Goal: Task Accomplishment & Management: Use online tool/utility

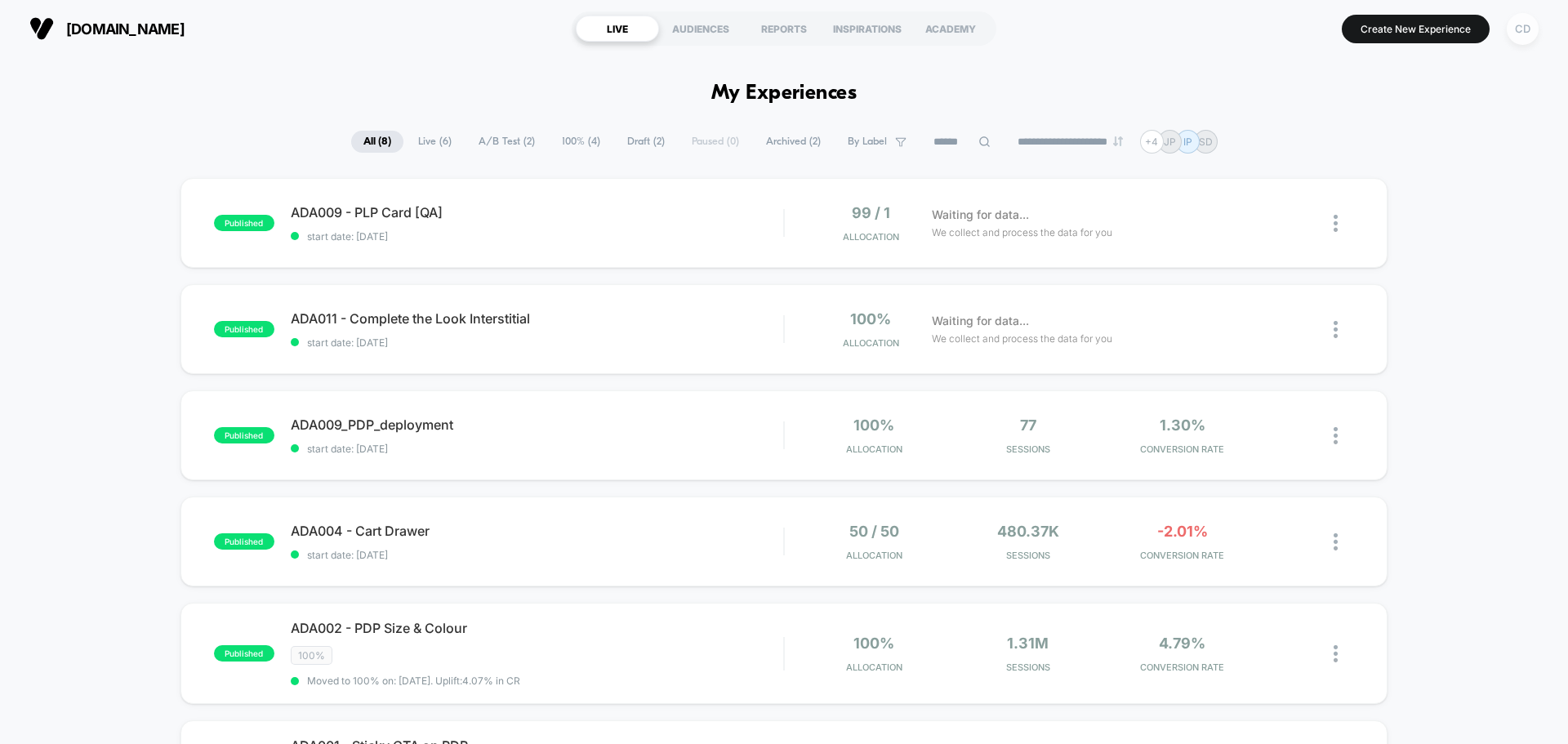
click at [1253, 33] on div "CD" at bounding box center [1523, 29] width 32 height 32
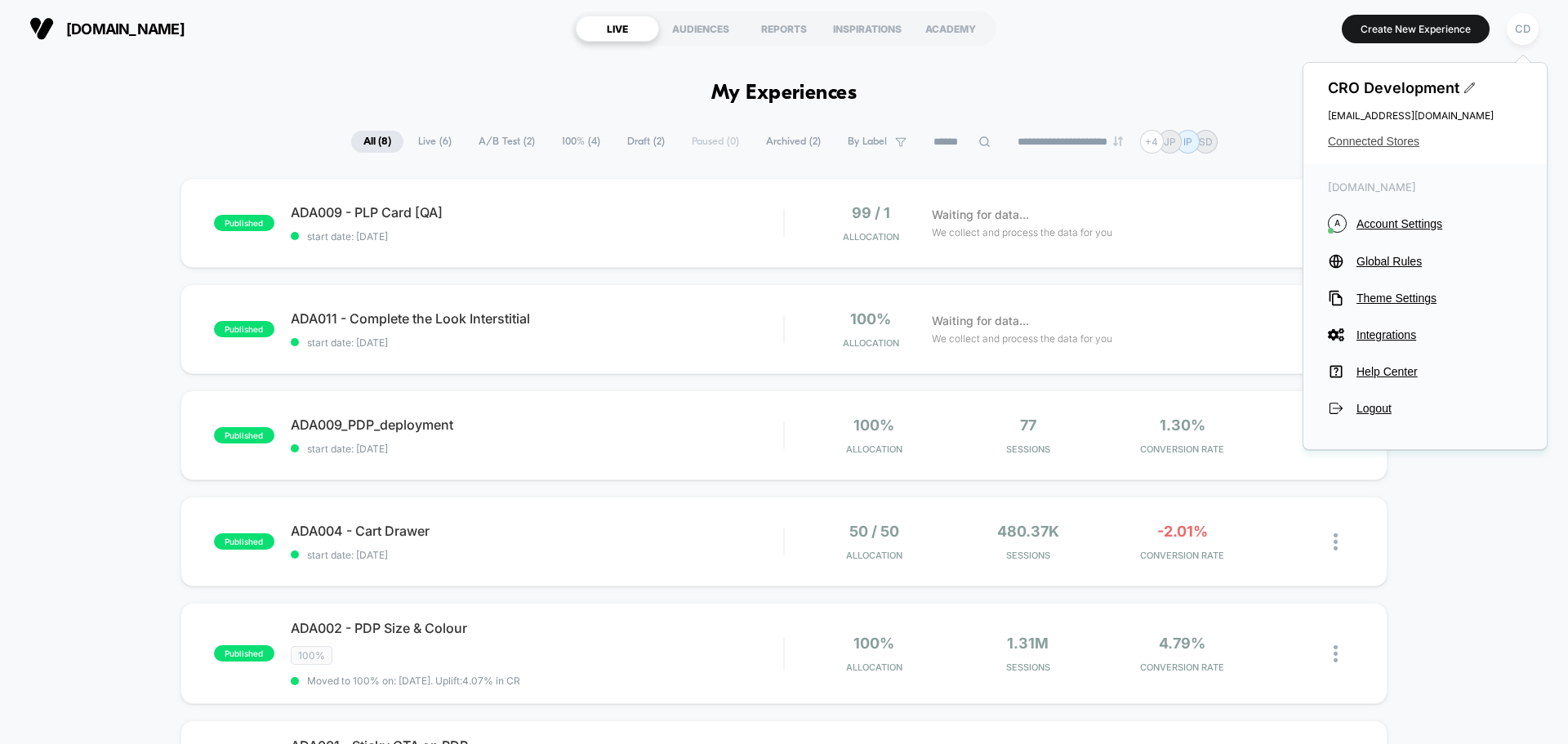
click at [1253, 139] on span "Connected Stores" at bounding box center [1425, 141] width 195 height 13
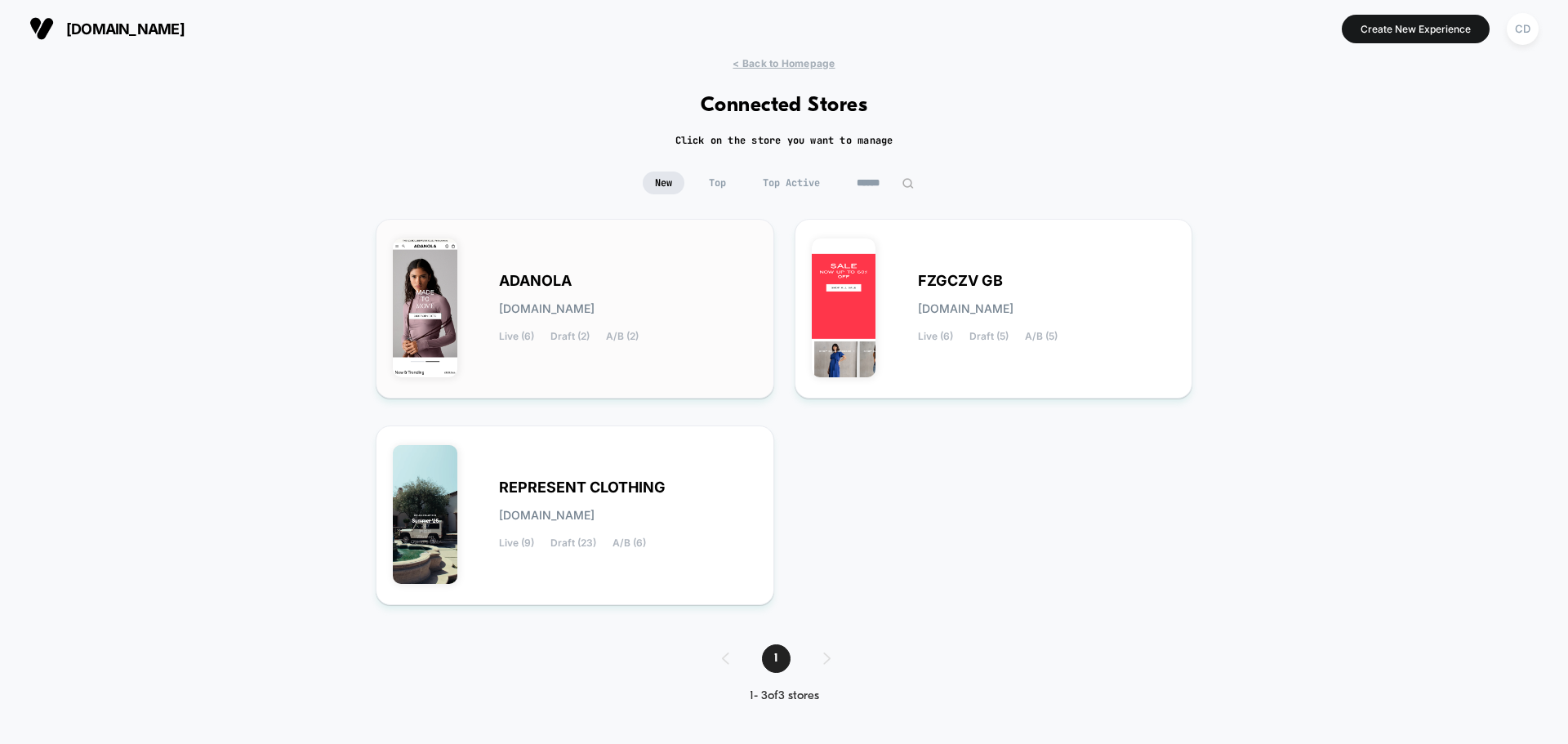
click at [652, 285] on div "[PERSON_NAME][DOMAIN_NAME] Live (6) Draft (2) A/B (2)" at bounding box center [628, 308] width 258 height 67
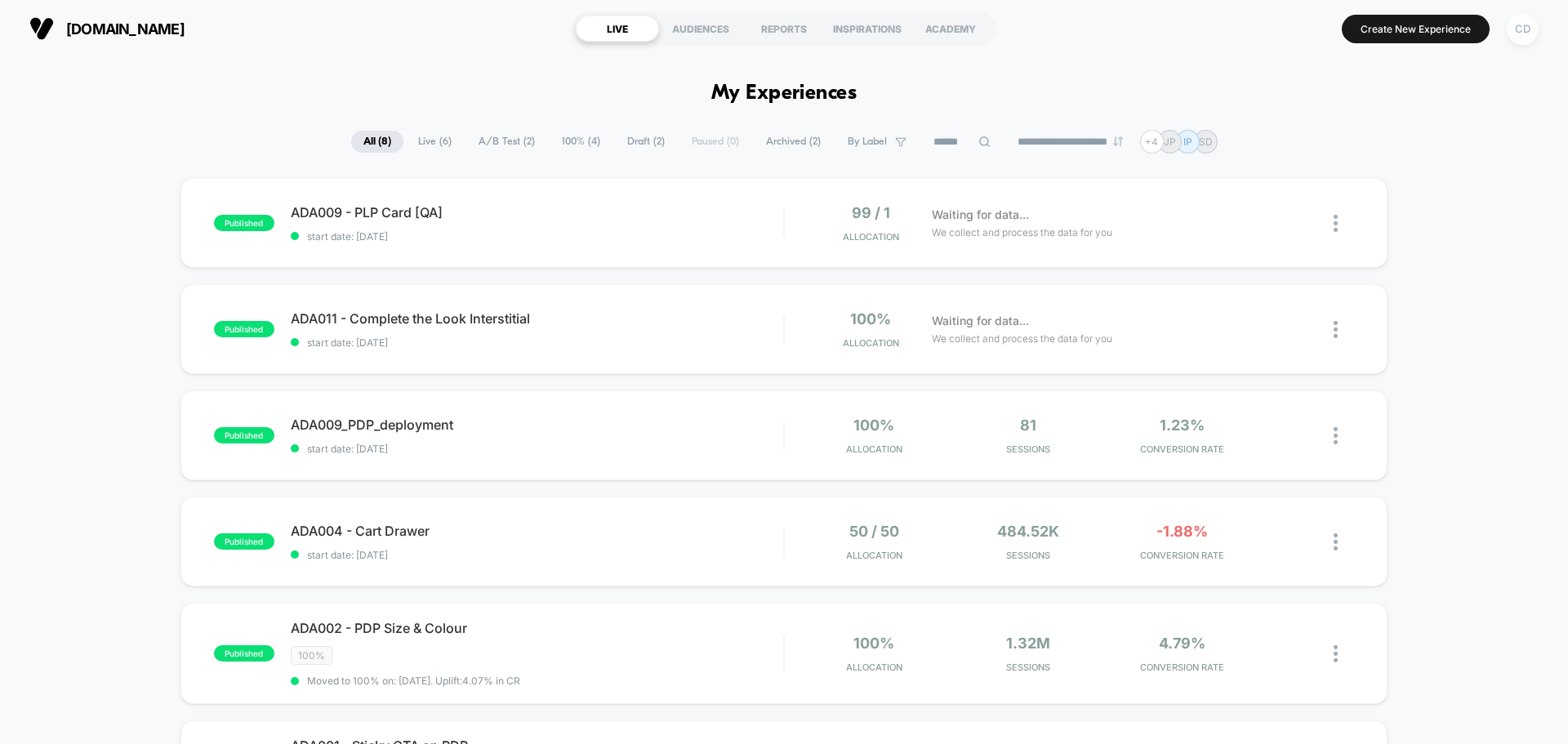
click at [1253, 26] on div "CD" at bounding box center [1523, 29] width 32 height 32
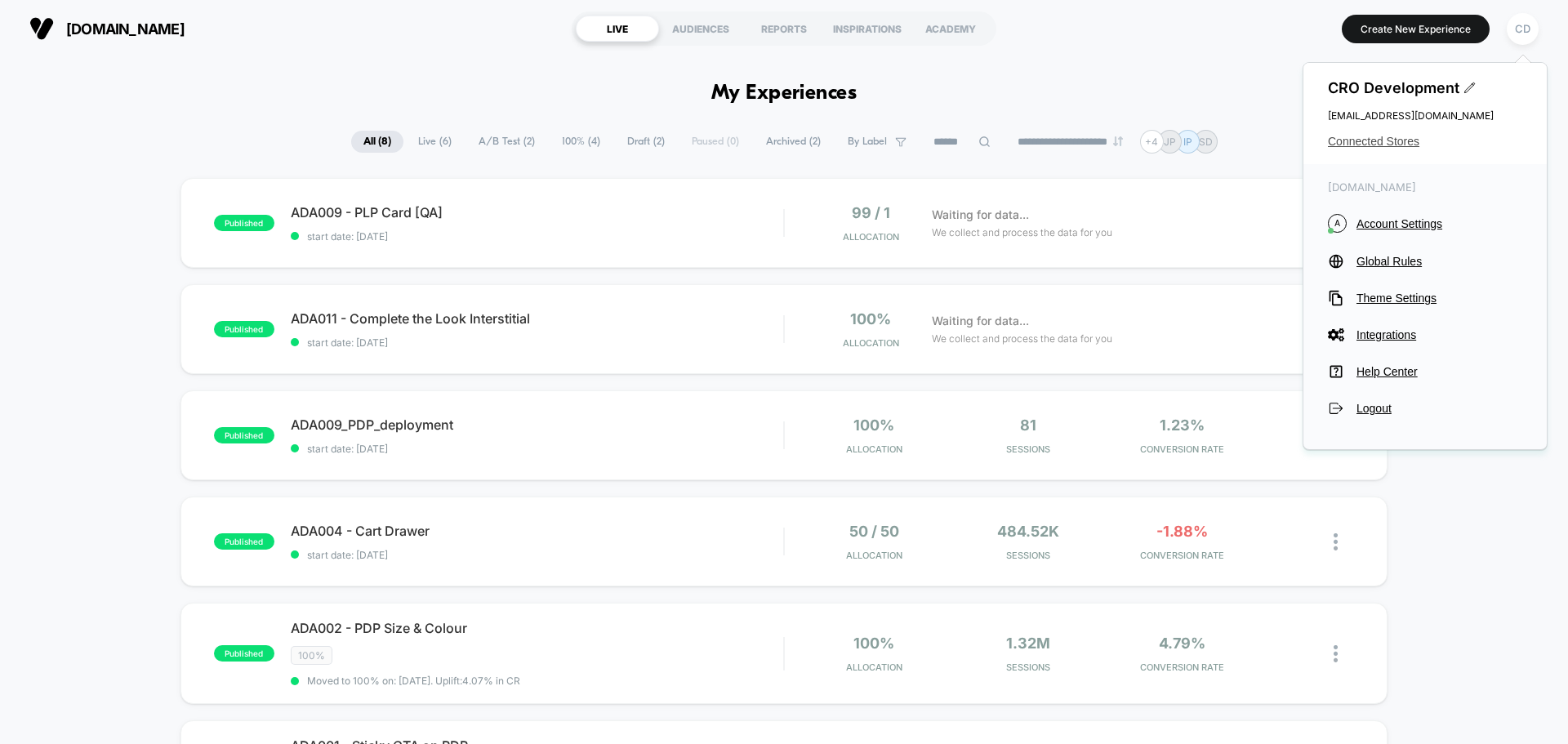
click at [1253, 141] on span "Connected Stores" at bounding box center [1425, 141] width 195 height 13
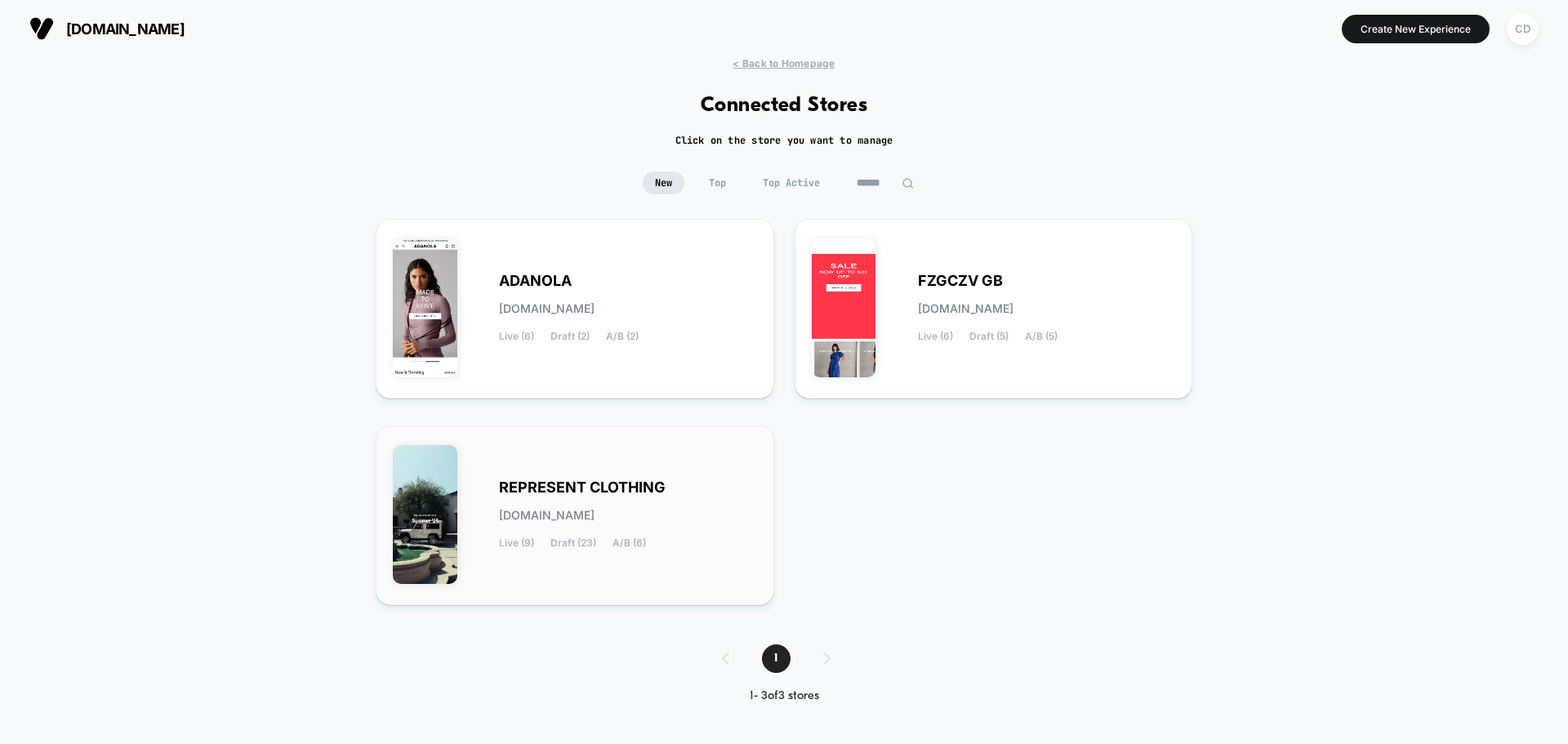
click at [585, 476] on div "REPRESENT CLOTHING [DOMAIN_NAME] Live (9) Draft (23) A/B (6)" at bounding box center [575, 515] width 364 height 145
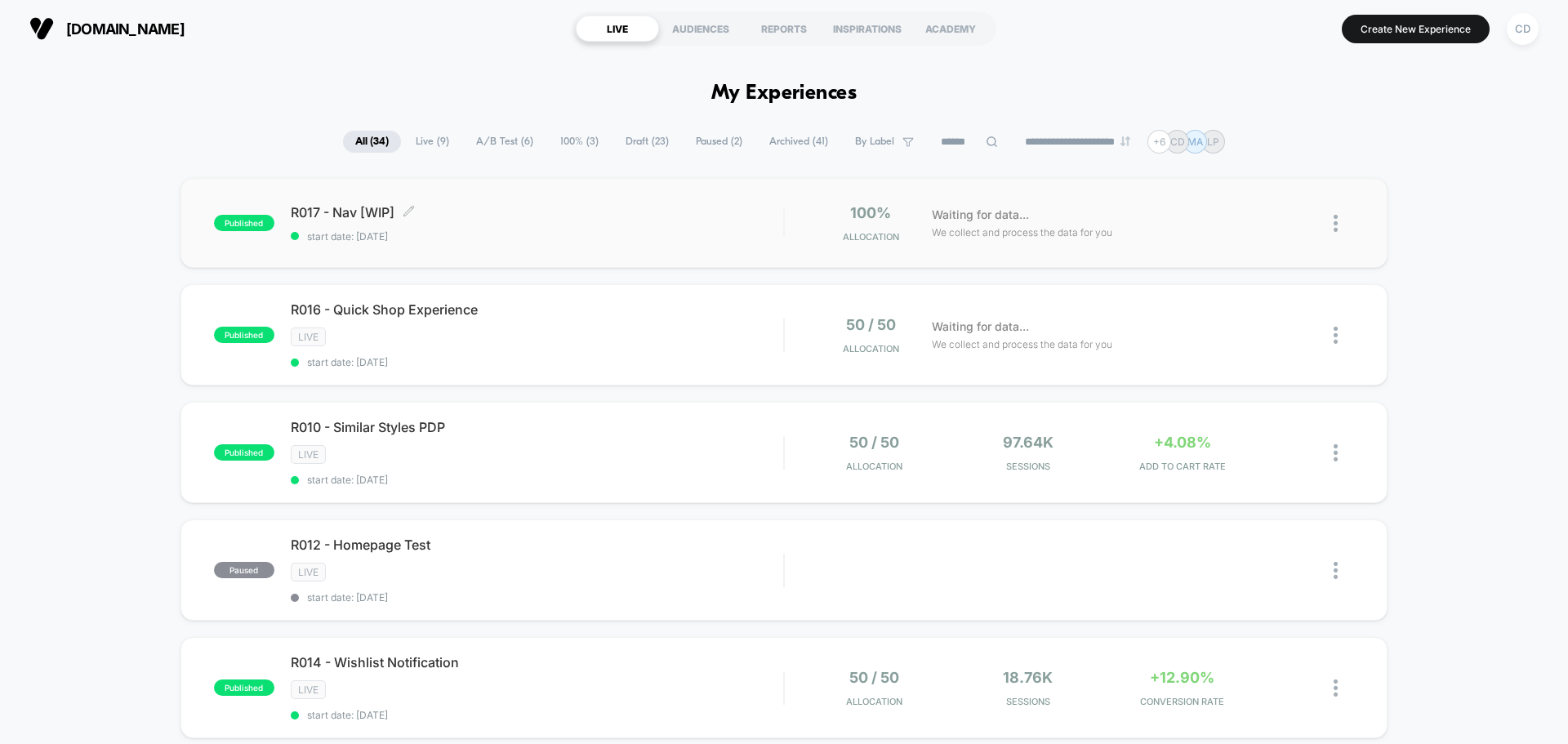
click at [576, 215] on span "R017 - Nav [WIP] Click to edit experience details" at bounding box center [537, 212] width 492 height 16
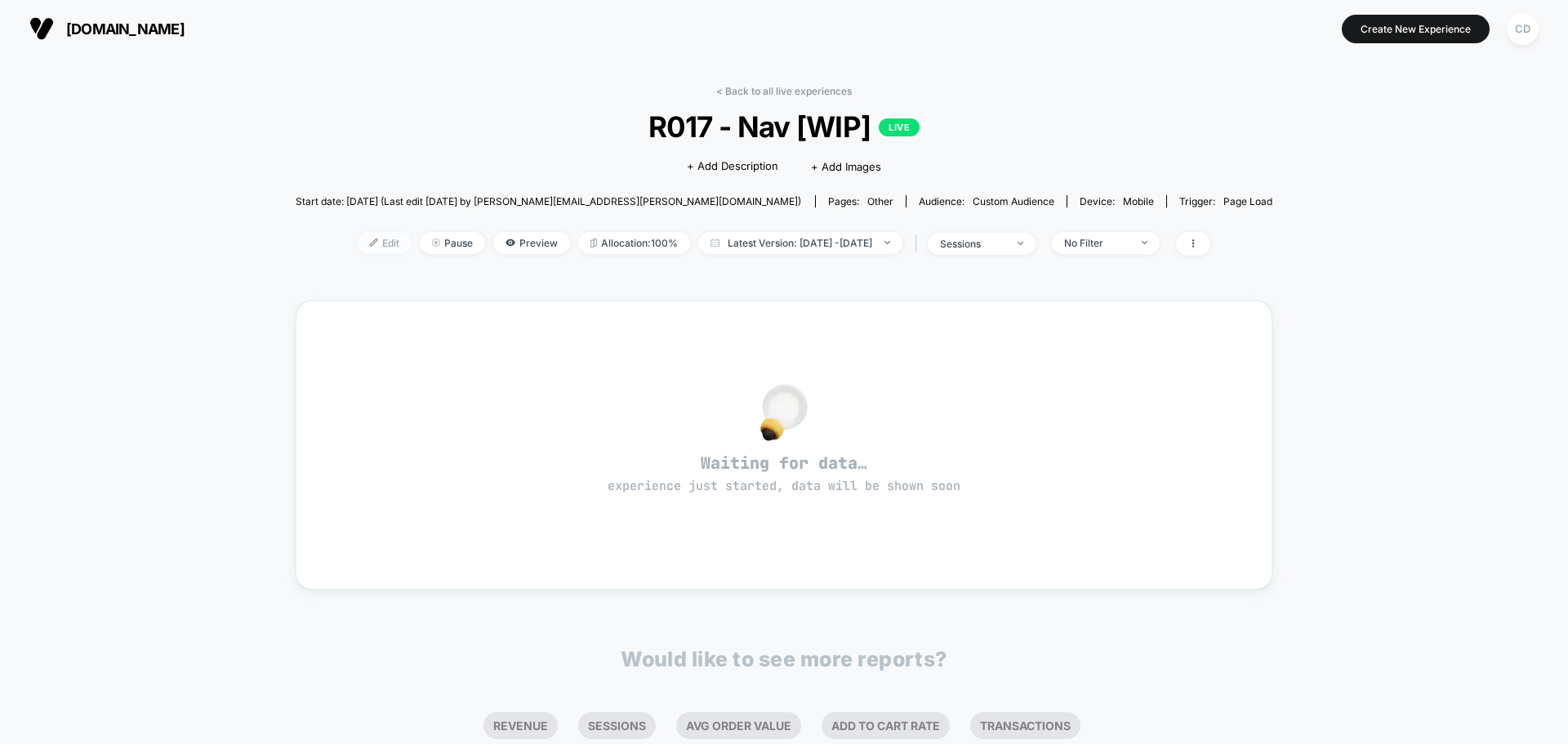
click at [357, 240] on span "Edit" at bounding box center [384, 243] width 54 height 22
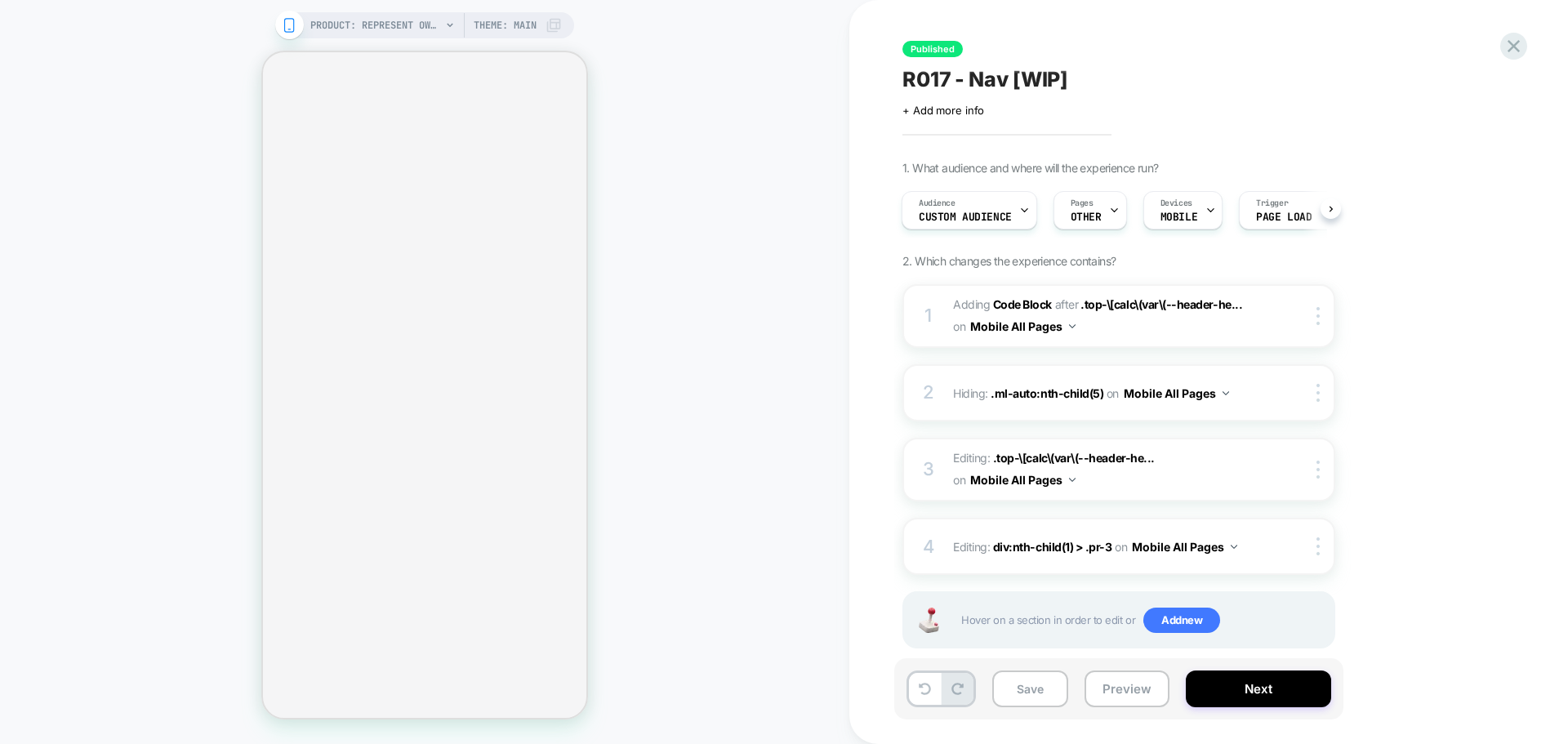
scroll to position [0, 2]
click at [790, 91] on div "PRODUCT: Represent Owners Club Hoodie - Powder Blue PRODUCT: Represent Owners C…" at bounding box center [424, 372] width 849 height 711
drag, startPoint x: 596, startPoint y: 95, endPoint x: 739, endPoint y: 301, distance: 250.8
click at [739, 301] on div "PRODUCT: Represent Owners Club Hoodie - Powder Blue PRODUCT: Represent Owners C…" at bounding box center [424, 372] width 849 height 711
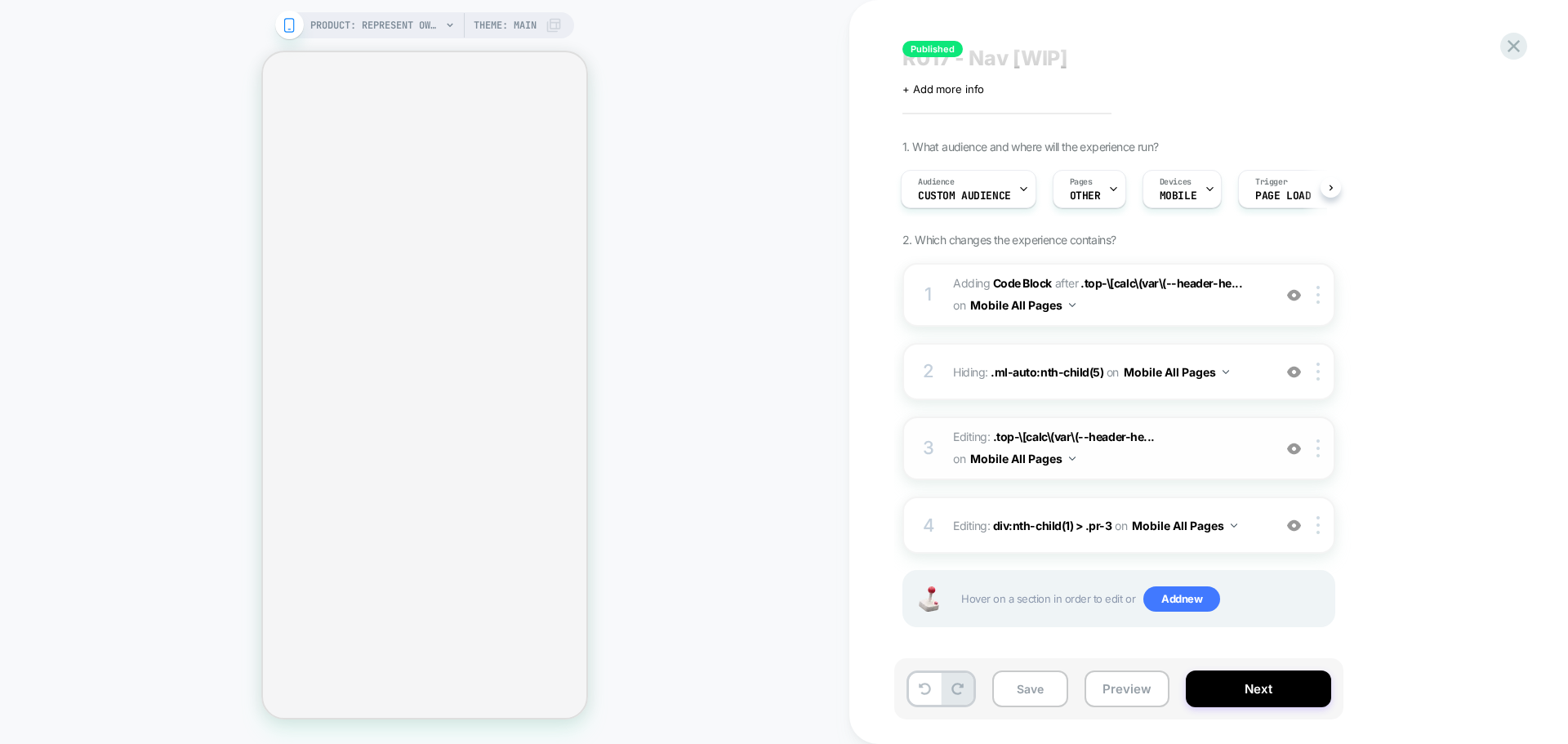
scroll to position [27, 0]
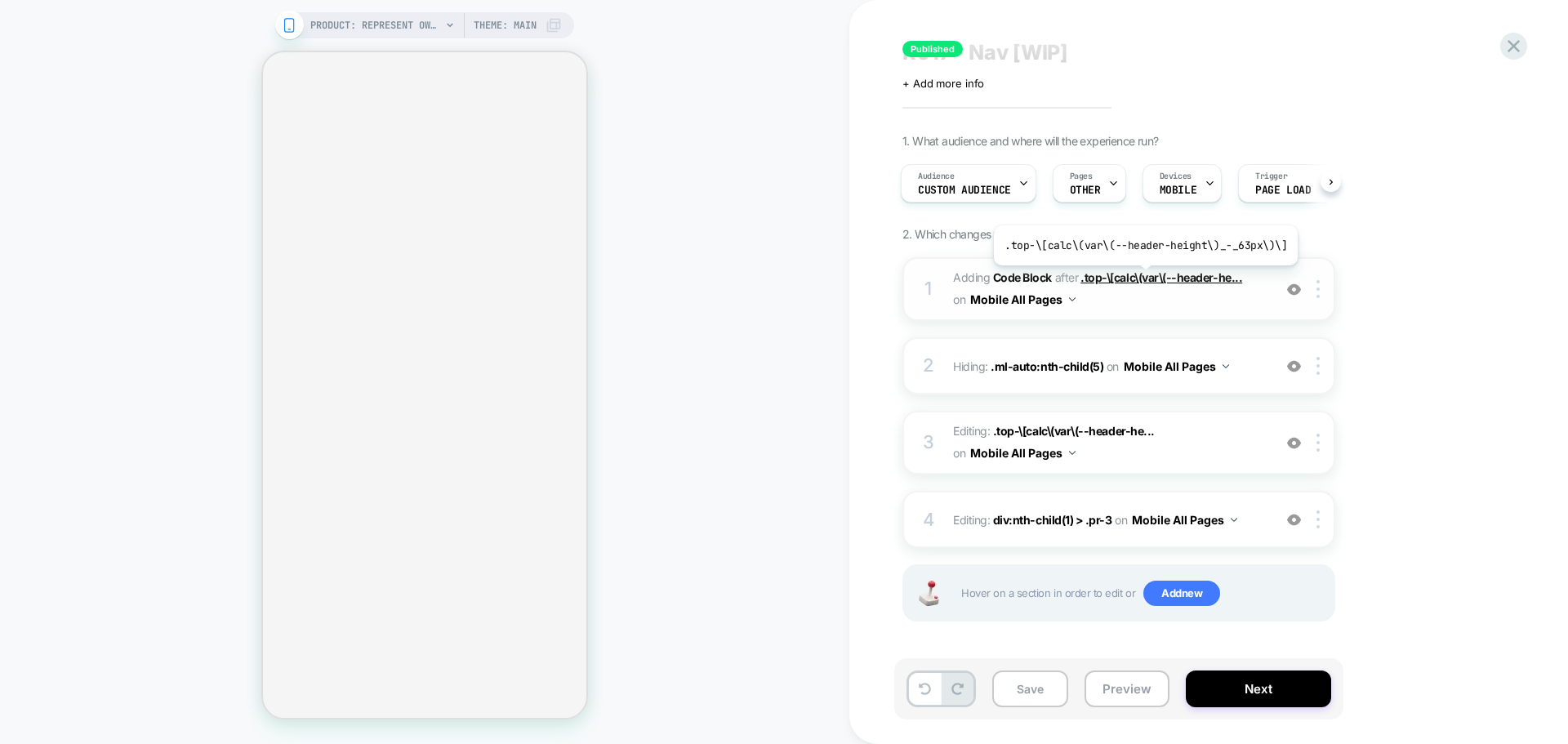
click at [1142, 277] on span ".top-\[calc\(var\(--header-he..." at bounding box center [1161, 277] width 162 height 14
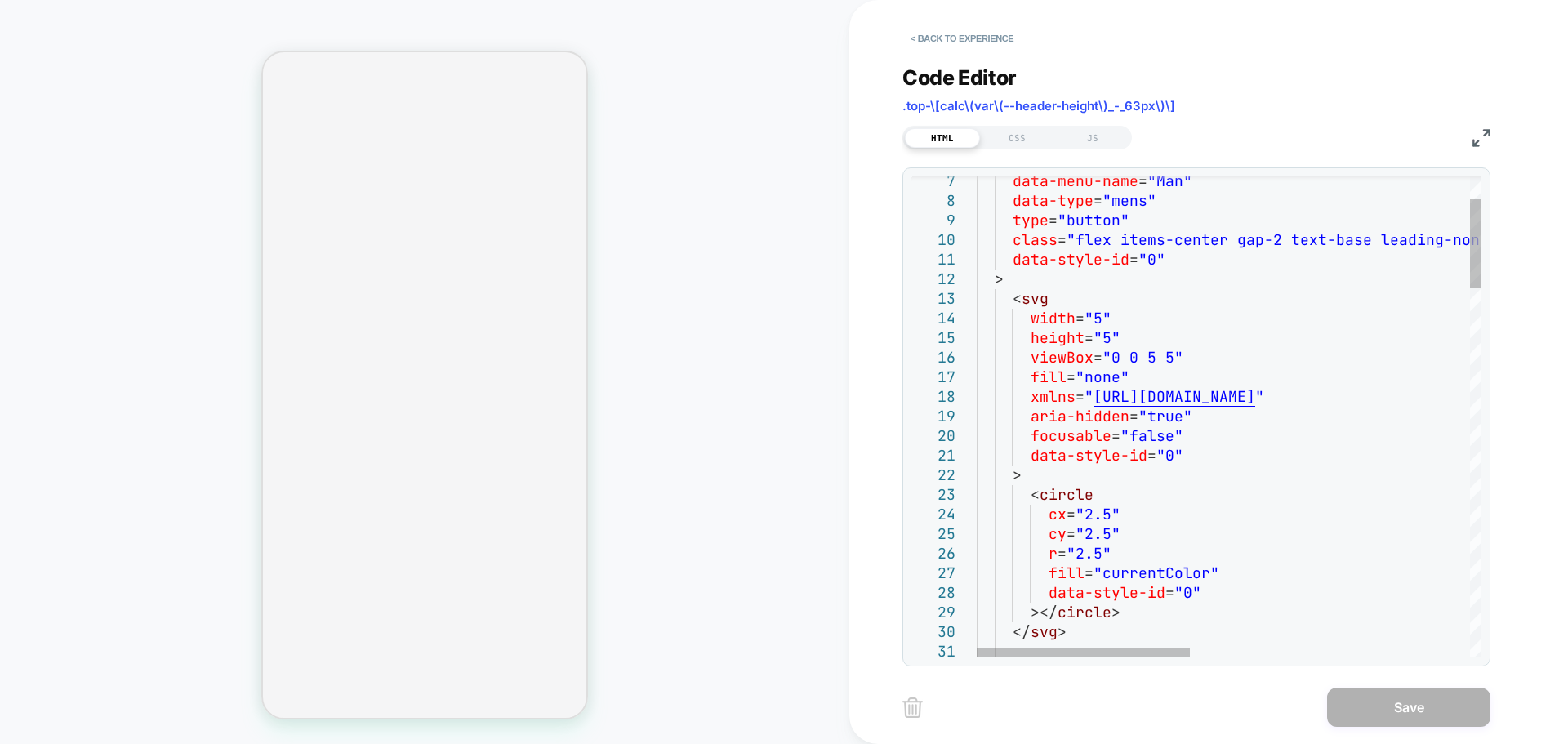
type textarea "**********"
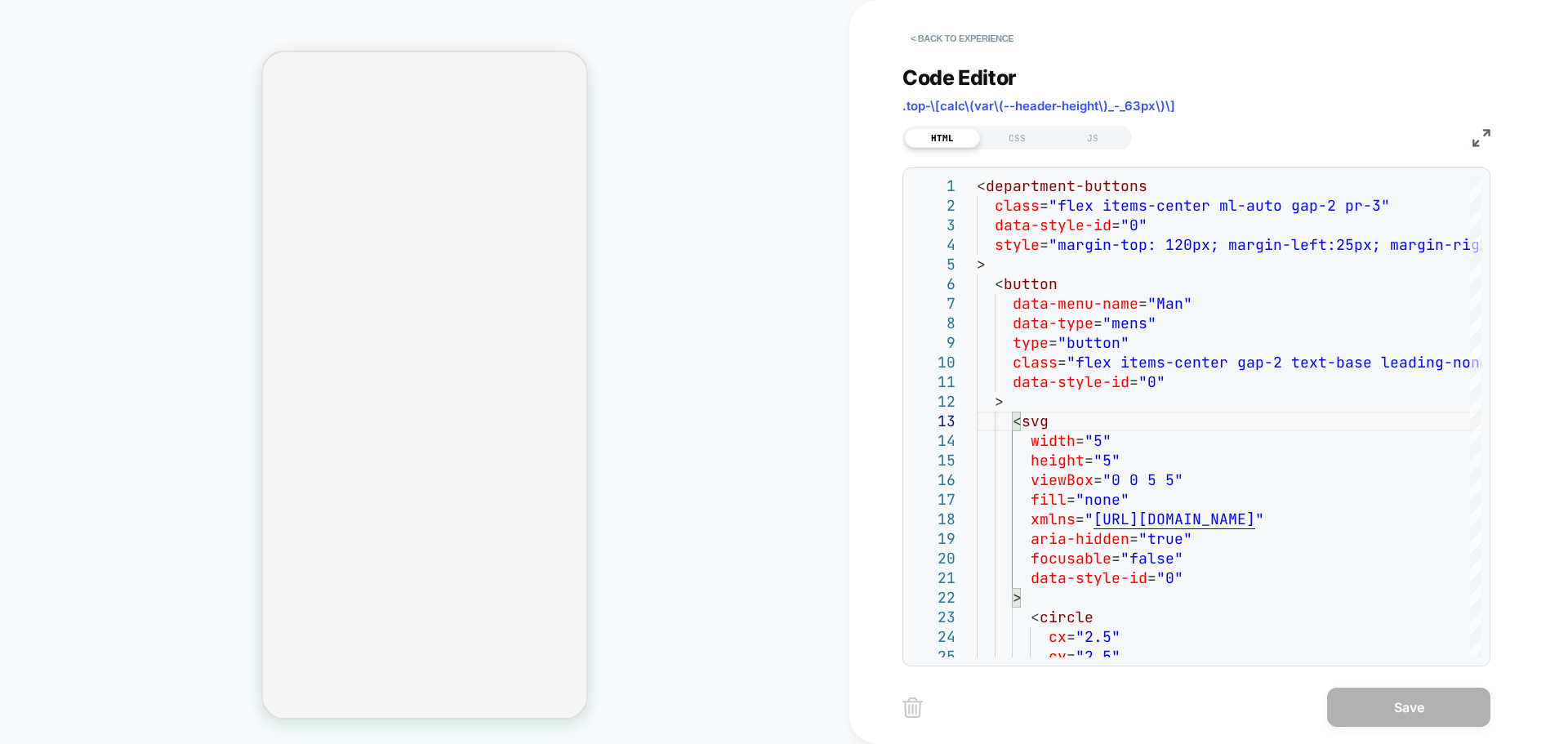
click at [691, 314] on div "PRODUCT: Represent Owners Club Hoodie - Powder Blue PRODUCT: Represent Owners C…" at bounding box center [424, 372] width 849 height 711
click at [967, 35] on button "< Back to experience" at bounding box center [962, 37] width 119 height 26
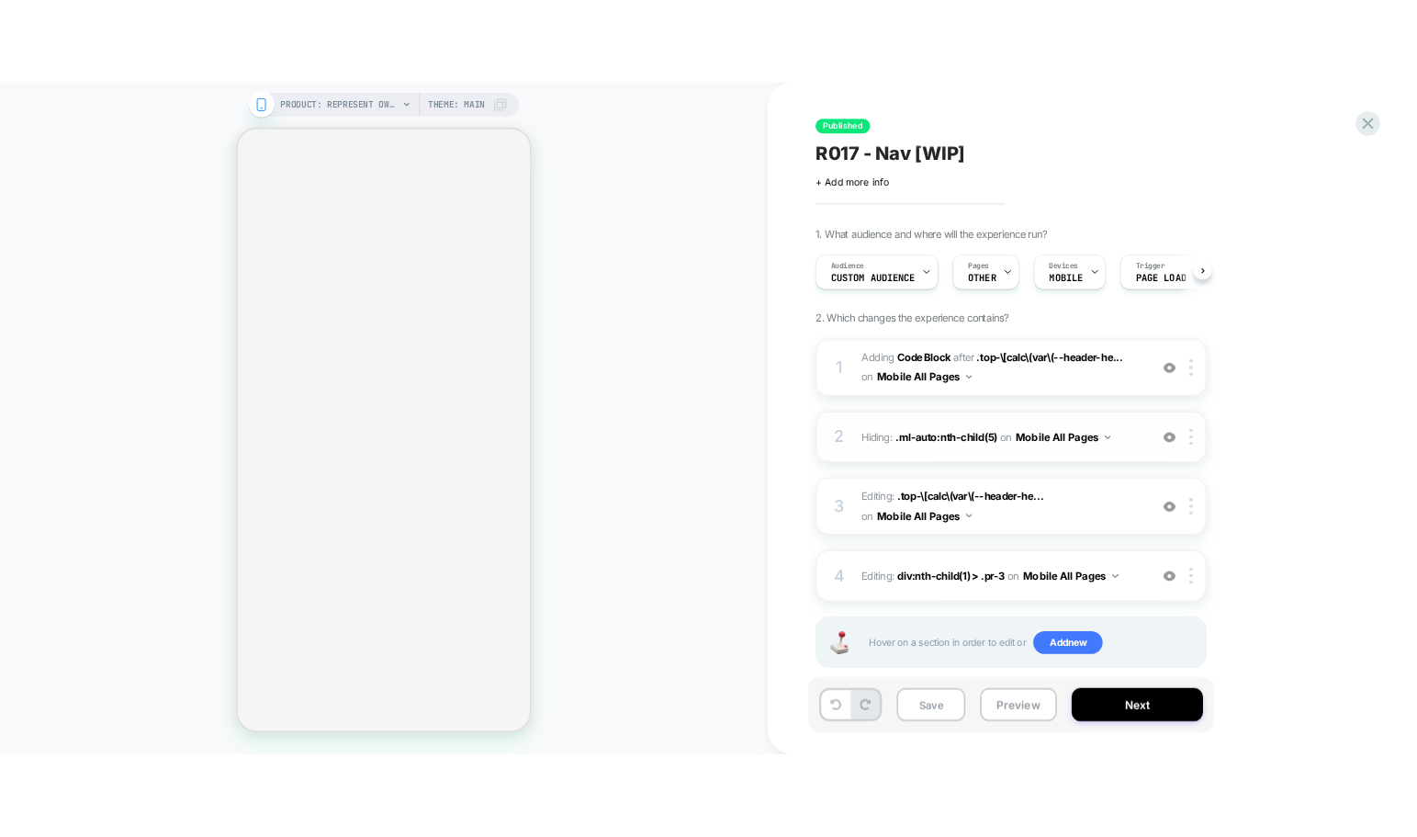
scroll to position [0, 1]
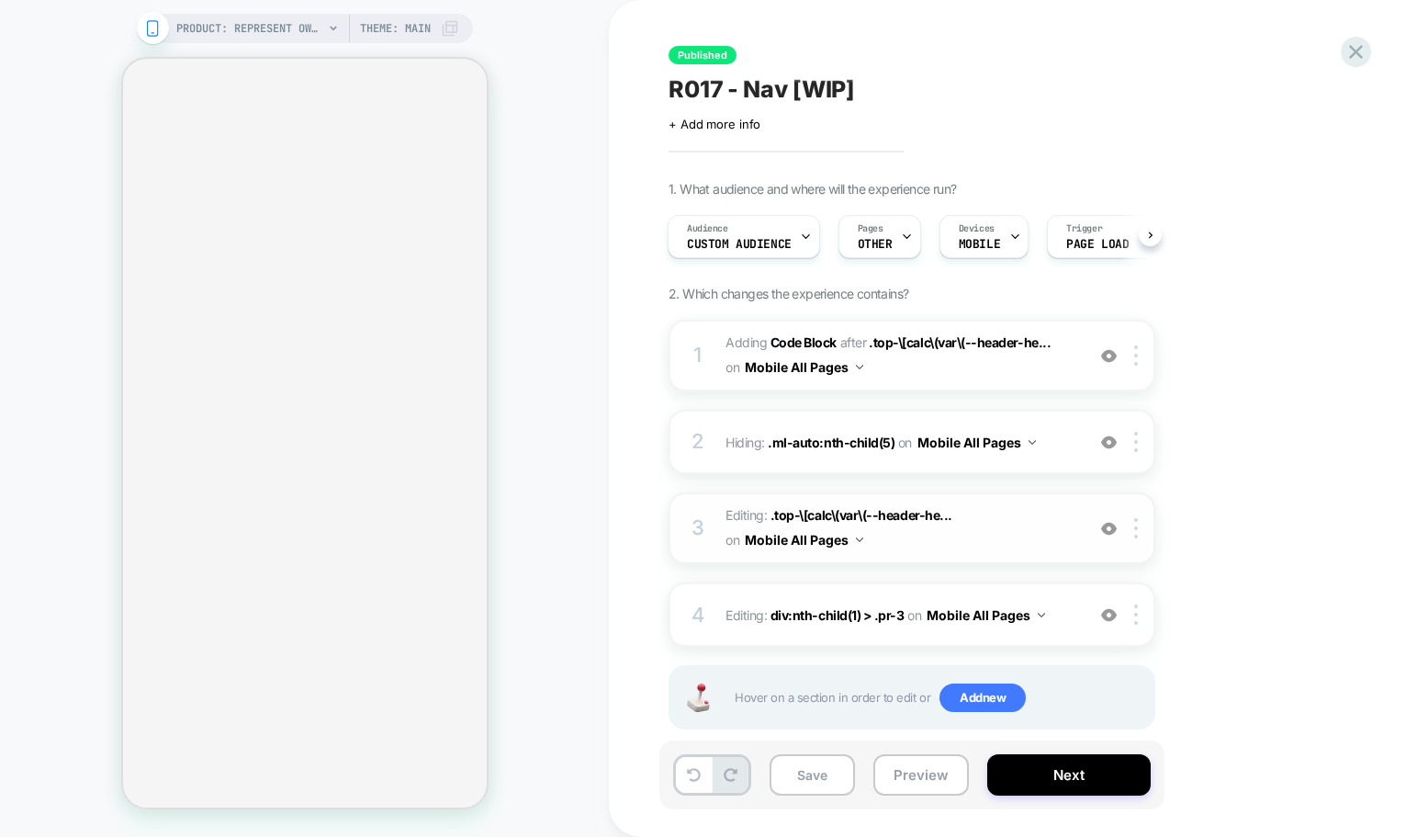
click at [807, 533] on button "Mobile All Pages" at bounding box center [804, 539] width 118 height 27
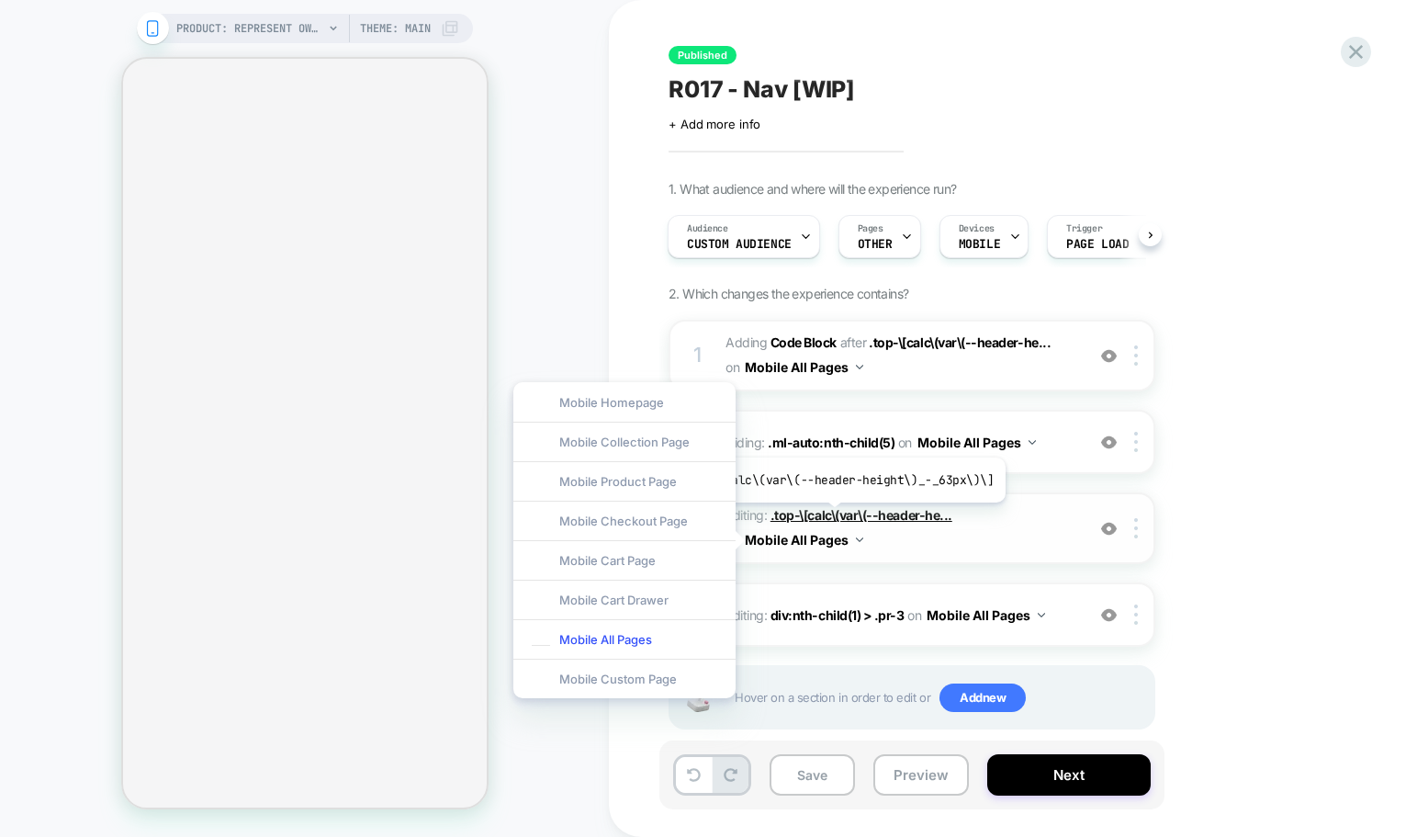
click at [831, 516] on span ".top-\[calc\(var\(--header-he..." at bounding box center [862, 515] width 182 height 16
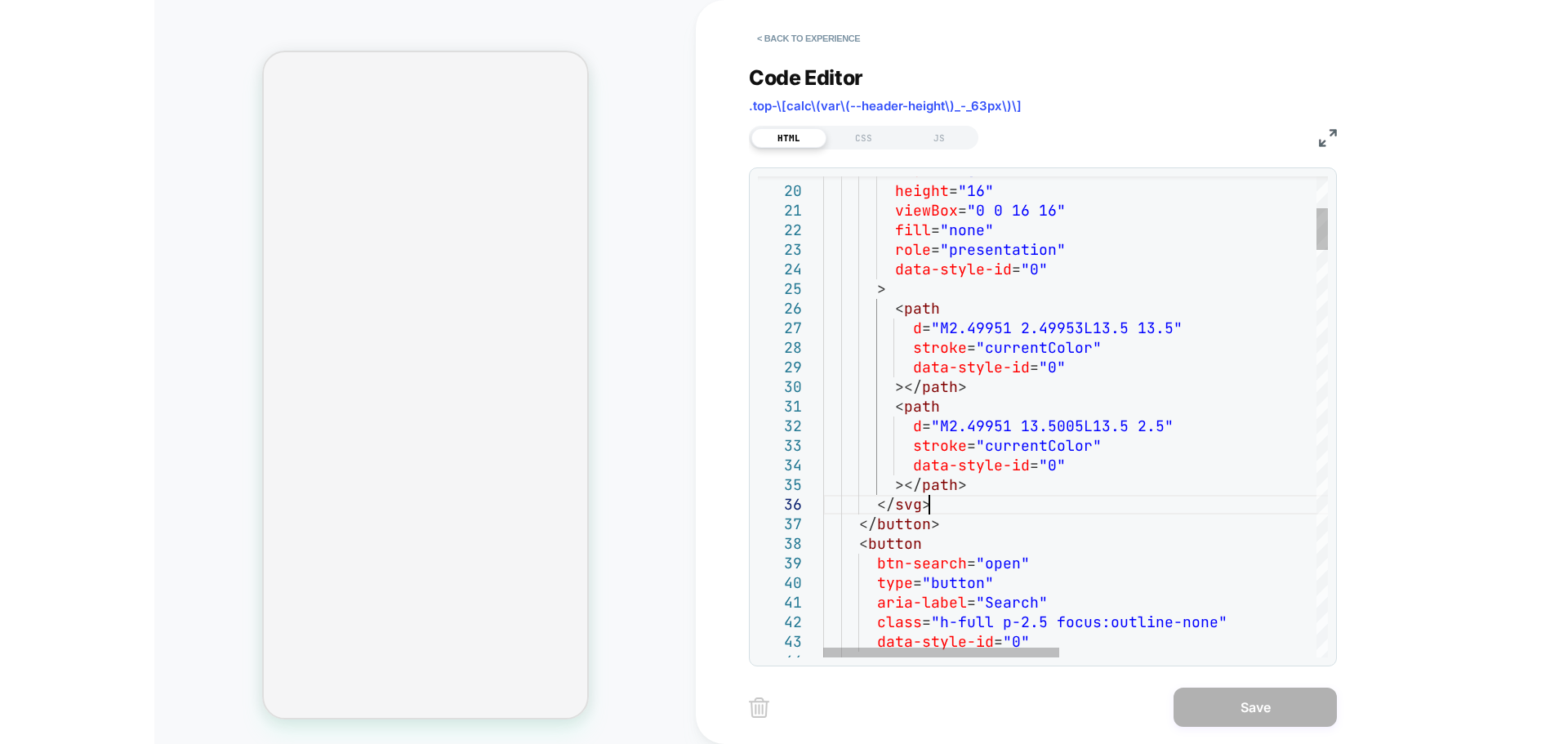
scroll to position [0, 0]
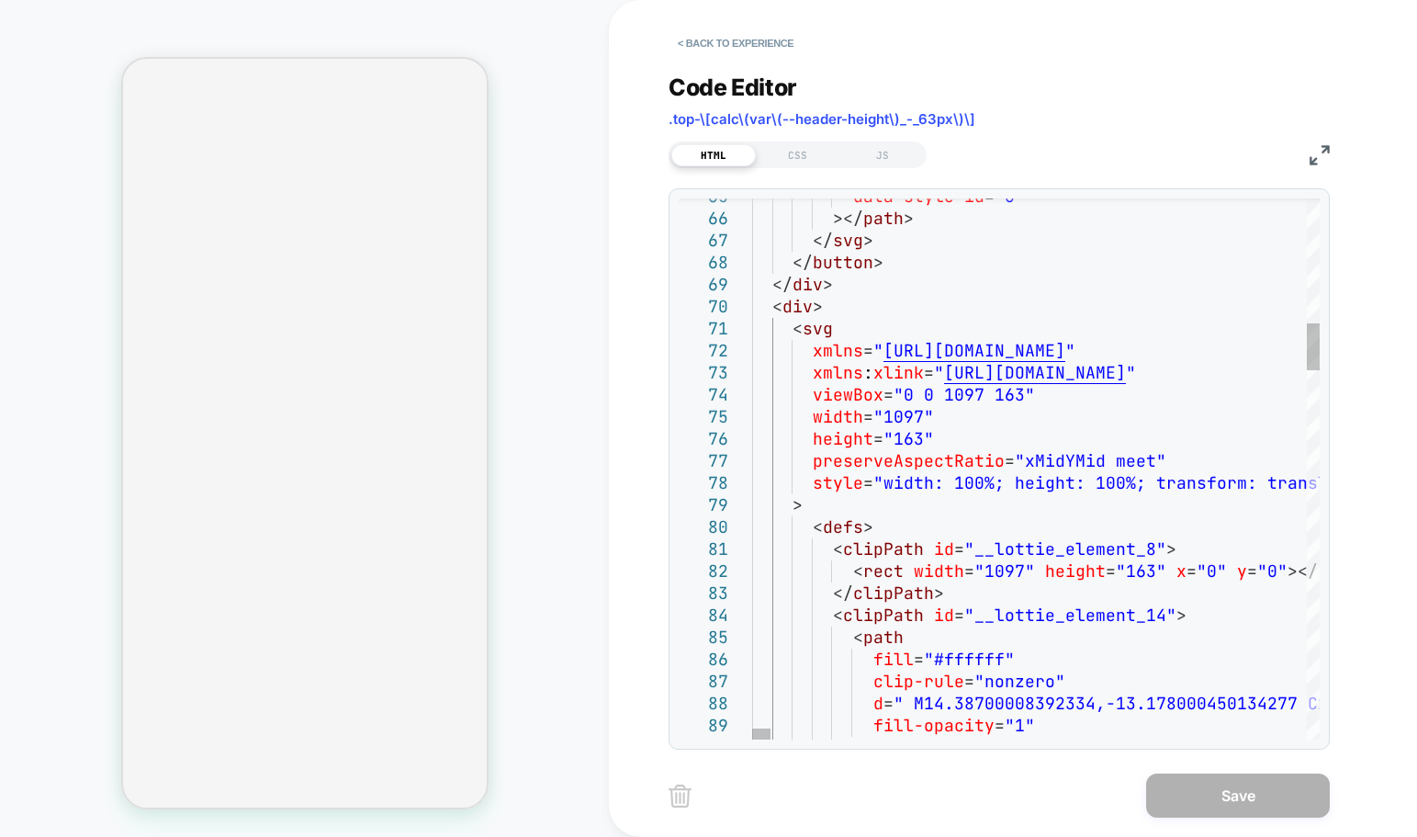
type textarea "**********"
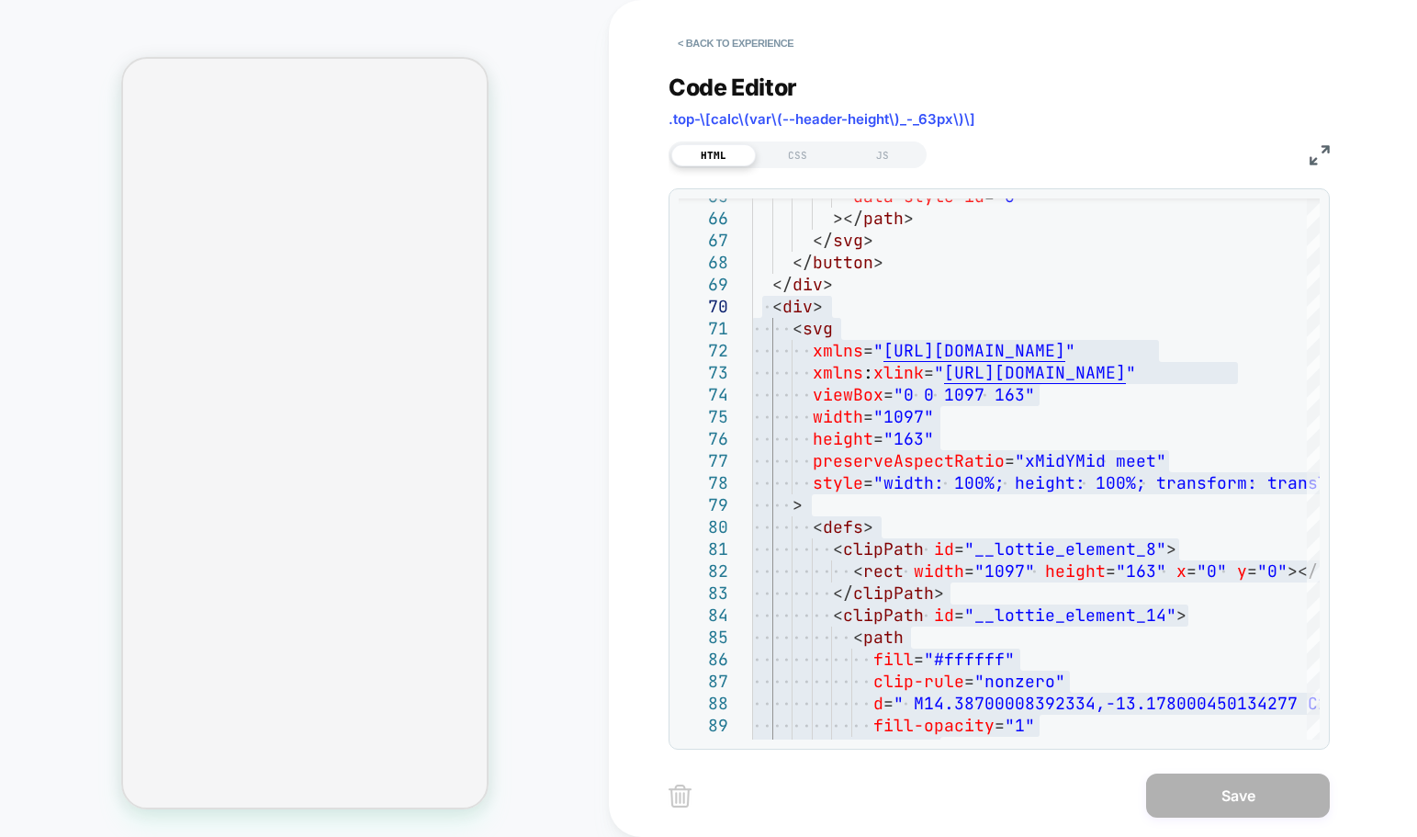
click at [539, 233] on div "PRODUCT: Represent Owners Club Hoodie - Powder Blue PRODUCT: Represent Owners C…" at bounding box center [304, 418] width 609 height 800
click at [1410, 96] on div "< Back to experience Code Editor .top-\[calc\(var\(--header-height\)_-_63px\)\]…" at bounding box center [1013, 418] width 808 height 837
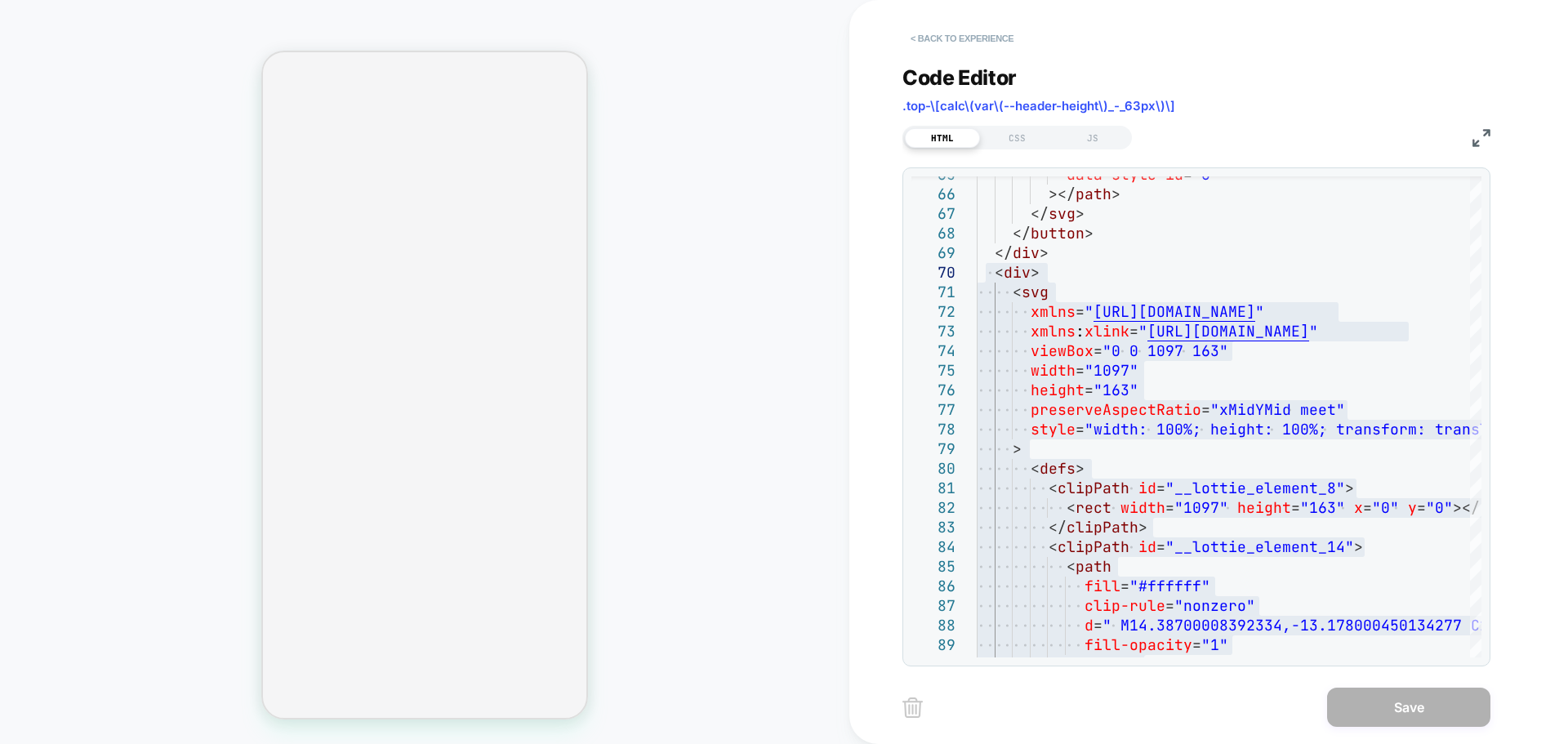
click at [966, 42] on button "< Back to experience" at bounding box center [962, 37] width 119 height 26
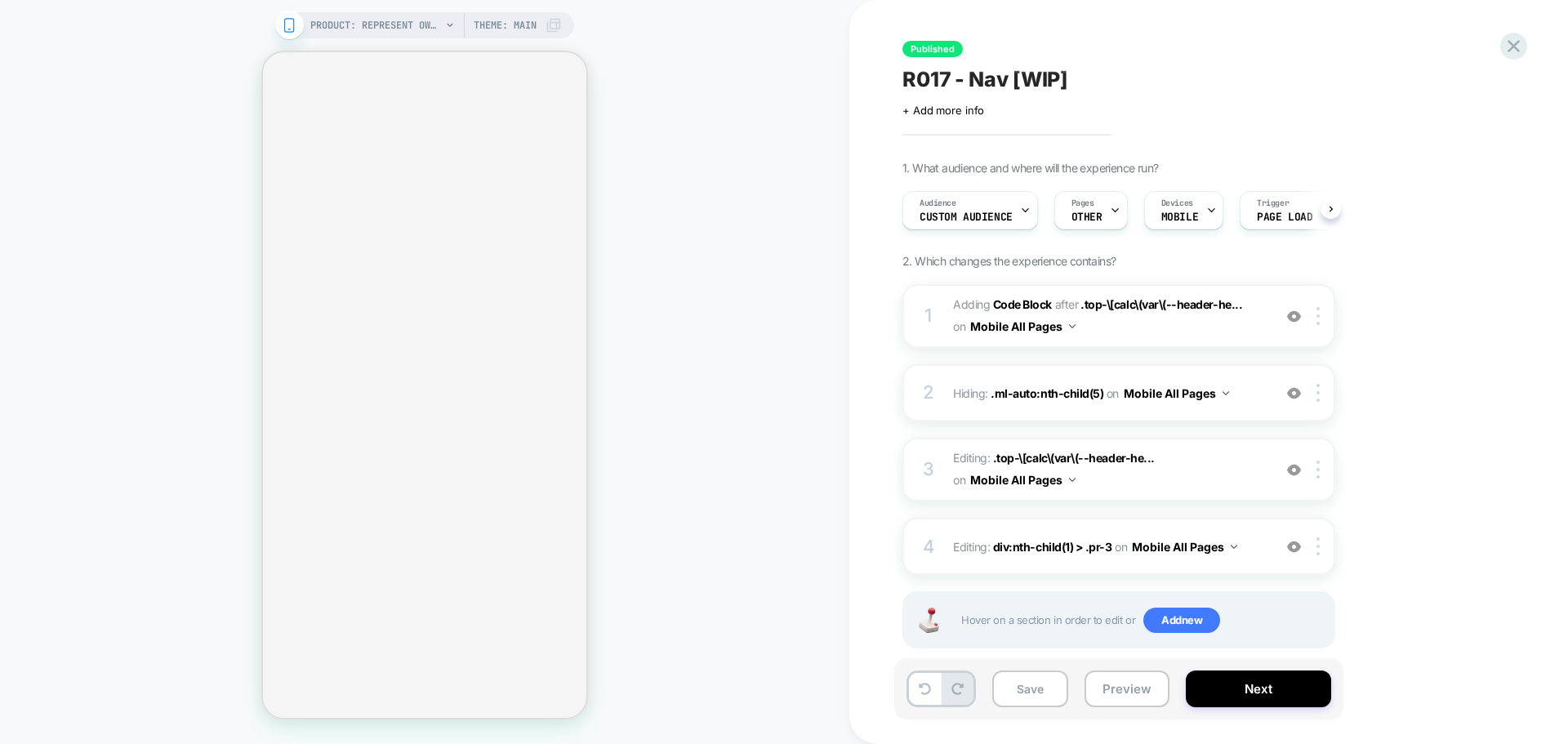
scroll to position [0, 1]
click at [664, 354] on div "PRODUCT: Represent Owners Club Hoodie - Powder Blue PRODUCT: Represent Owners C…" at bounding box center [424, 372] width 849 height 711
click at [649, 313] on div "PRODUCT: Represent Owners Club Hoodie - Powder Blue PRODUCT: Represent Owners C…" at bounding box center [424, 372] width 849 height 711
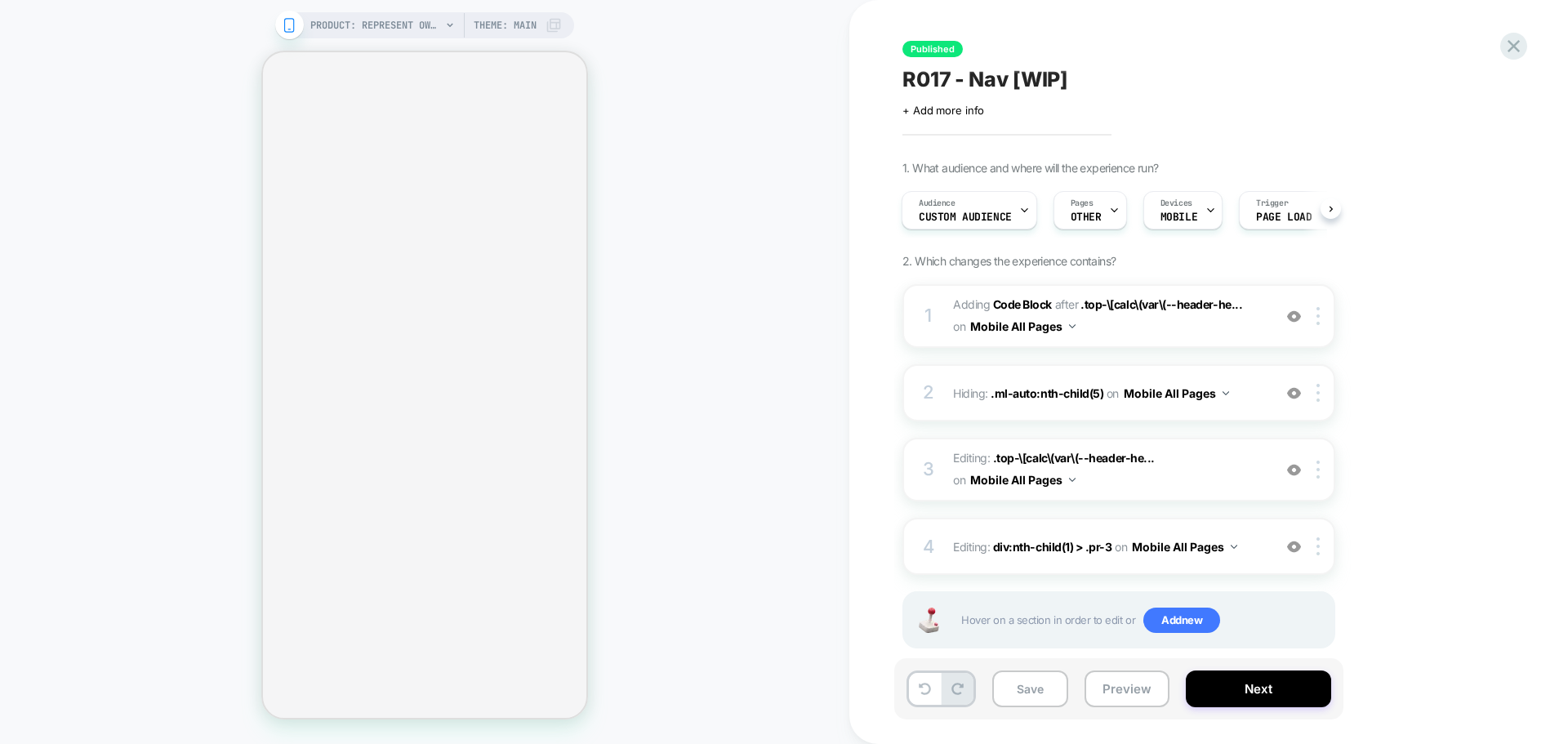
drag, startPoint x: 649, startPoint y: 313, endPoint x: 686, endPoint y: 325, distance: 38.9
click at [686, 325] on div "PRODUCT: Represent Owners Club Hoodie - Powder Blue PRODUCT: Represent Owners C…" at bounding box center [424, 372] width 849 height 711
drag, startPoint x: 686, startPoint y: 325, endPoint x: 705, endPoint y: 410, distance: 87.1
click at [705, 410] on div "PRODUCT: Represent Owners Club Hoodie - Powder Blue PRODUCT: Represent Owners C…" at bounding box center [424, 372] width 849 height 711
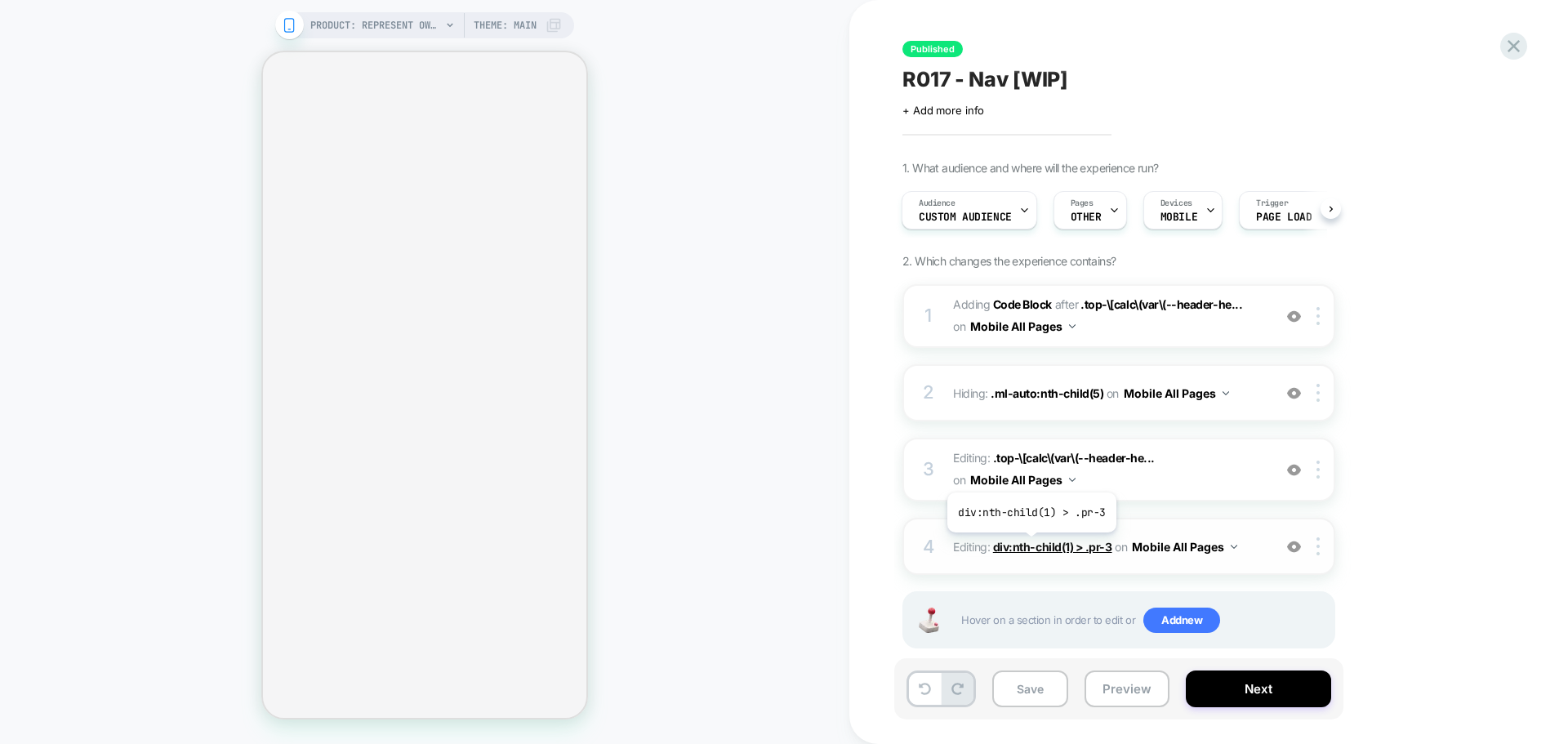
click at [1029, 545] on span "div:nth-child(1) > .pr-3" at bounding box center [1052, 547] width 119 height 14
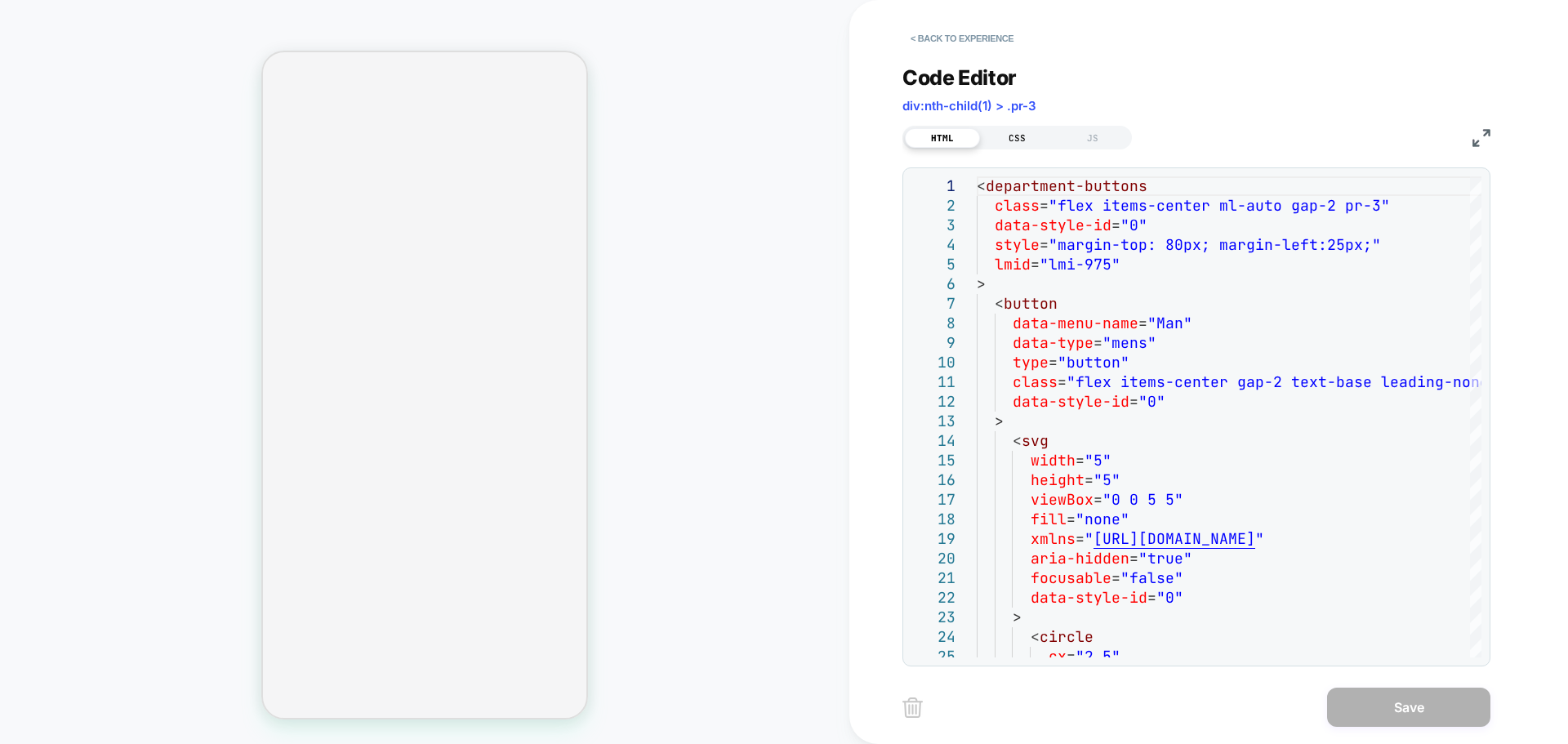
click at [1027, 130] on div "CSS" at bounding box center [1017, 138] width 76 height 20
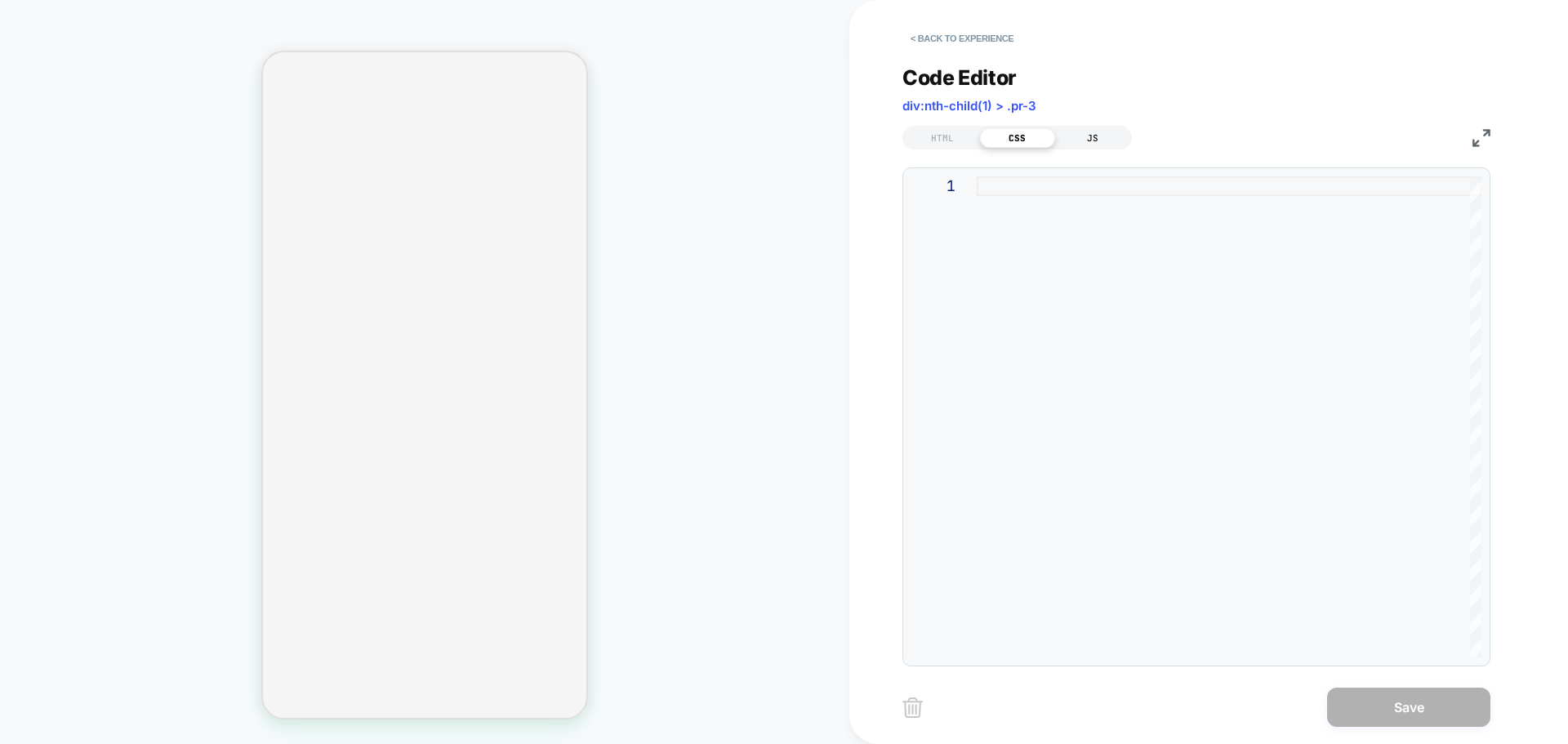
click at [1100, 131] on div "JS" at bounding box center [1092, 138] width 76 height 20
click at [945, 134] on div "HTML" at bounding box center [942, 138] width 76 height 20
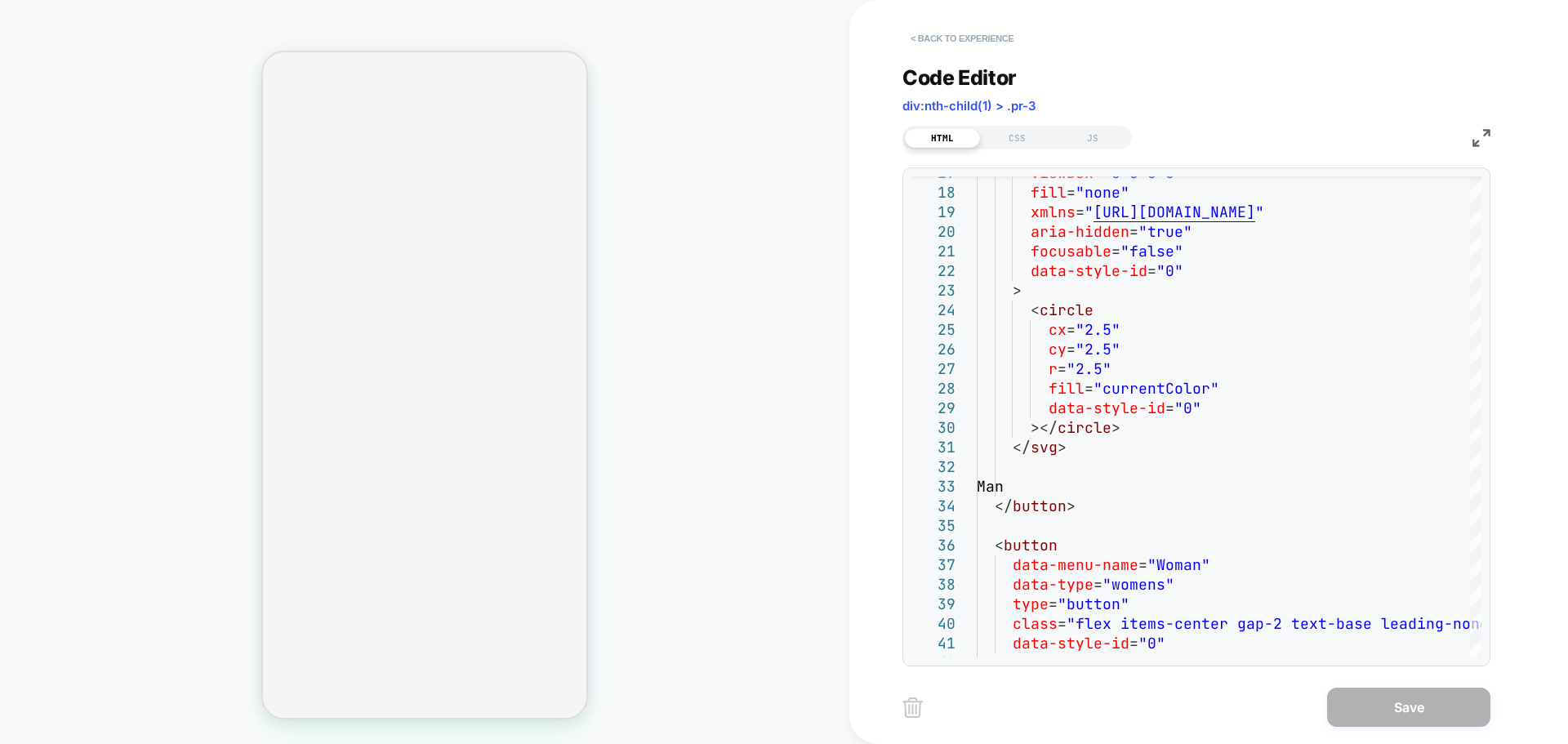
click at [991, 30] on button "< Back to experience" at bounding box center [962, 37] width 119 height 26
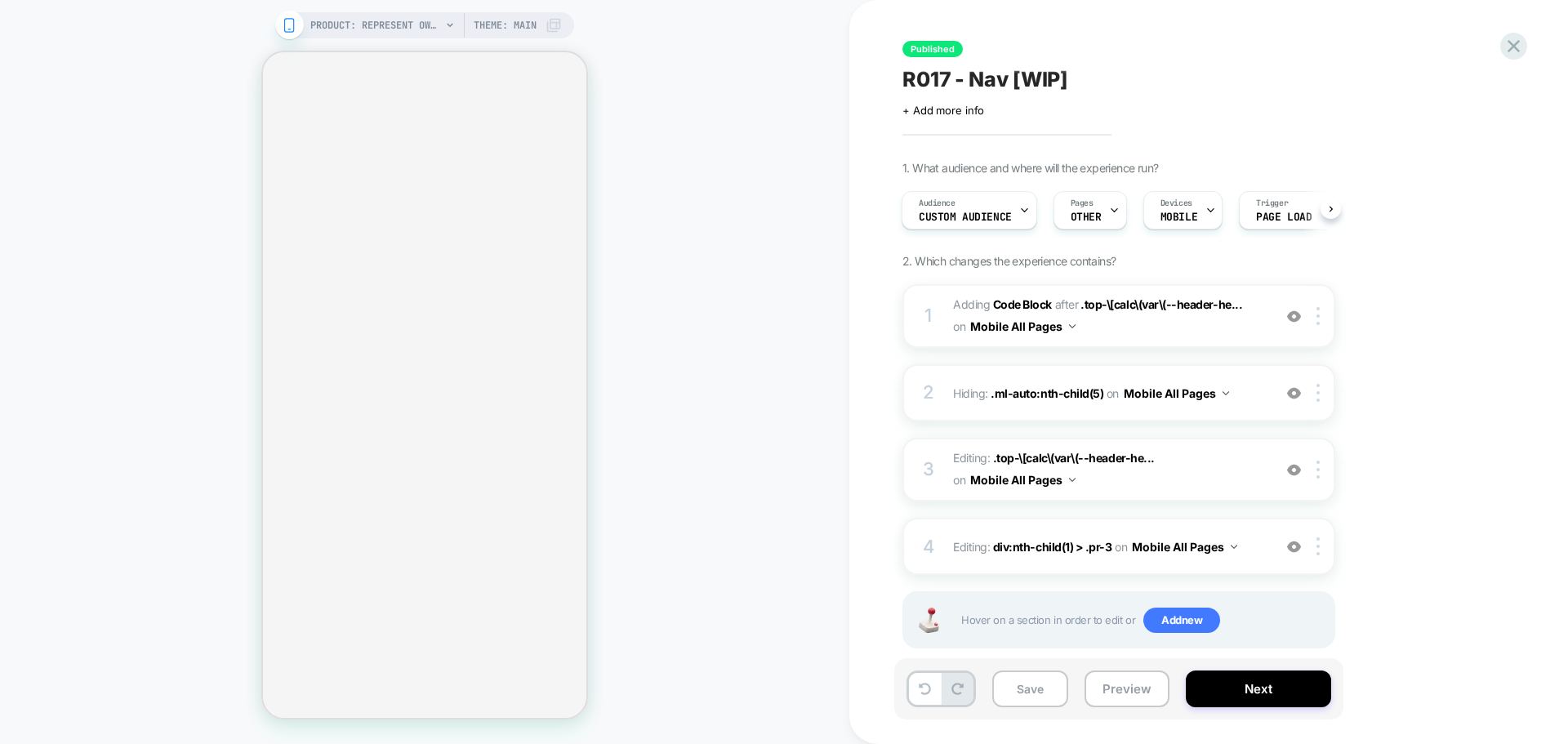
click at [750, 466] on div "PRODUCT: Represent Owners Club Hoodie - Powder Blue PRODUCT: Represent Owners C…" at bounding box center [424, 372] width 849 height 711
click at [749, 465] on div "PRODUCT: Represent Owners Club Hoodie - Powder Blue PRODUCT: Represent Owners C…" at bounding box center [424, 372] width 849 height 711
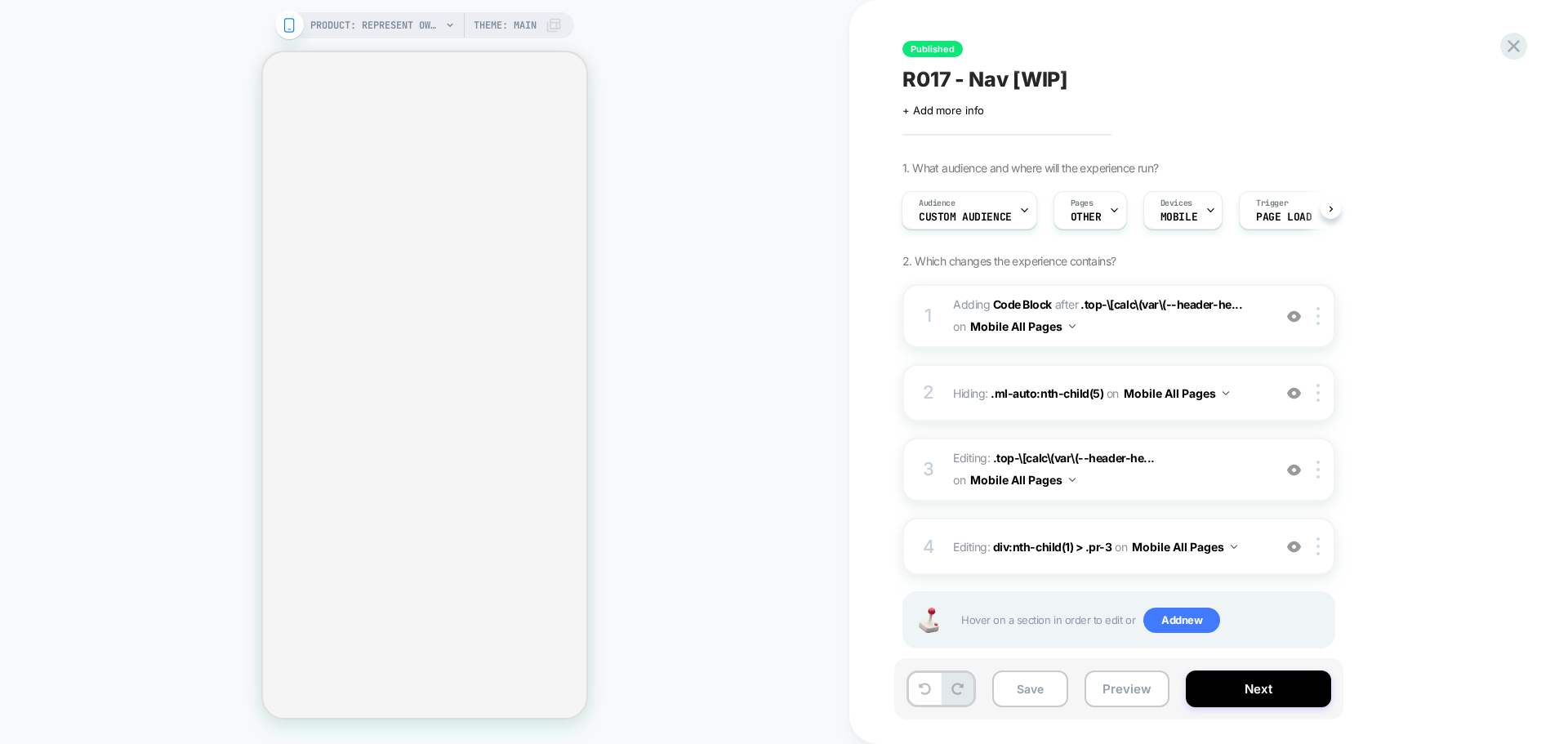
click at [718, 432] on div "PRODUCT: Represent Owners Club Hoodie - Powder Blue PRODUCT: Represent Owners C…" at bounding box center [424, 372] width 849 height 711
click at [1253, 45] on icon at bounding box center [1513, 45] width 22 height 22
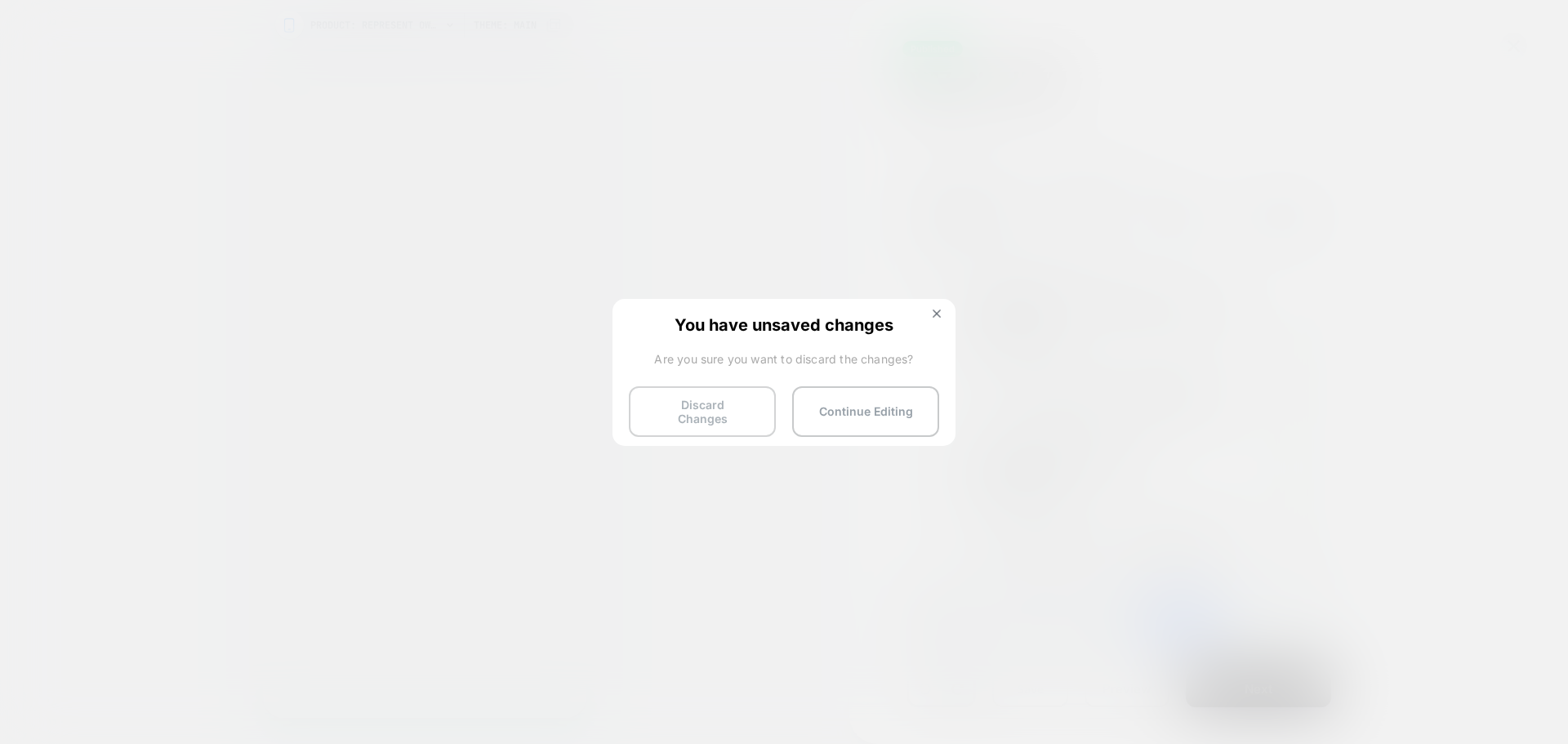
click at [738, 412] on button "Discard Changes" at bounding box center [701, 411] width 147 height 51
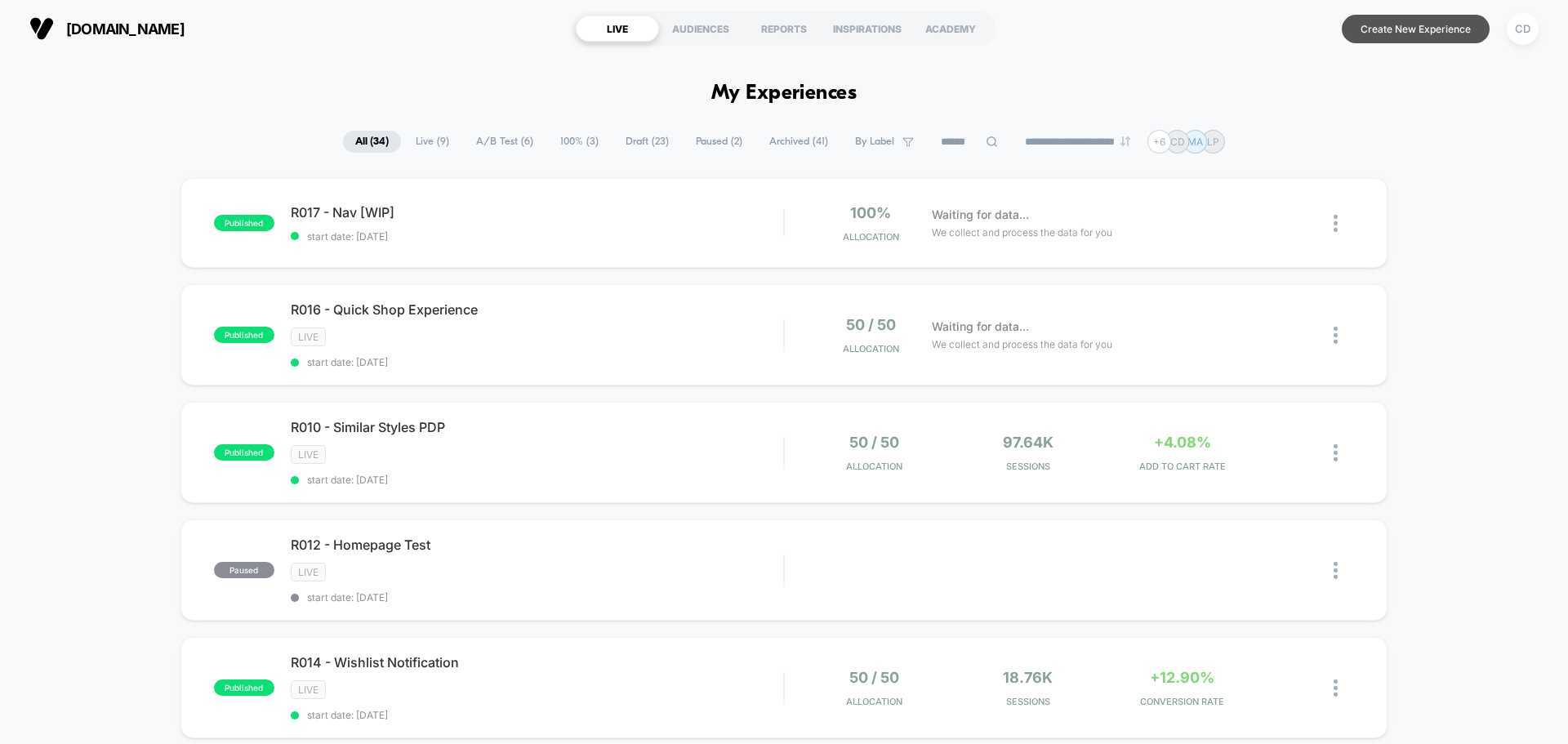
click at [1253, 18] on button "Create New Experience" at bounding box center [1415, 29] width 148 height 28
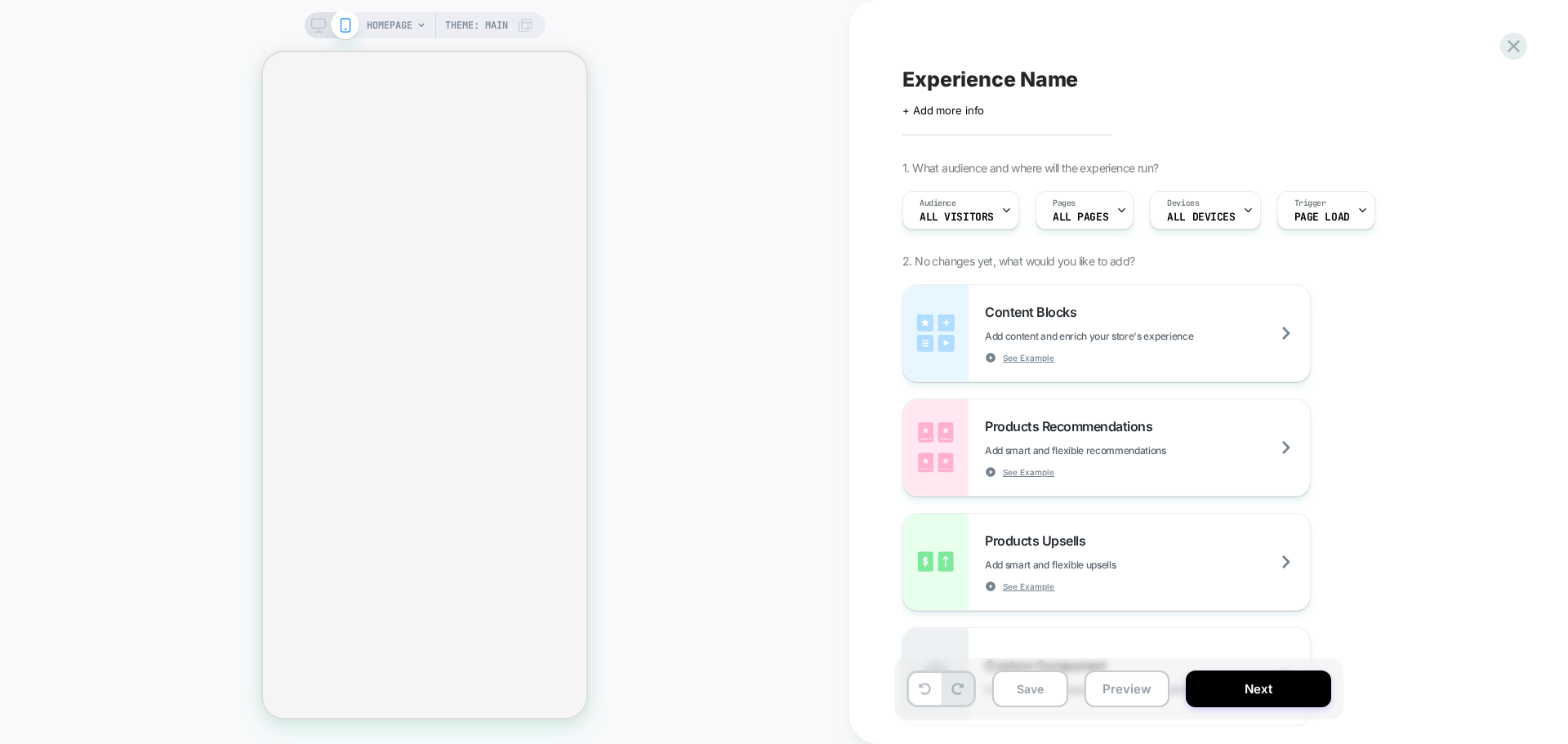
click at [741, 396] on div "HOMEPAGE Theme: MAIN" at bounding box center [424, 372] width 849 height 711
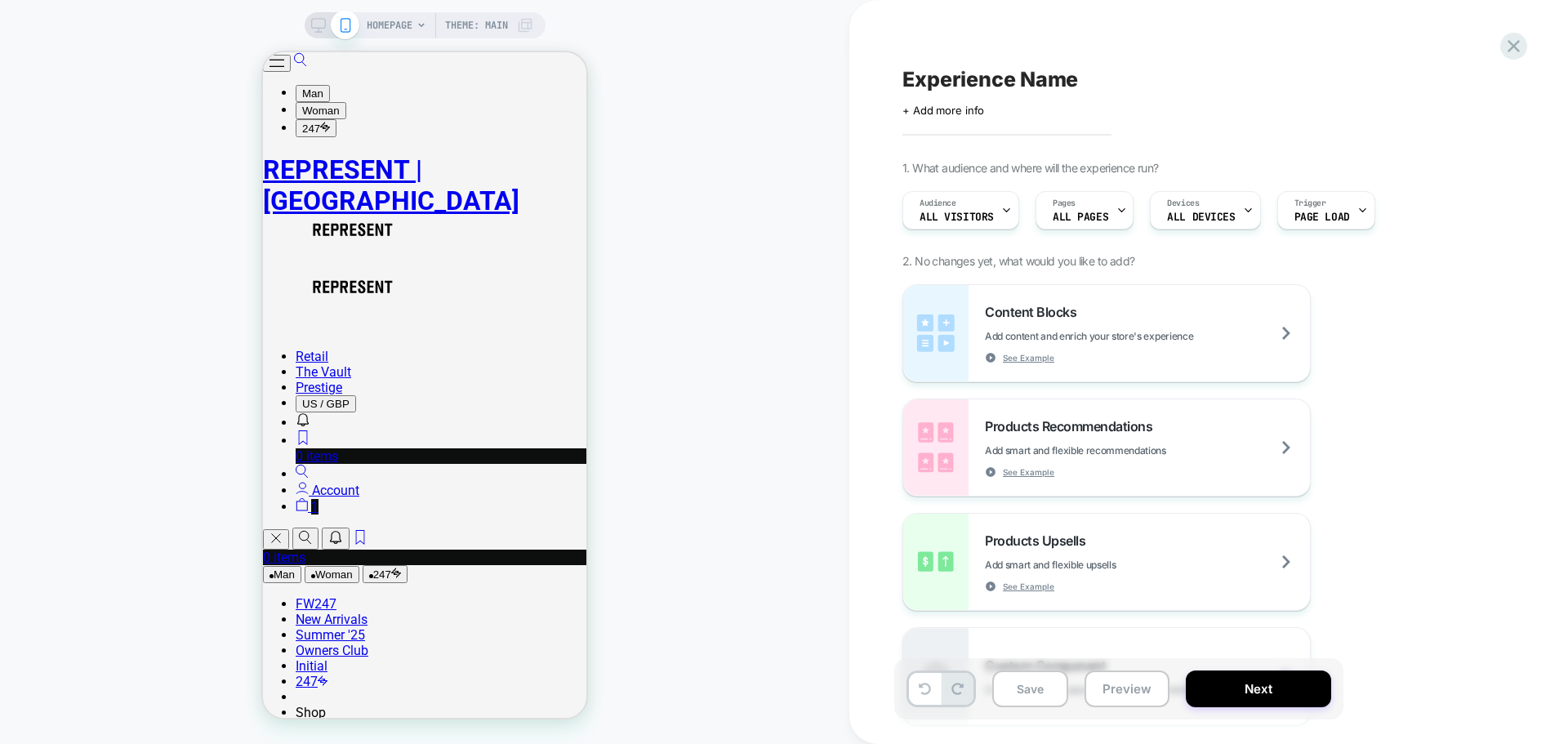
click at [741, 396] on div "HOMEPAGE Theme: MAIN" at bounding box center [424, 372] width 849 height 711
click at [1028, 88] on span "Experience Name" at bounding box center [989, 79] width 175 height 25
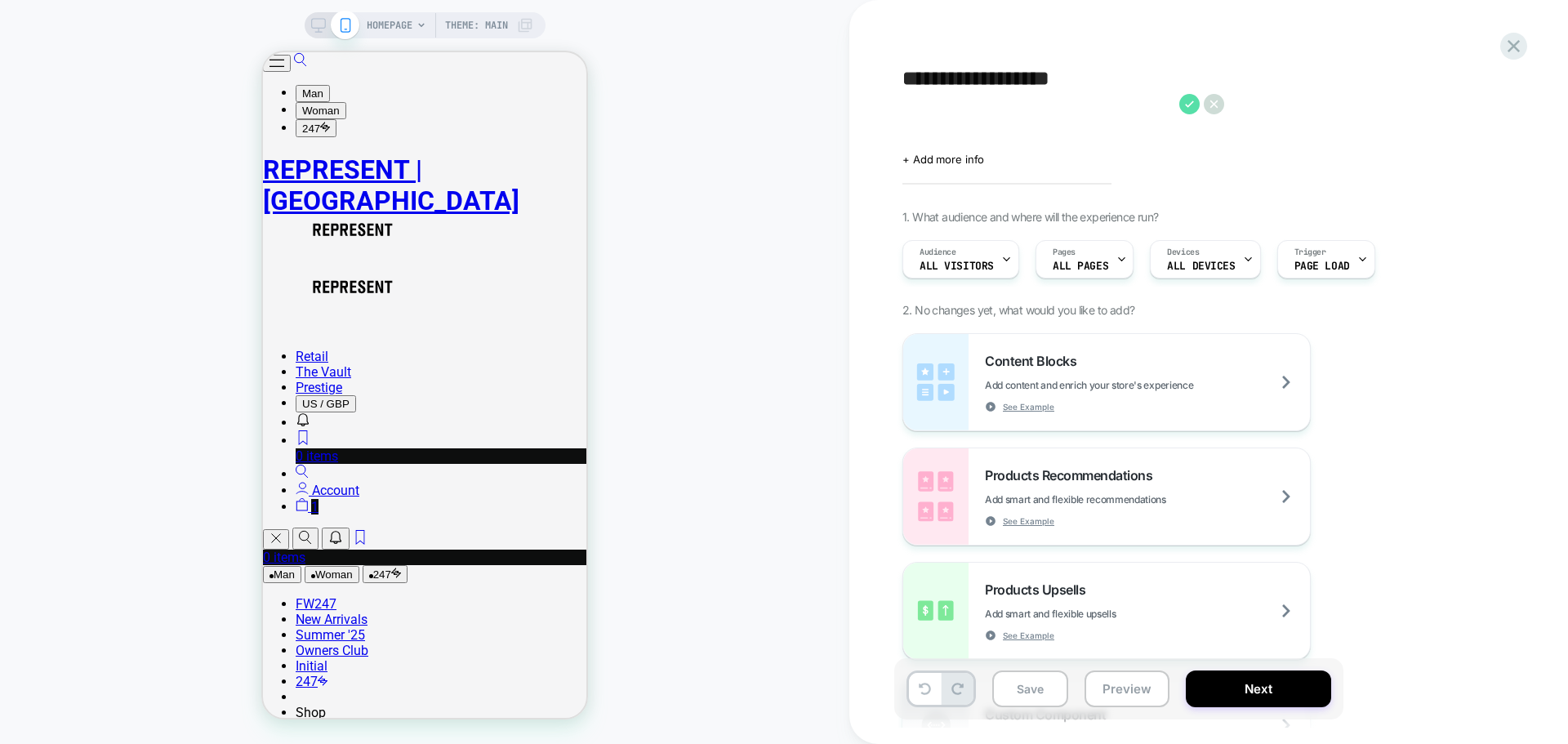
type textarea "**********"
click at [1188, 112] on icon at bounding box center [1188, 104] width 20 height 20
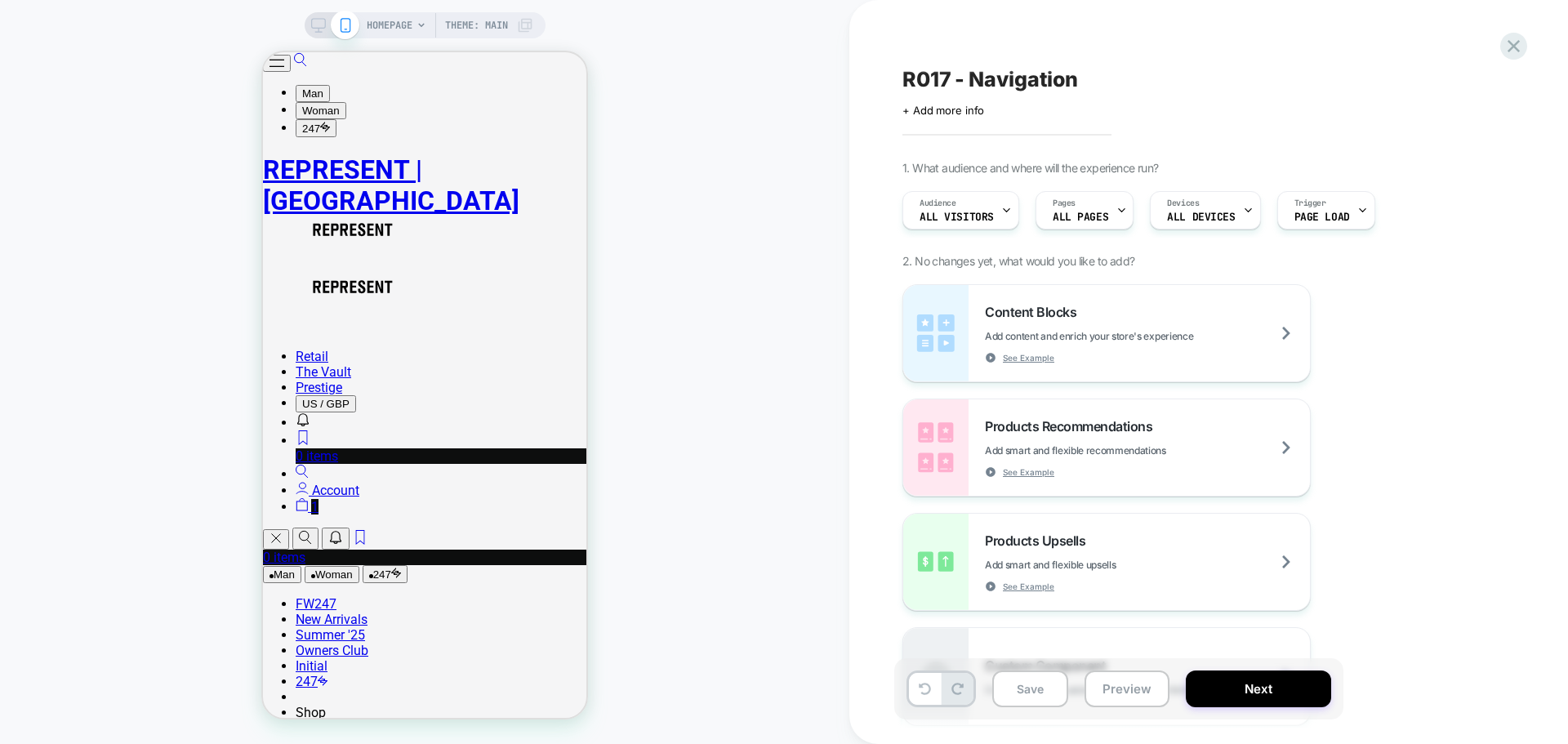
click at [1130, 81] on div "R017 - Navigation" at bounding box center [1200, 79] width 596 height 25
type textarea "**********"
click at [1244, 76] on icon at bounding box center [1245, 79] width 20 height 20
click at [1190, 321] on div "Content Blocks Add content and enrich your store's experience See Example" at bounding box center [1148, 333] width 325 height 60
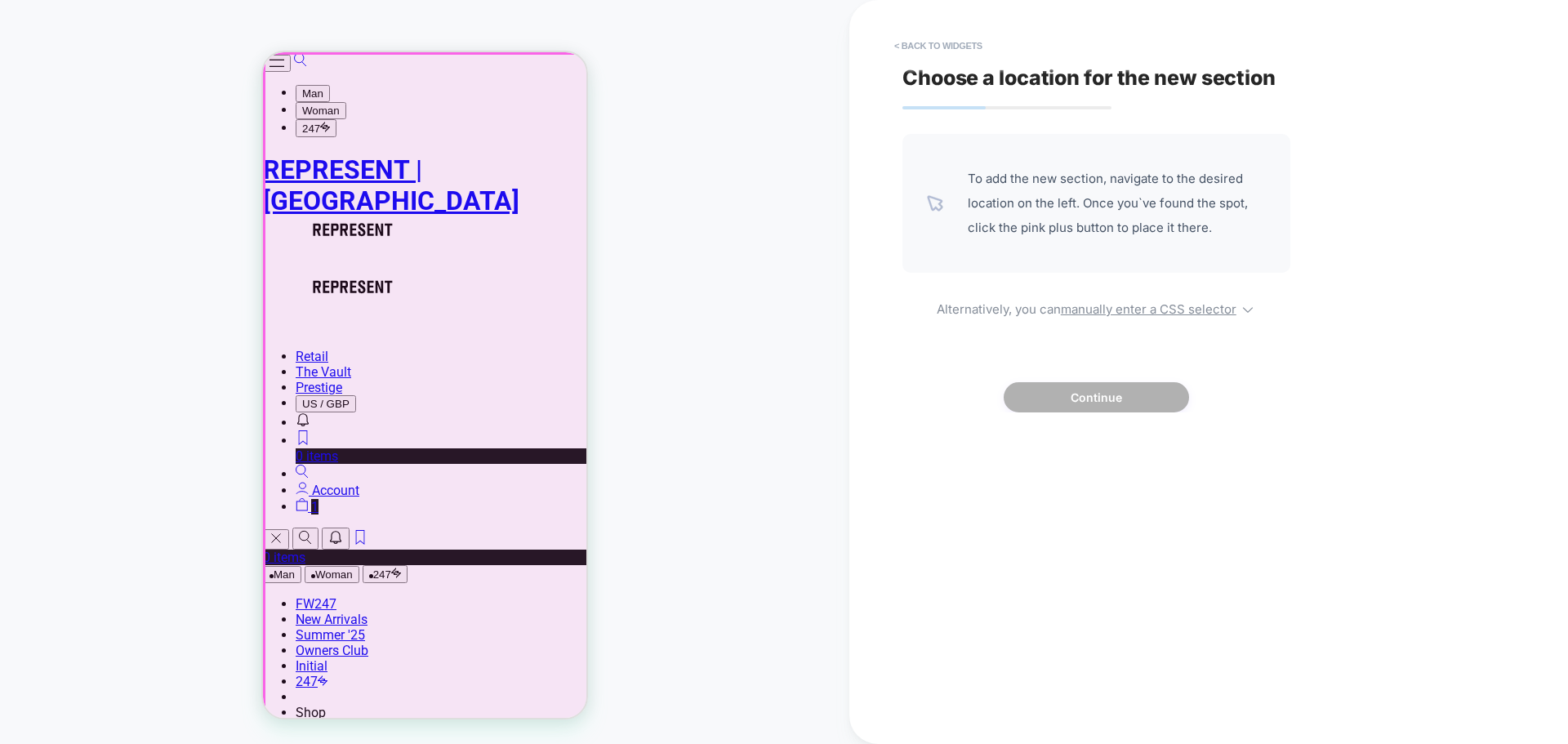
click at [284, 76] on div at bounding box center [427, 387] width 324 height 666
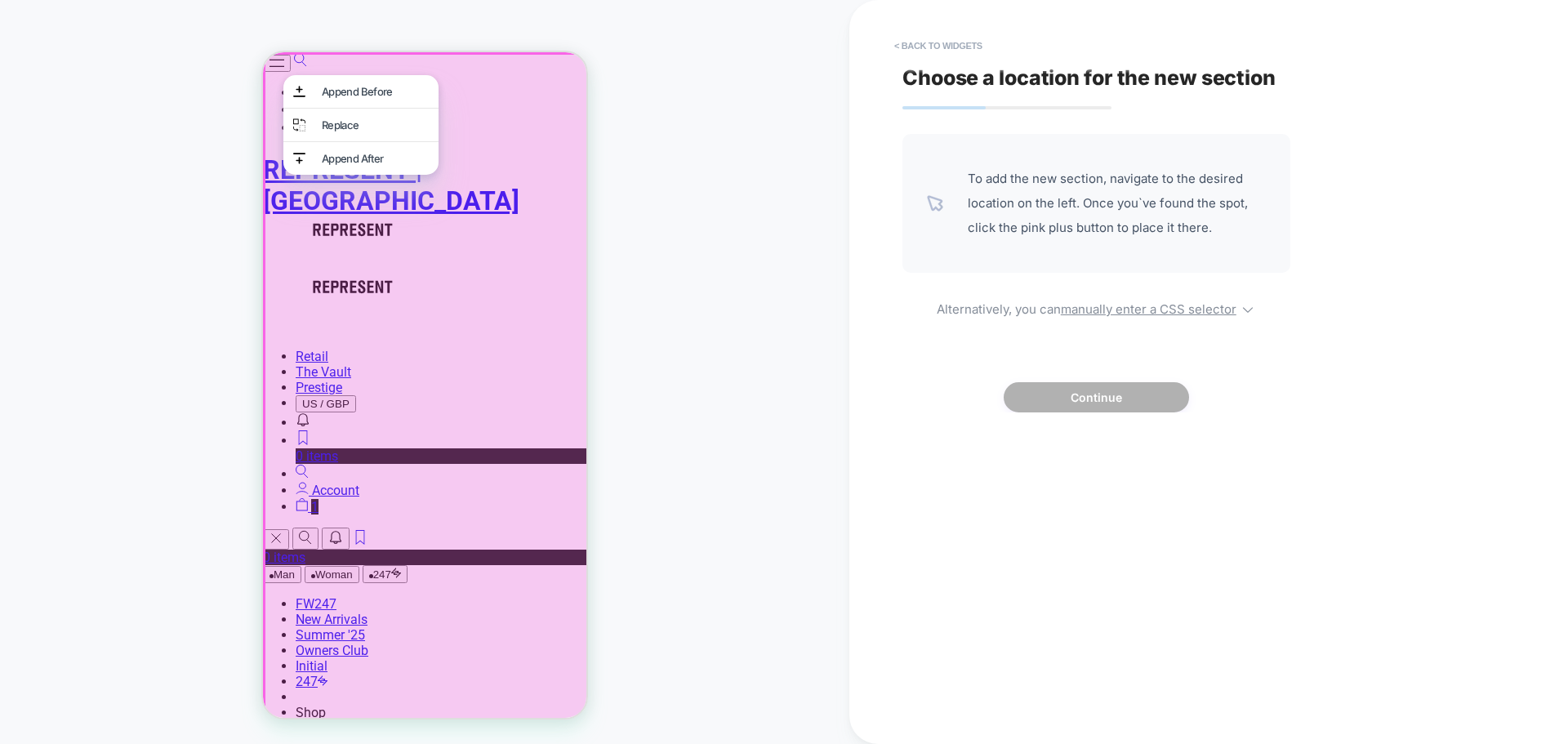
click at [696, 202] on div "HOMEPAGE Theme: MAIN" at bounding box center [424, 372] width 849 height 711
click at [922, 43] on button "< Back to widgets" at bounding box center [939, 45] width 105 height 26
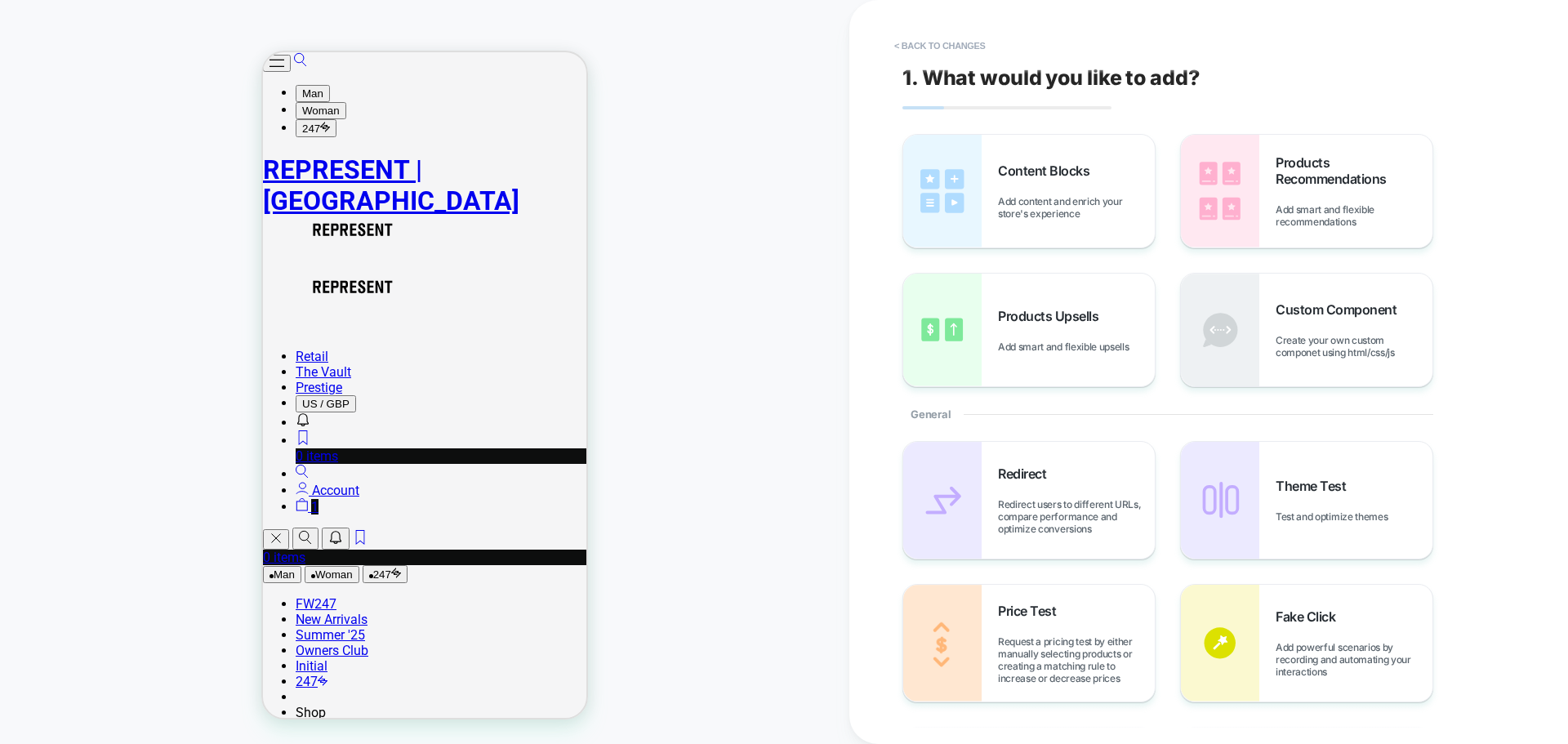
click at [290, 70] on button "Open/Close Menu" at bounding box center [276, 63] width 28 height 17
click at [1084, 196] on span "Add content and enrich your store's experience" at bounding box center [1076, 208] width 156 height 25
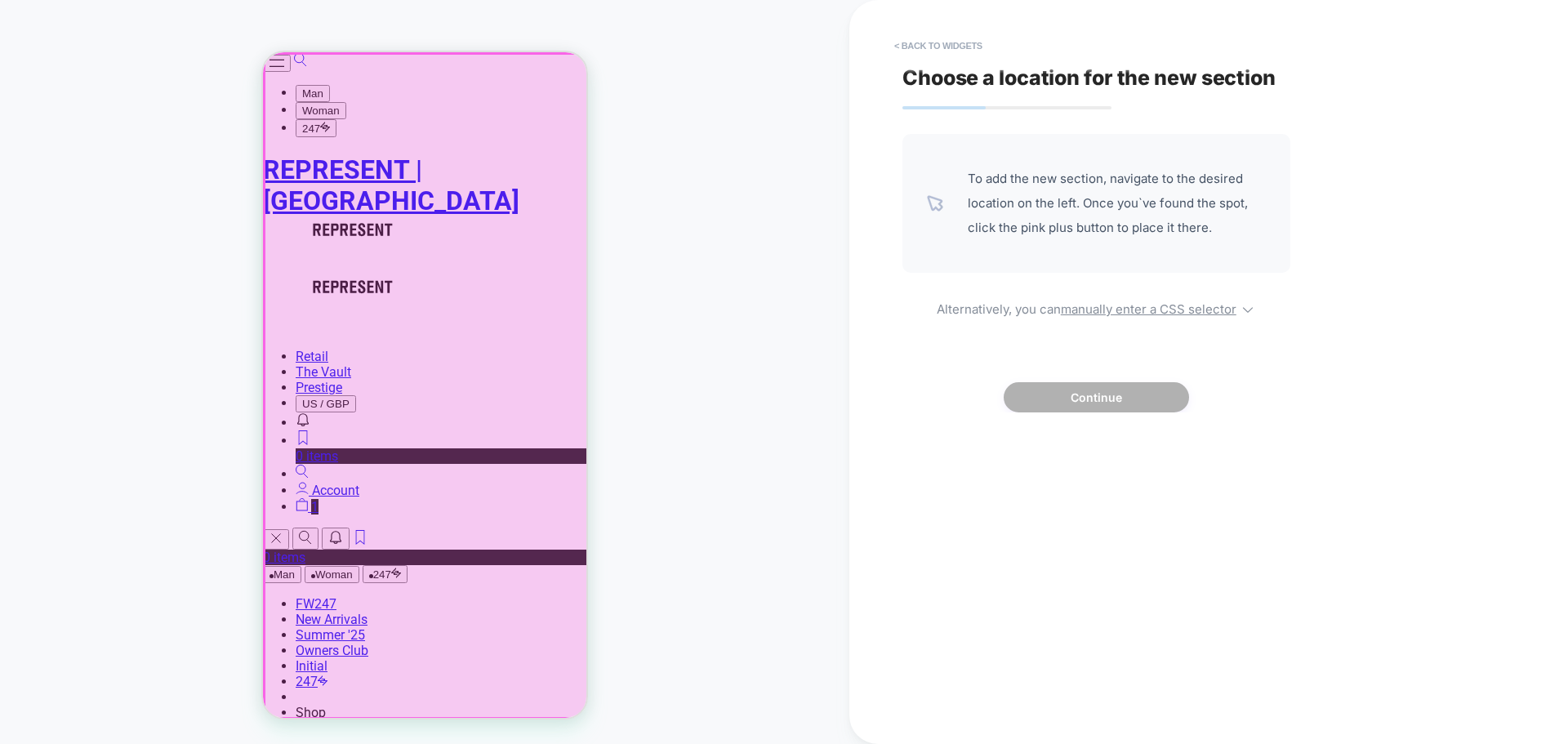
click at [317, 76] on div at bounding box center [427, 387] width 324 height 666
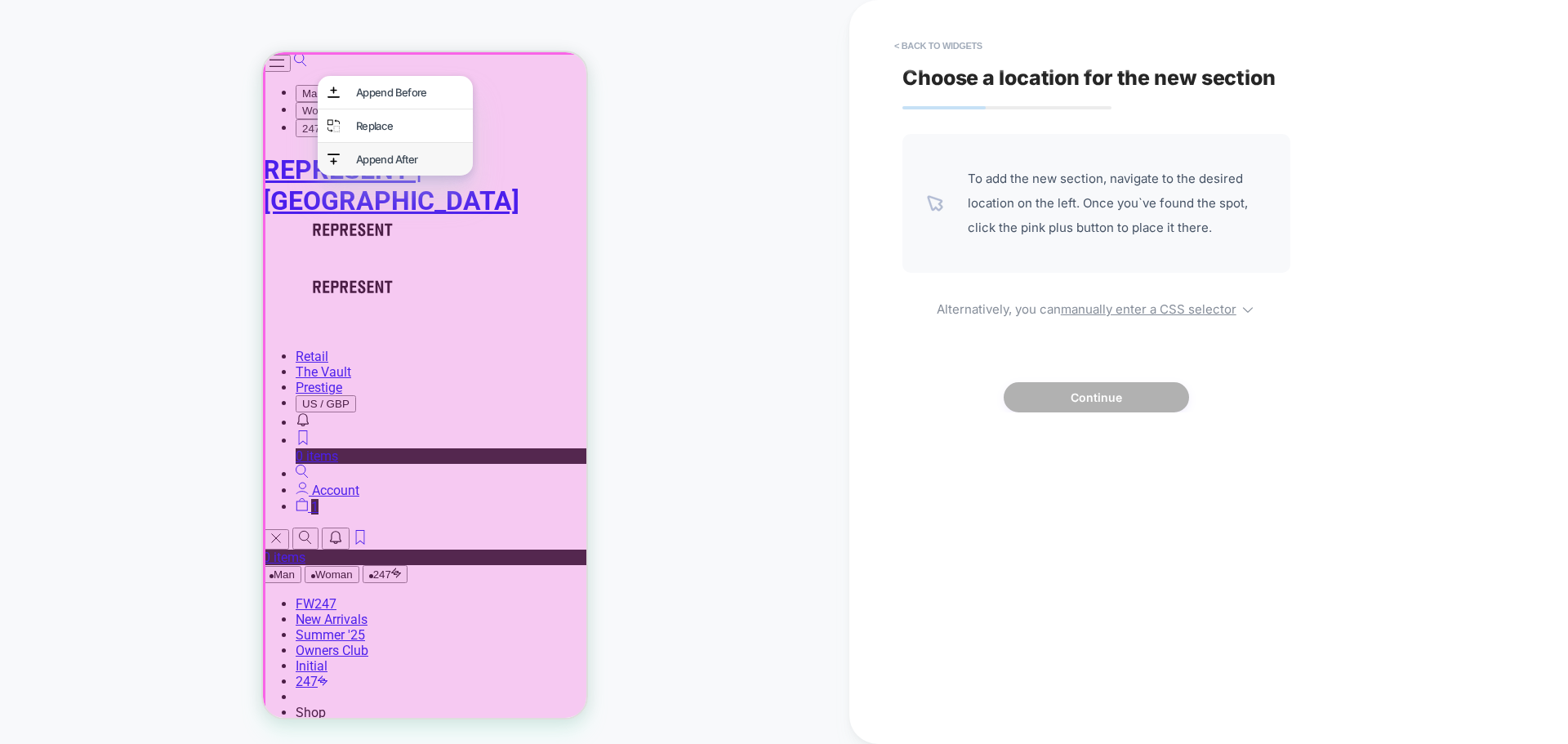
click at [426, 161] on div "Append After" at bounding box center [409, 159] width 107 height 13
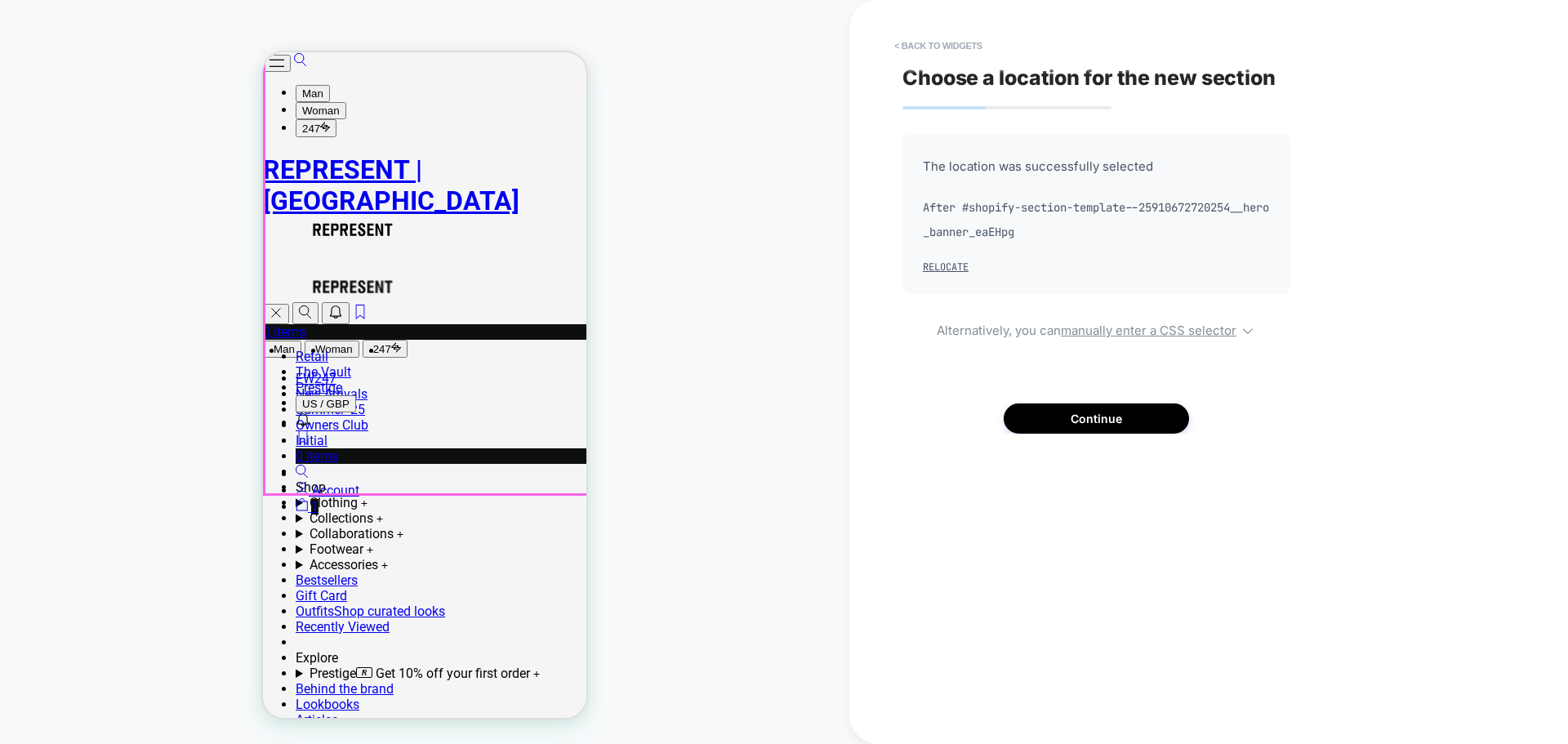
scroll to position [369, 0]
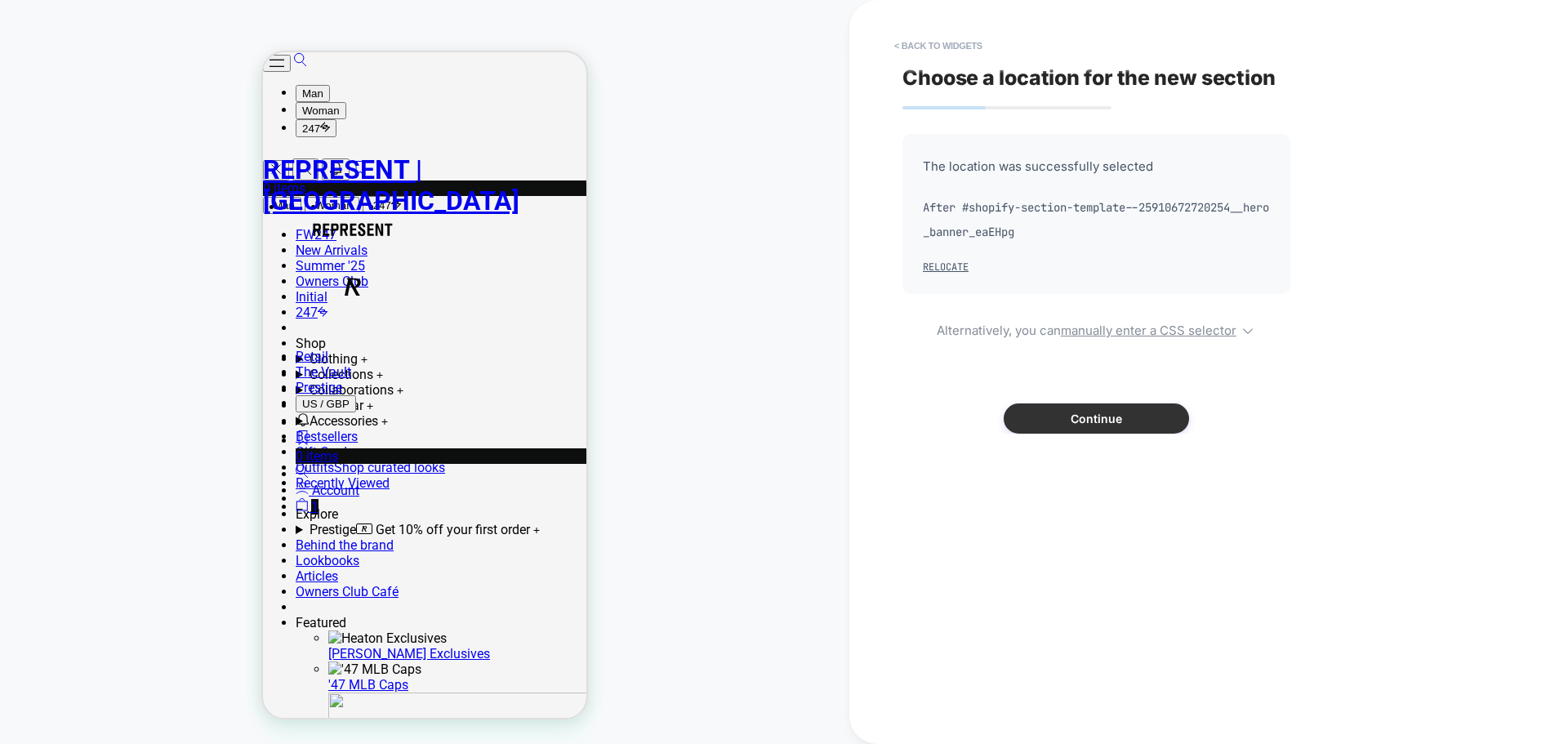
click at [1136, 416] on button "Continue" at bounding box center [1096, 419] width 186 height 30
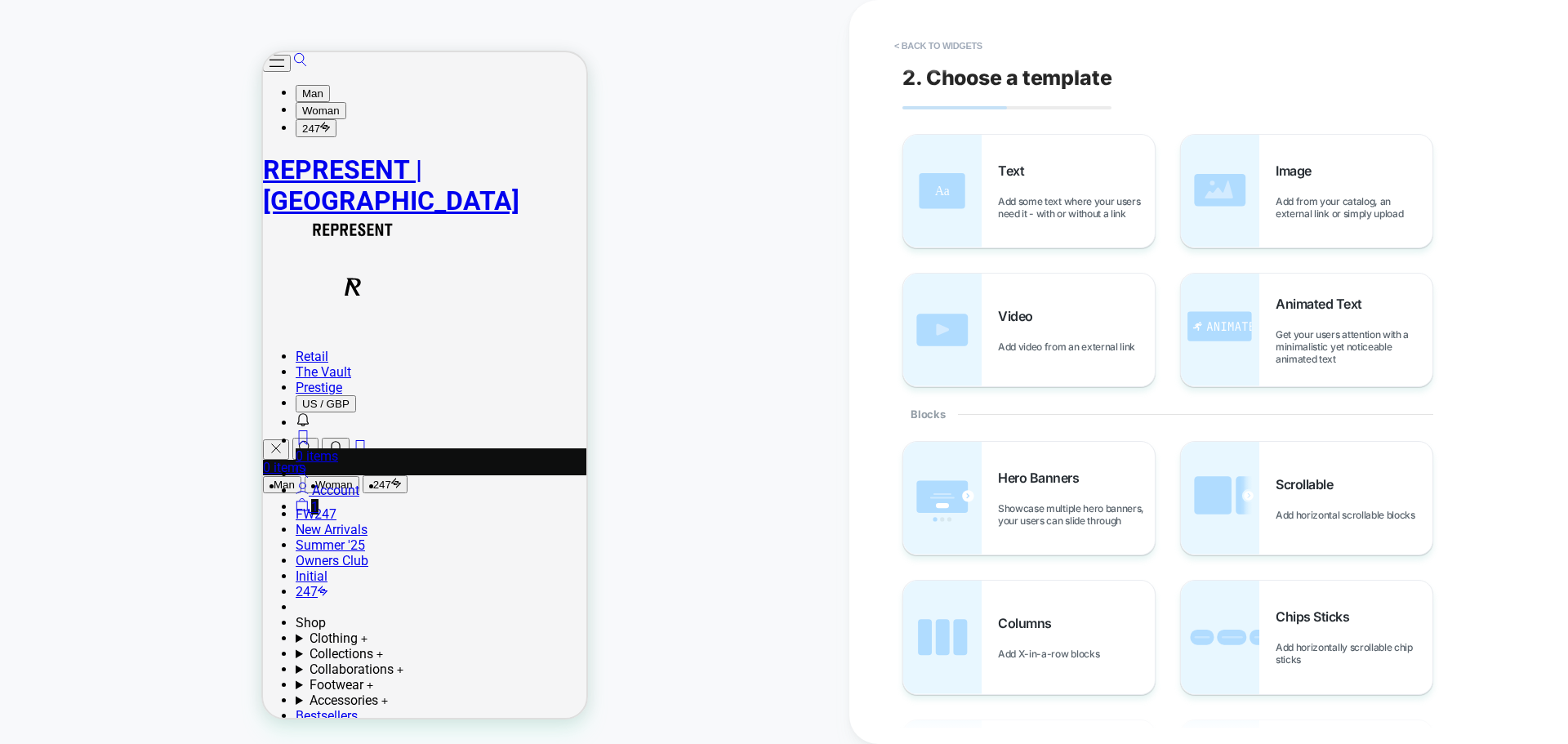
scroll to position [0, 0]
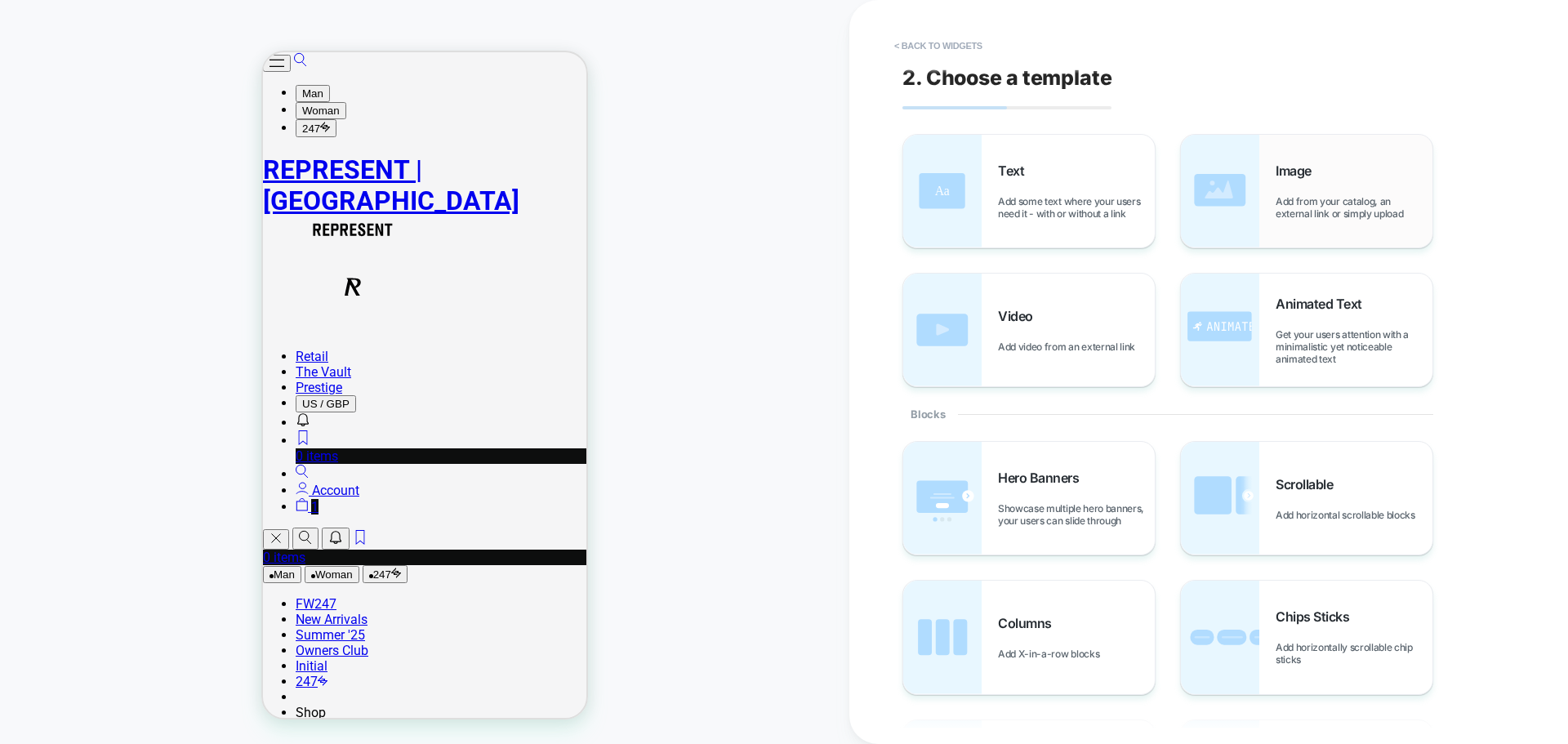
click at [1253, 164] on span "Image" at bounding box center [1298, 171] width 44 height 16
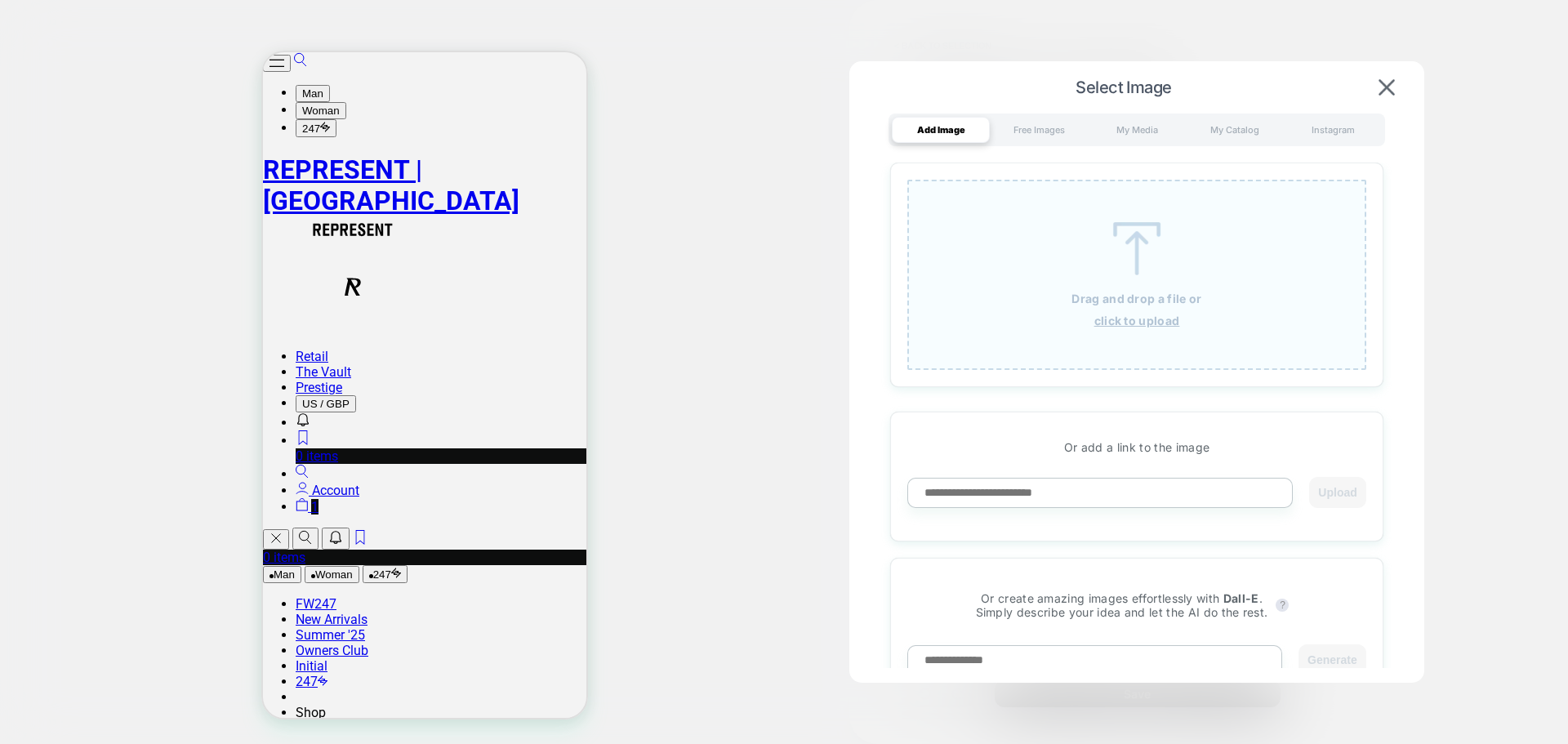
click at [1128, 303] on p "Drag and drop a file or" at bounding box center [1136, 299] width 130 height 14
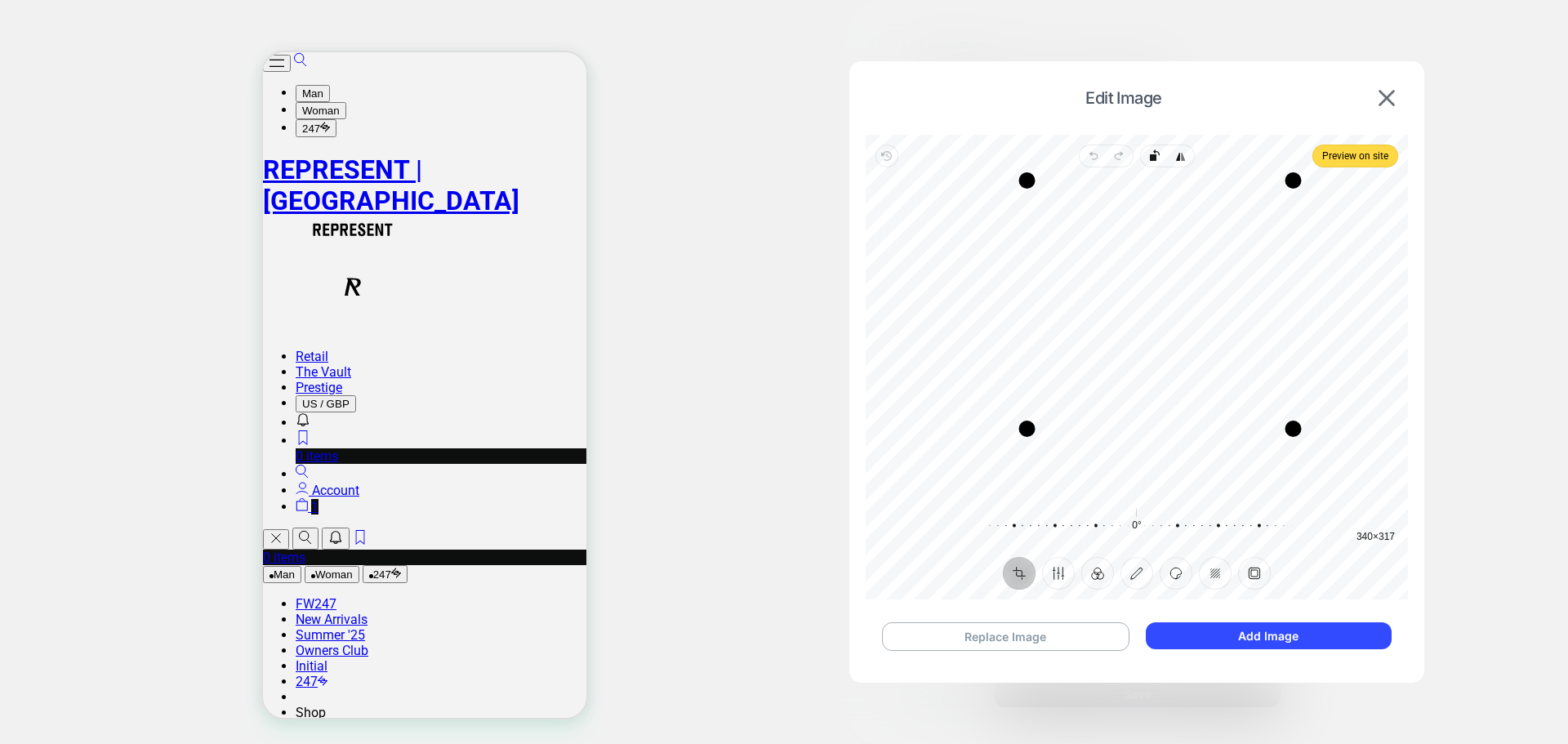
drag, startPoint x: 984, startPoint y: 498, endPoint x: 1035, endPoint y: 434, distance: 81.8
click at [1032, 434] on div "Drag corner bl" at bounding box center [1027, 428] width 16 height 16
drag, startPoint x: 1292, startPoint y: 420, endPoint x: 1242, endPoint y: 464, distance: 66.6
click at [1242, 464] on div "Drag corner br" at bounding box center [1244, 472] width 16 height 16
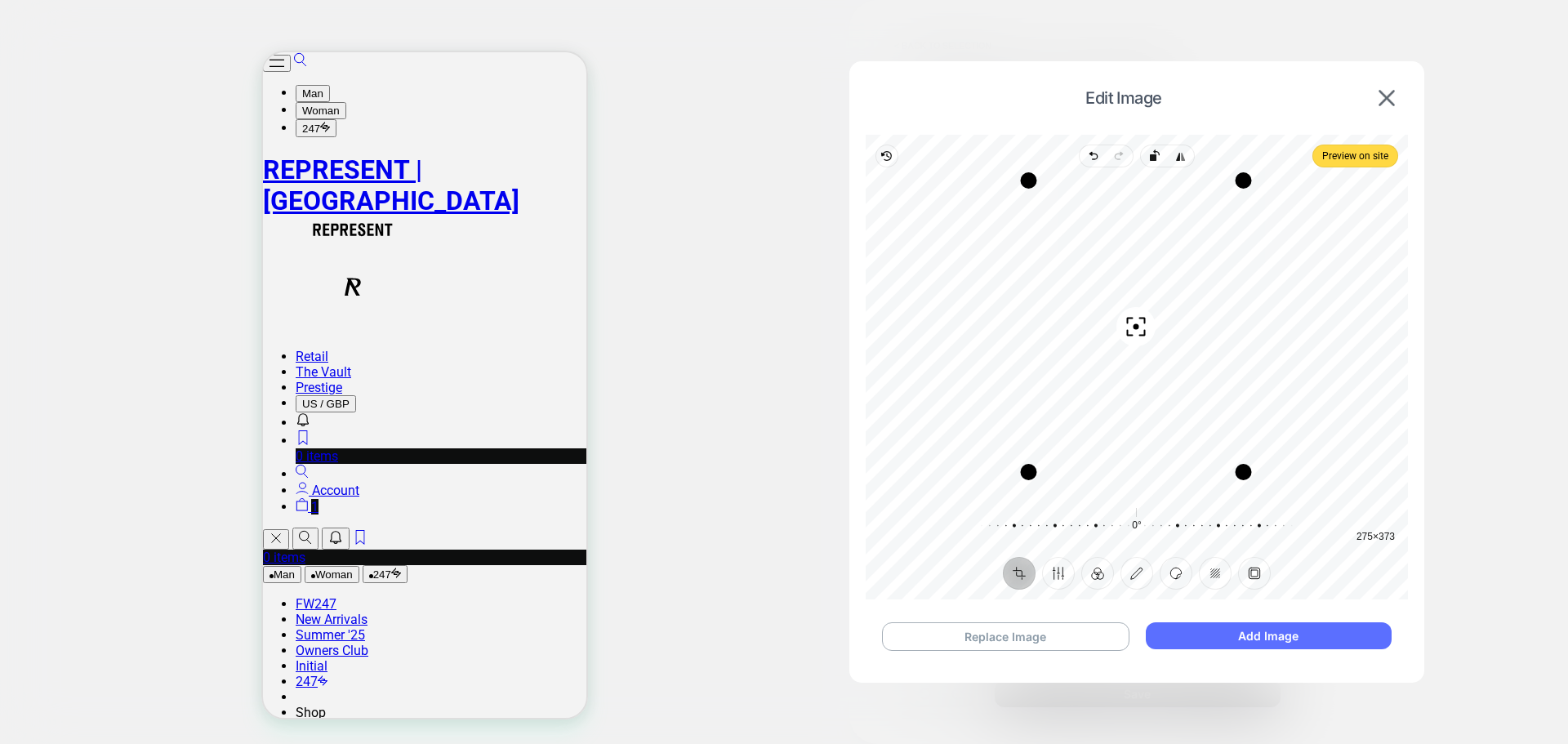
click at [1253, 566] on button "Add Image" at bounding box center [1268, 636] width 245 height 27
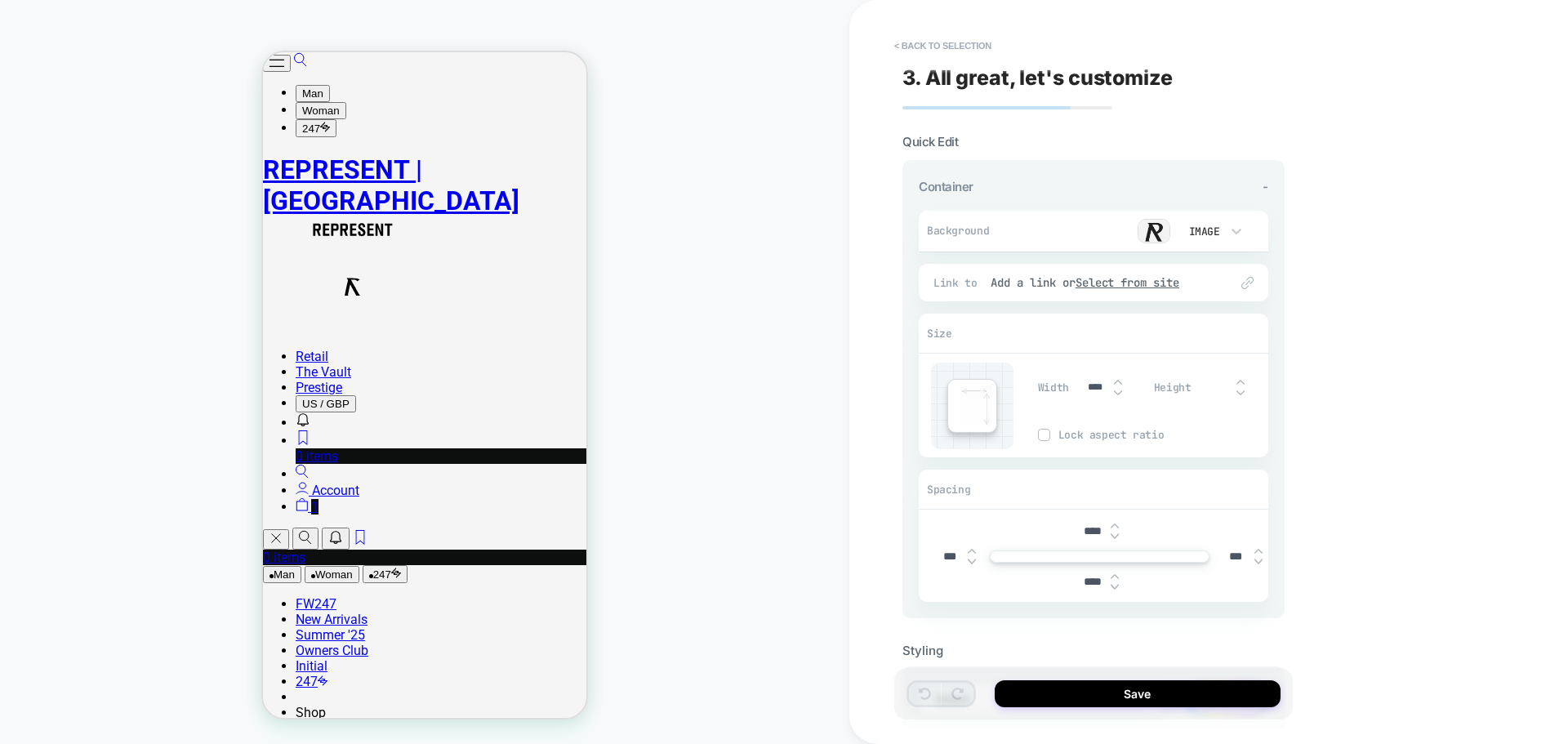
scroll to position [580, 0]
click at [1154, 229] on img at bounding box center [1154, 231] width 33 height 25
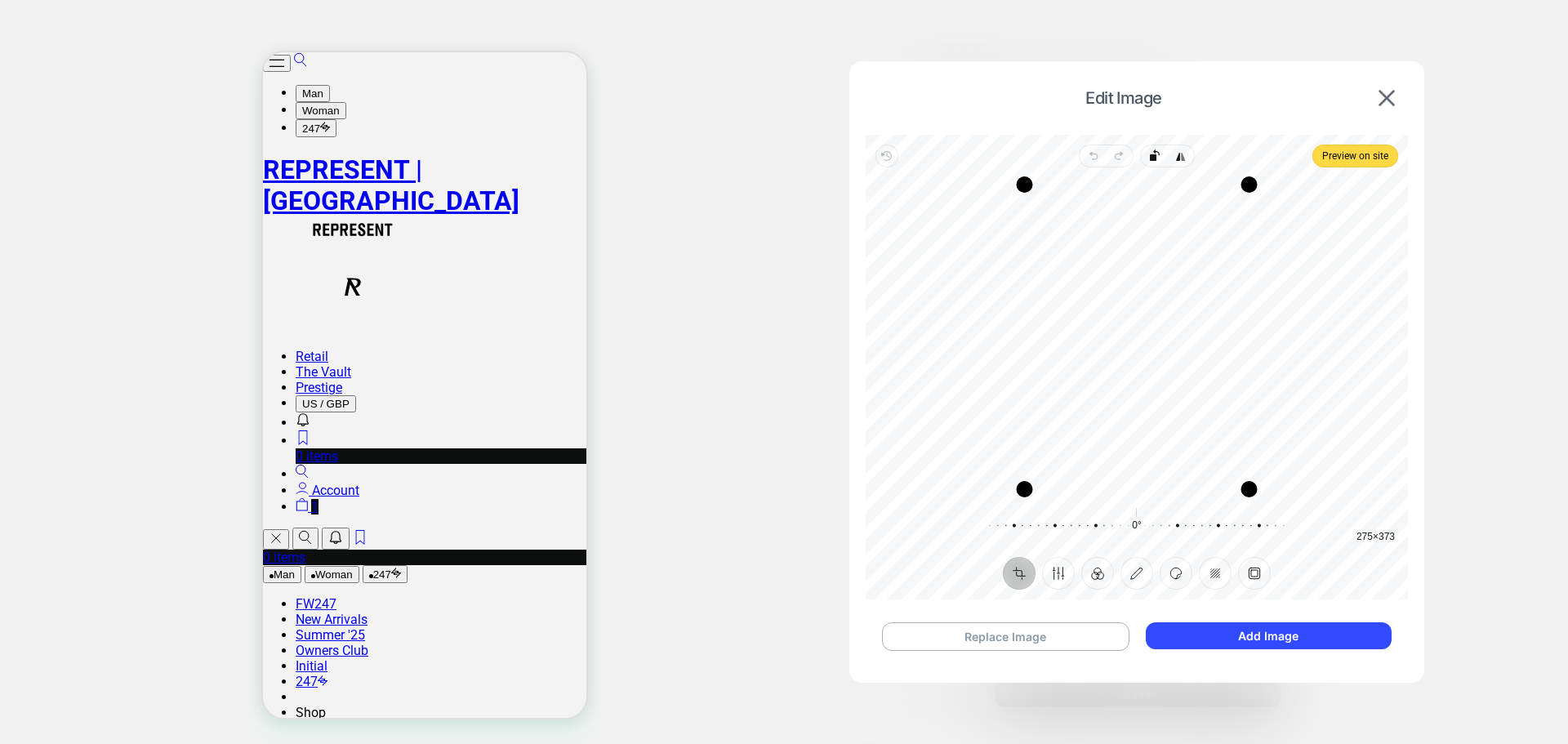
scroll to position [0, 0]
click at [285, 529] on button "Open/Close Menu" at bounding box center [276, 539] width 26 height 20
click at [440, 216] on icon "Lottie animation" at bounding box center [353, 229] width 180 height 27
click at [1253, 156] on span "Preview on site" at bounding box center [1355, 156] width 66 height 20
click at [289, 72] on button "Open/Close Menu" at bounding box center [276, 63] width 28 height 17
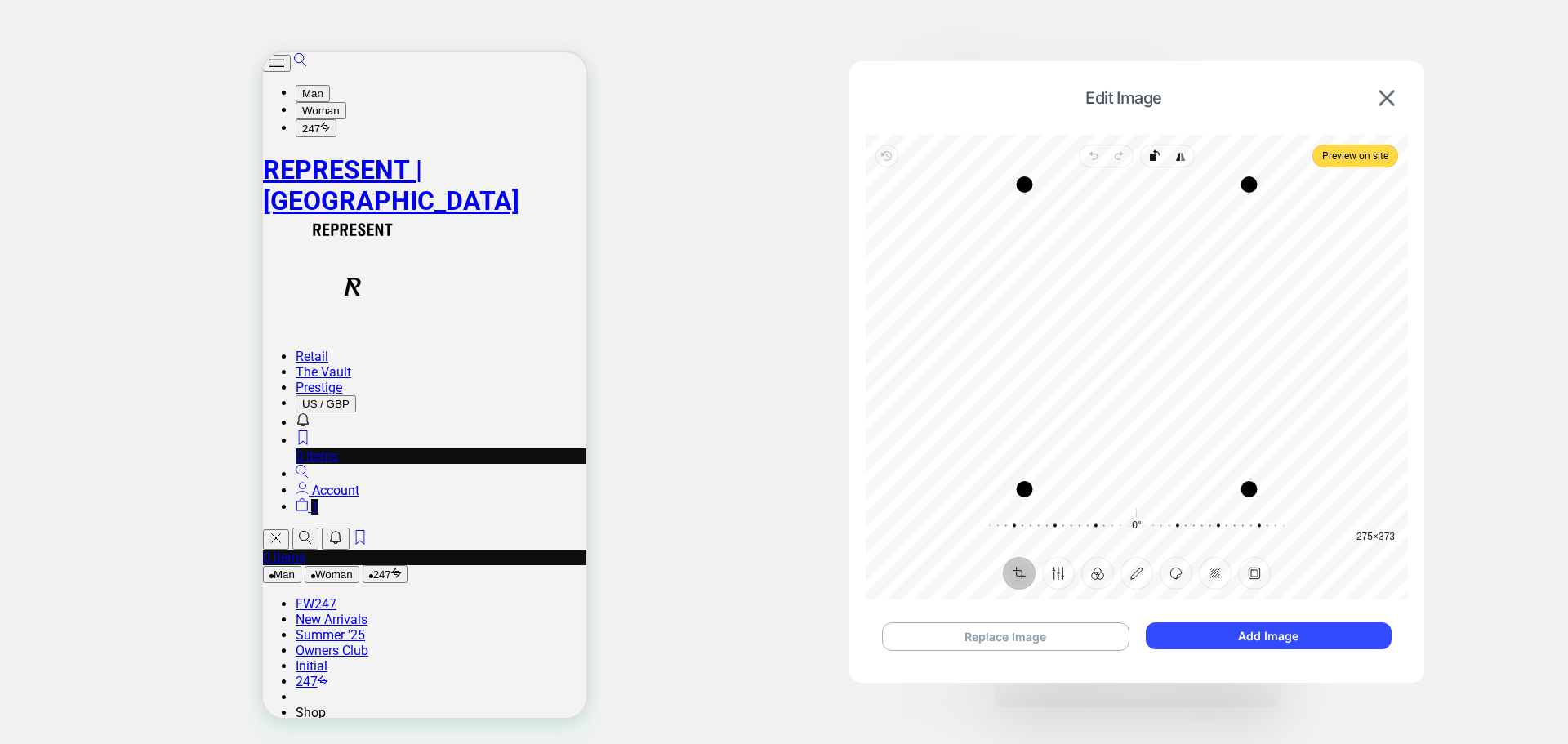
click at [285, 529] on button "Open/Close Menu" at bounding box center [276, 539] width 26 height 20
click at [1253, 566] on button "Add Image" at bounding box center [1268, 636] width 245 height 27
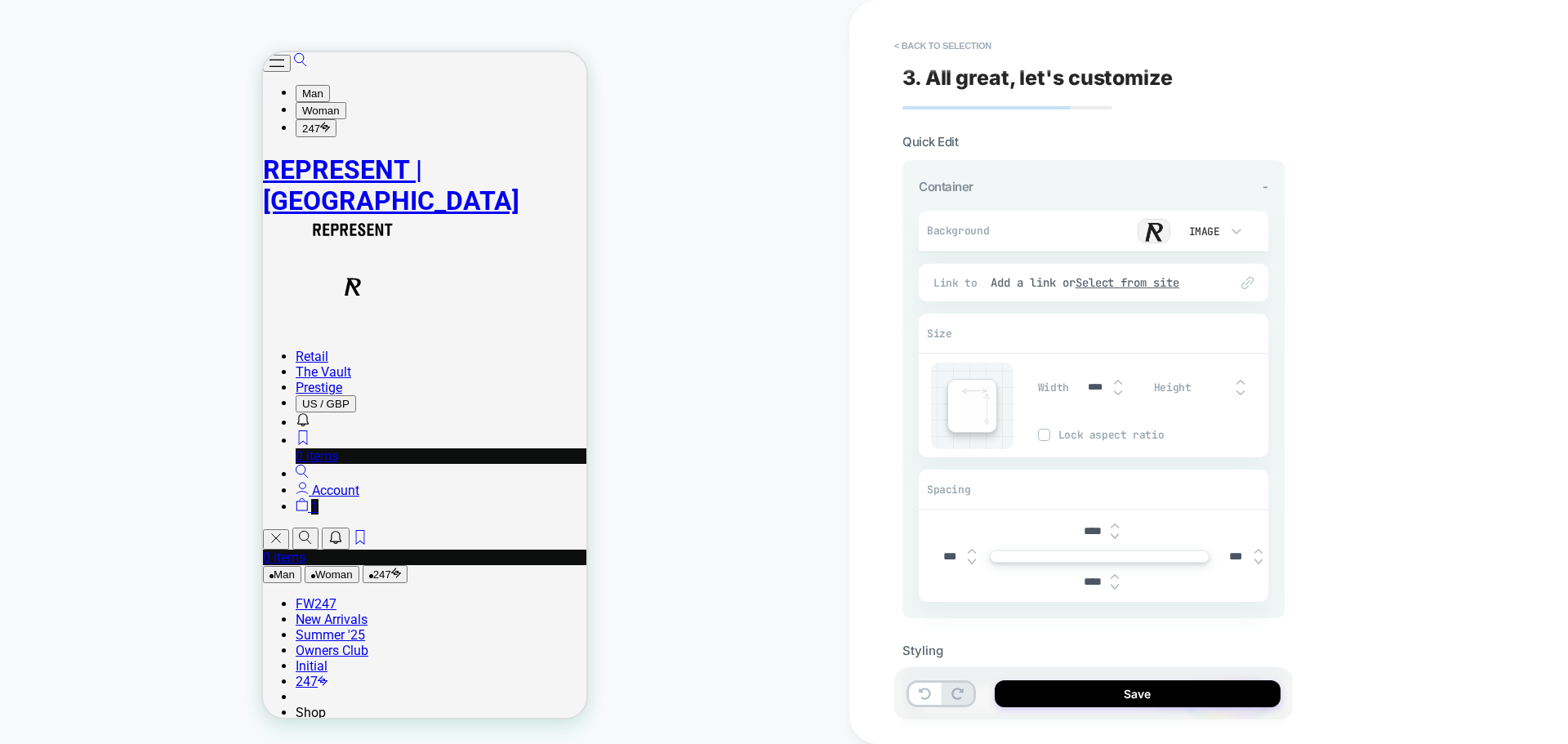
click at [280, 62] on button "Open/Close Menu" at bounding box center [276, 63] width 28 height 17
click at [289, 529] on button "Open/Close Menu" at bounding box center [276, 539] width 26 height 20
click at [947, 45] on button "< Back to selection" at bounding box center [943, 45] width 114 height 26
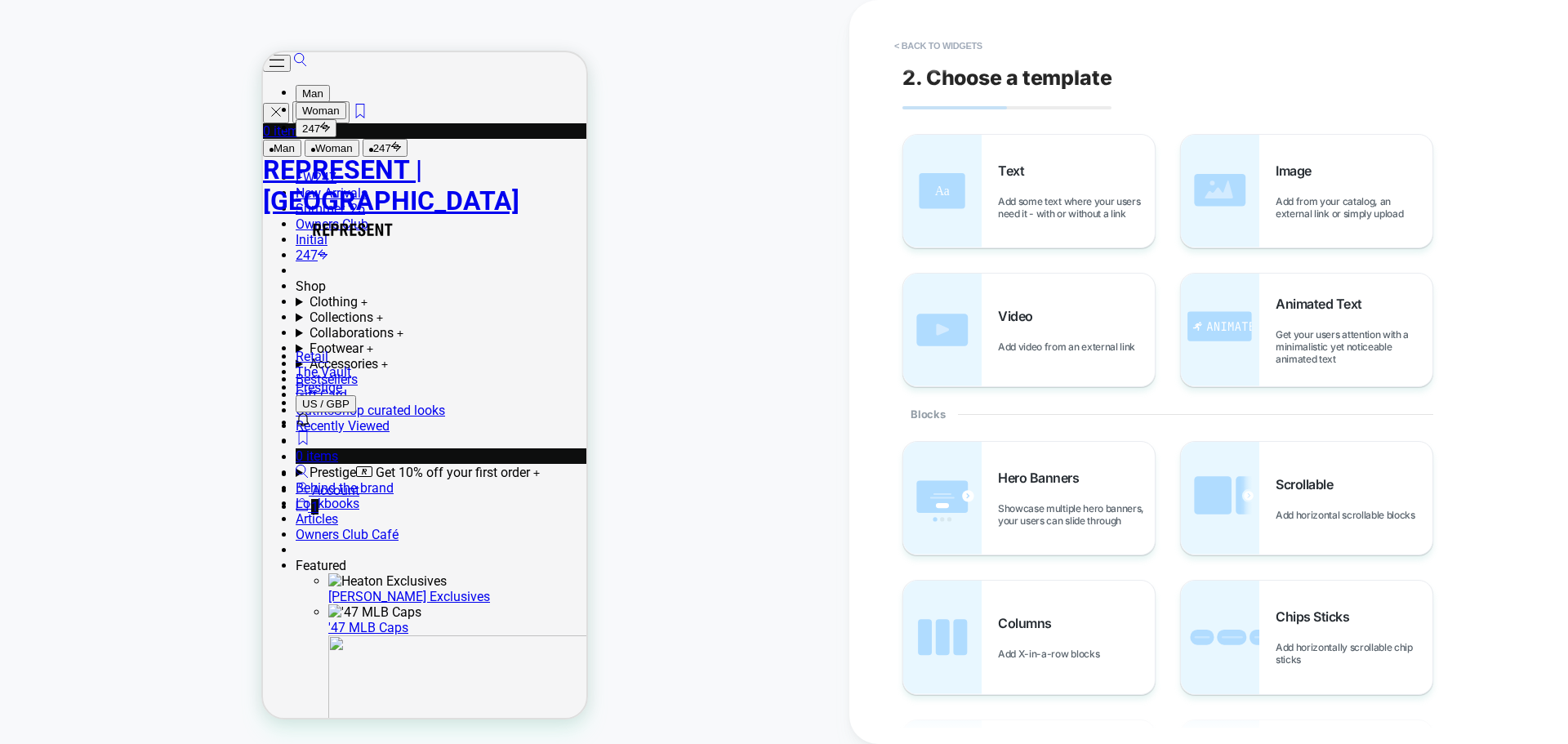
scroll to position [444, 0]
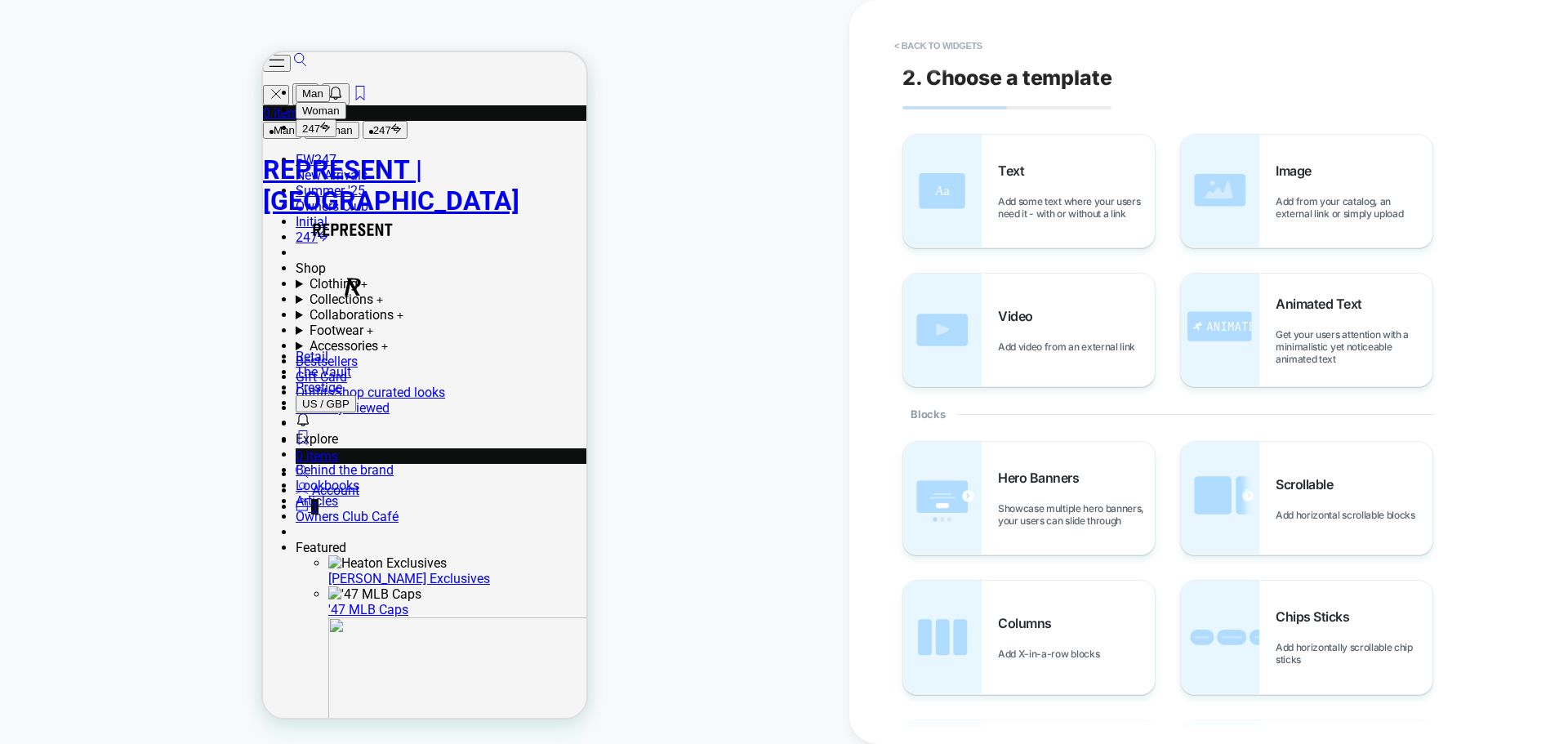
click at [1253, 172] on span "Image" at bounding box center [1298, 171] width 44 height 16
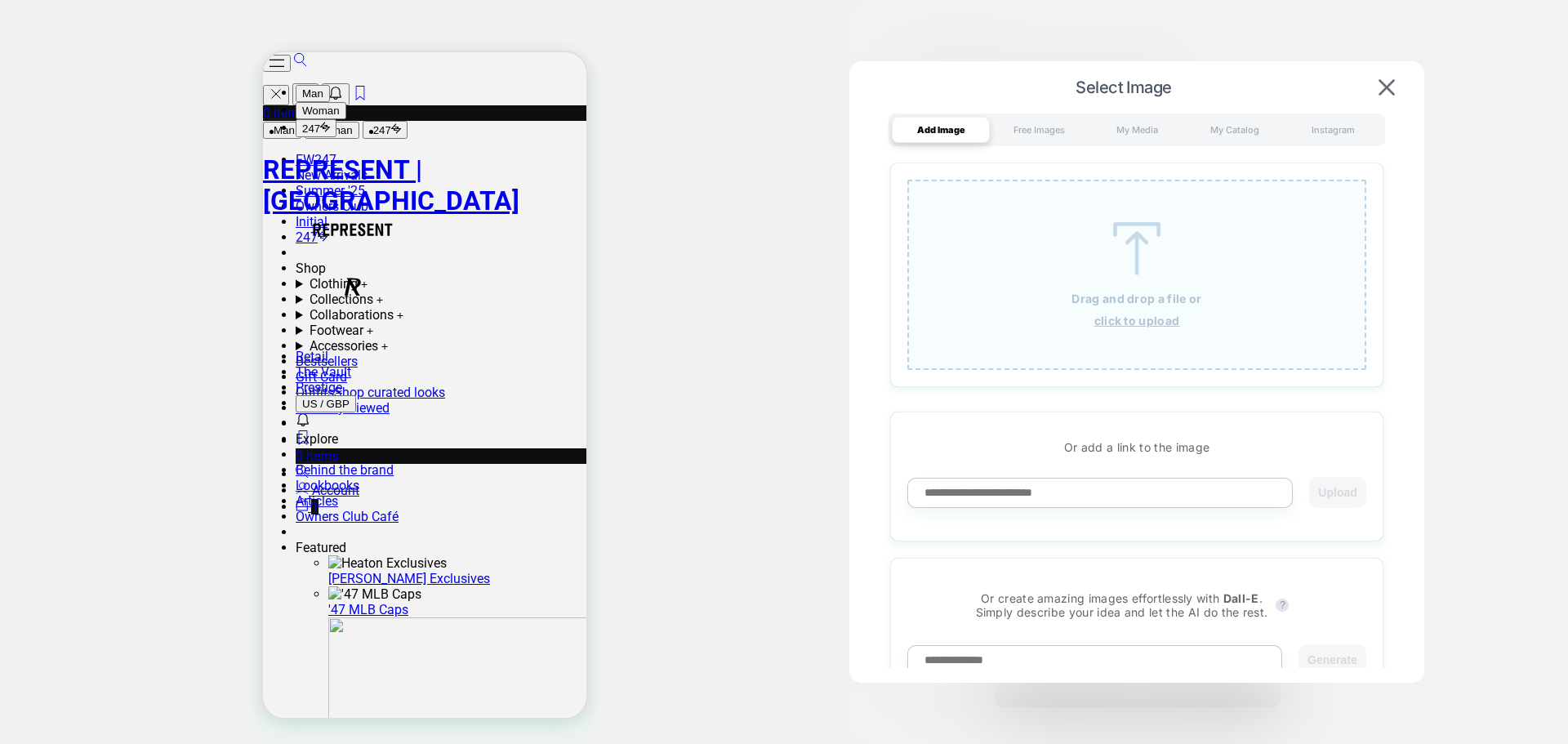
click at [1135, 310] on div "Drag and drop a file or click to upload" at bounding box center [1136, 275] width 459 height 190
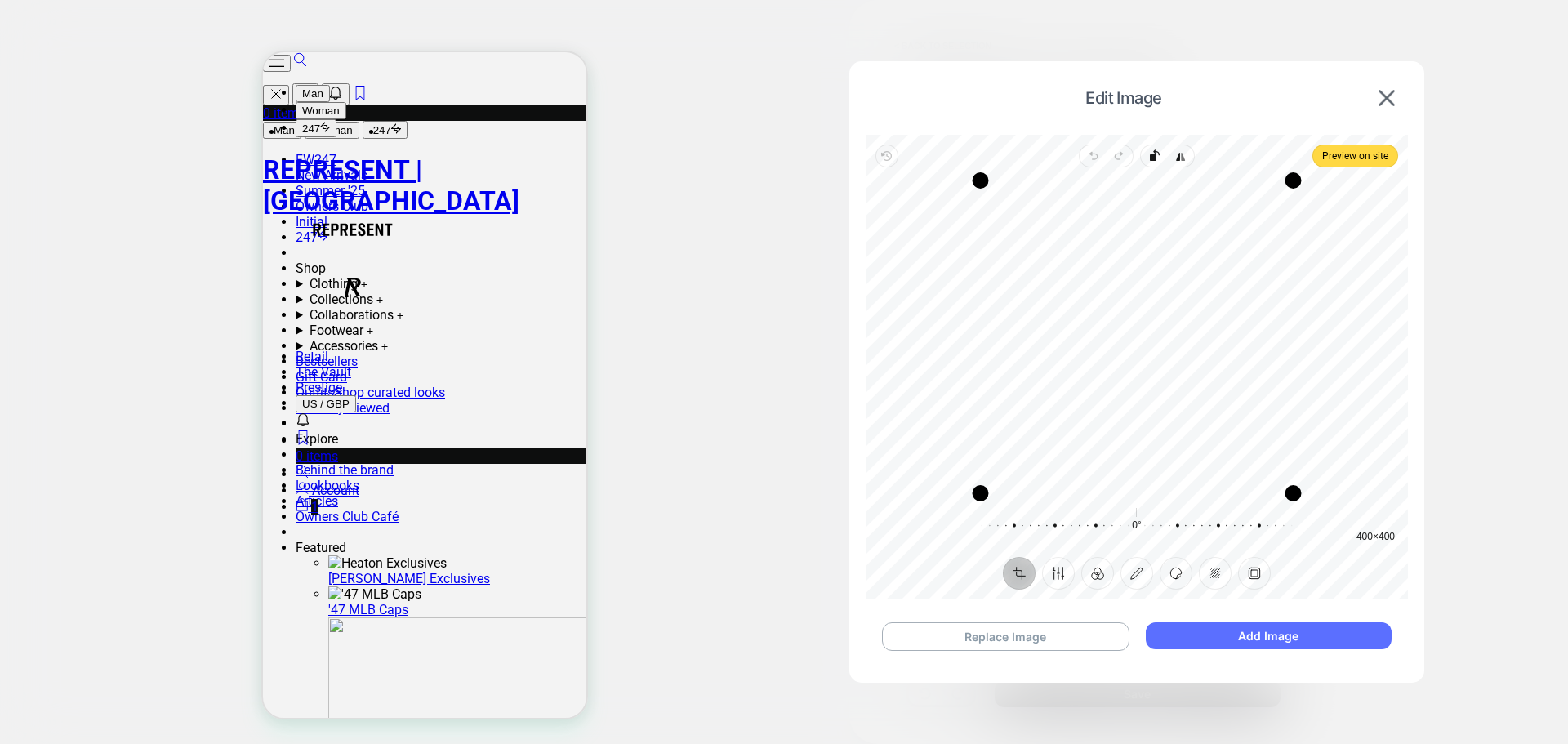
click at [1207, 566] on button "Add Image" at bounding box center [1268, 636] width 245 height 27
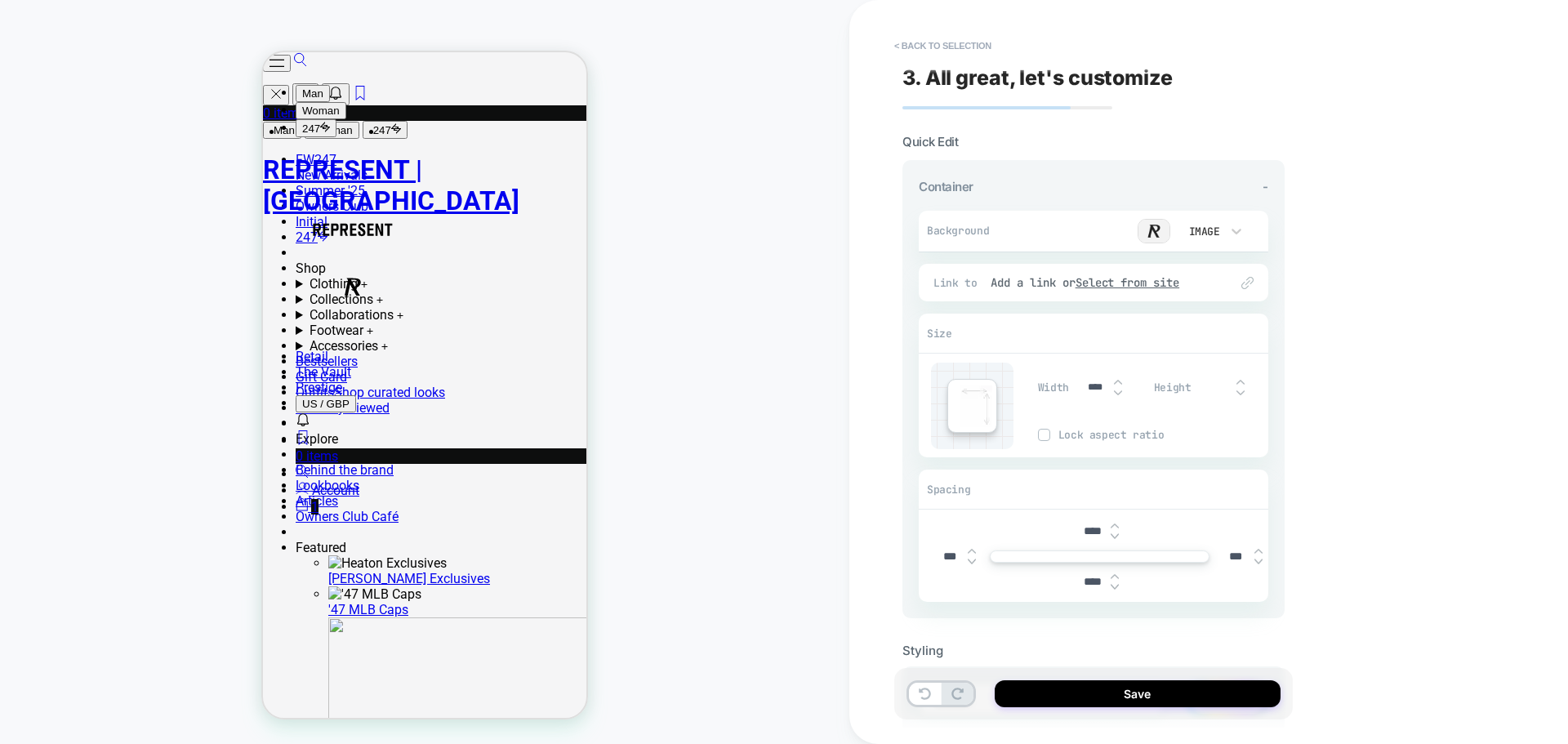
scroll to position [94, 0]
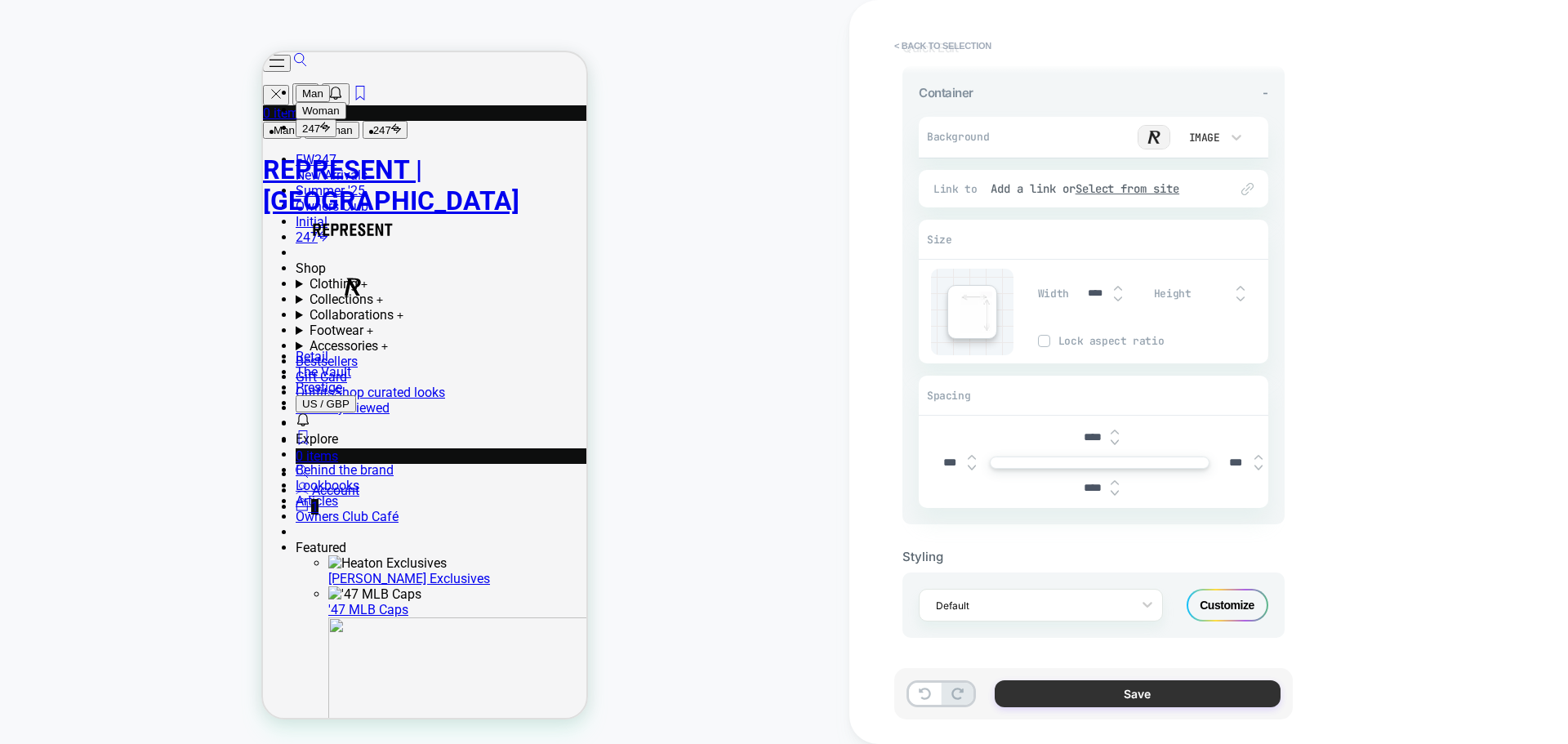
click at [1173, 566] on button "Save" at bounding box center [1137, 693] width 285 height 27
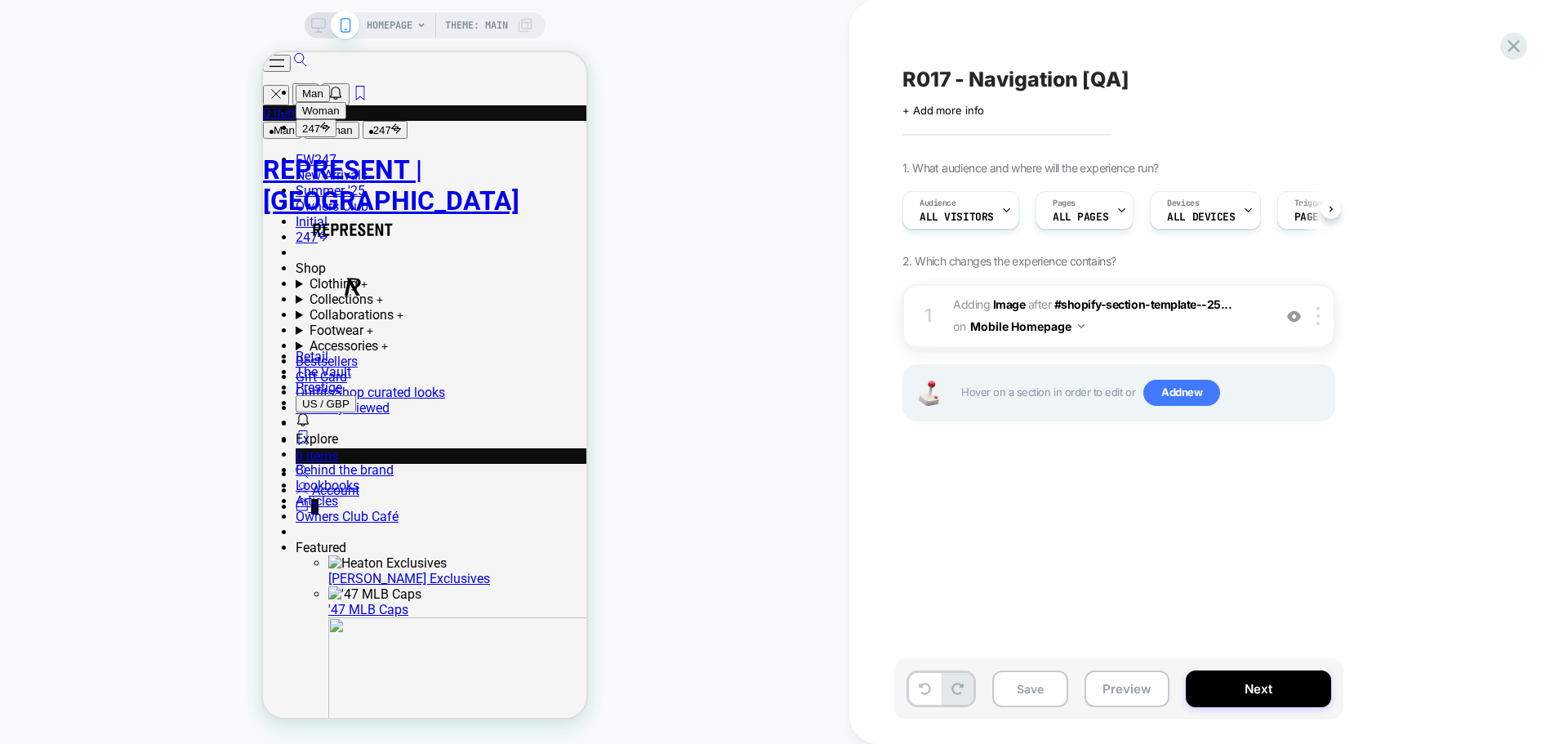
scroll to position [0, 1]
click at [1253, 308] on img at bounding box center [1318, 316] width 4 height 18
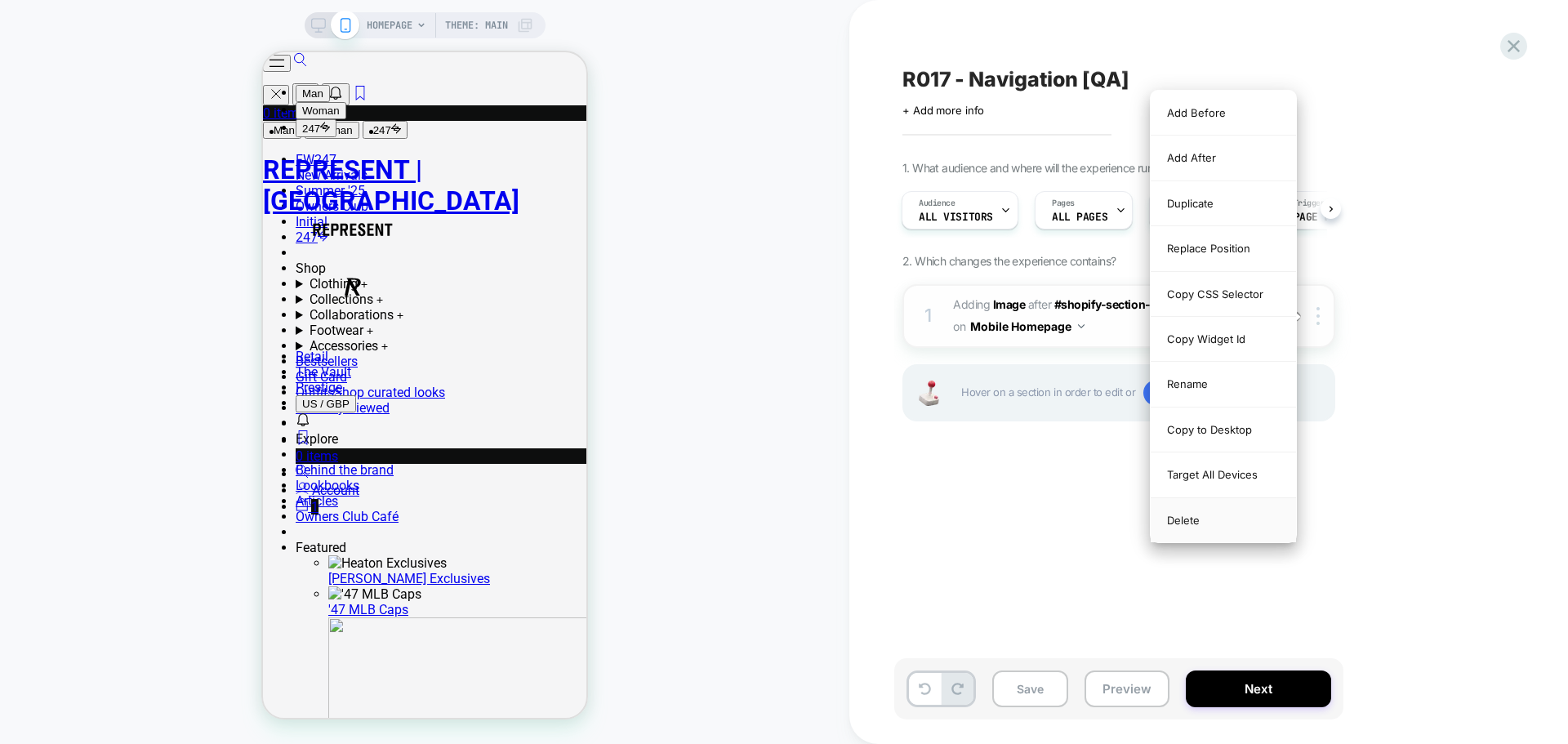
click at [1227, 510] on div "Delete" at bounding box center [1222, 520] width 145 height 44
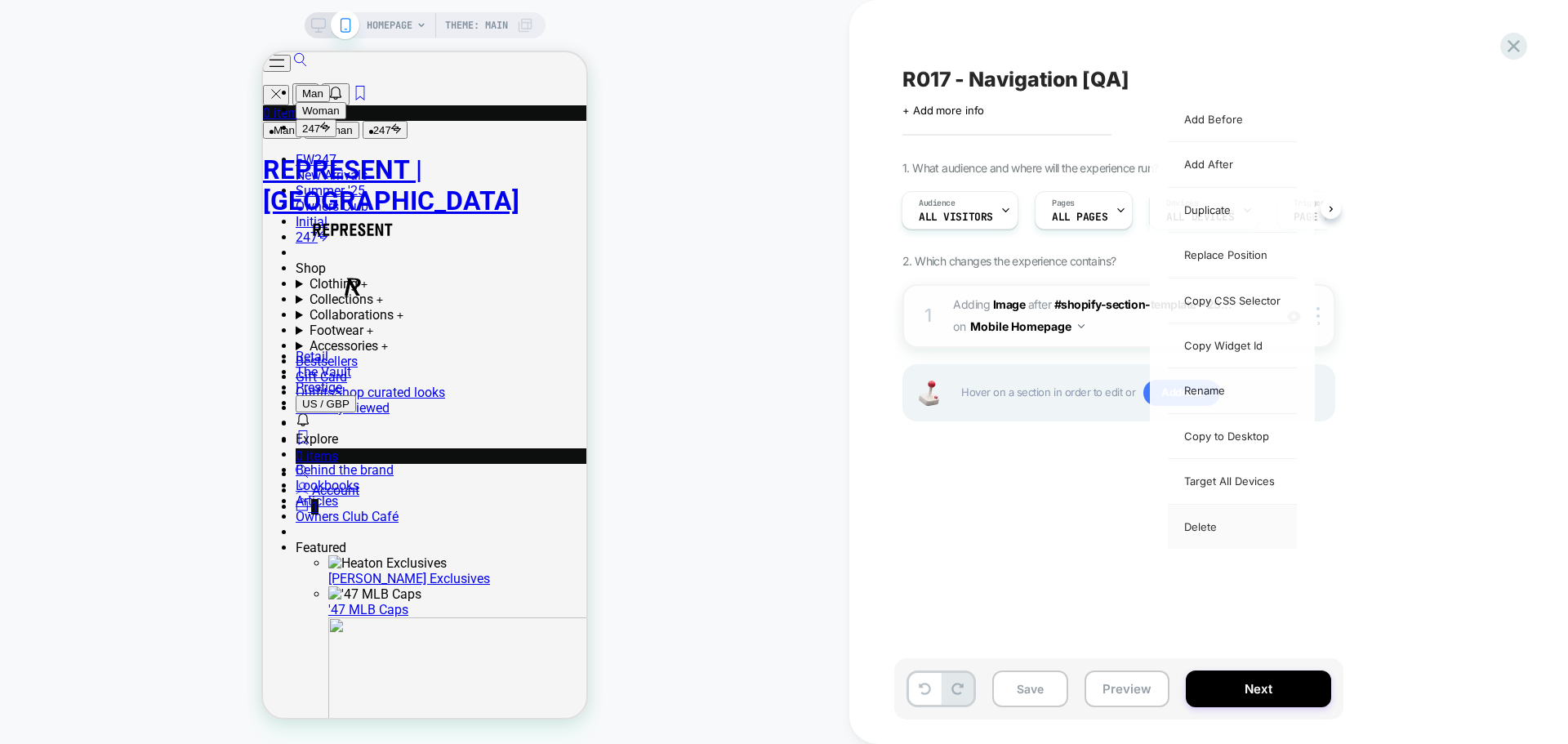
scroll to position [0, 0]
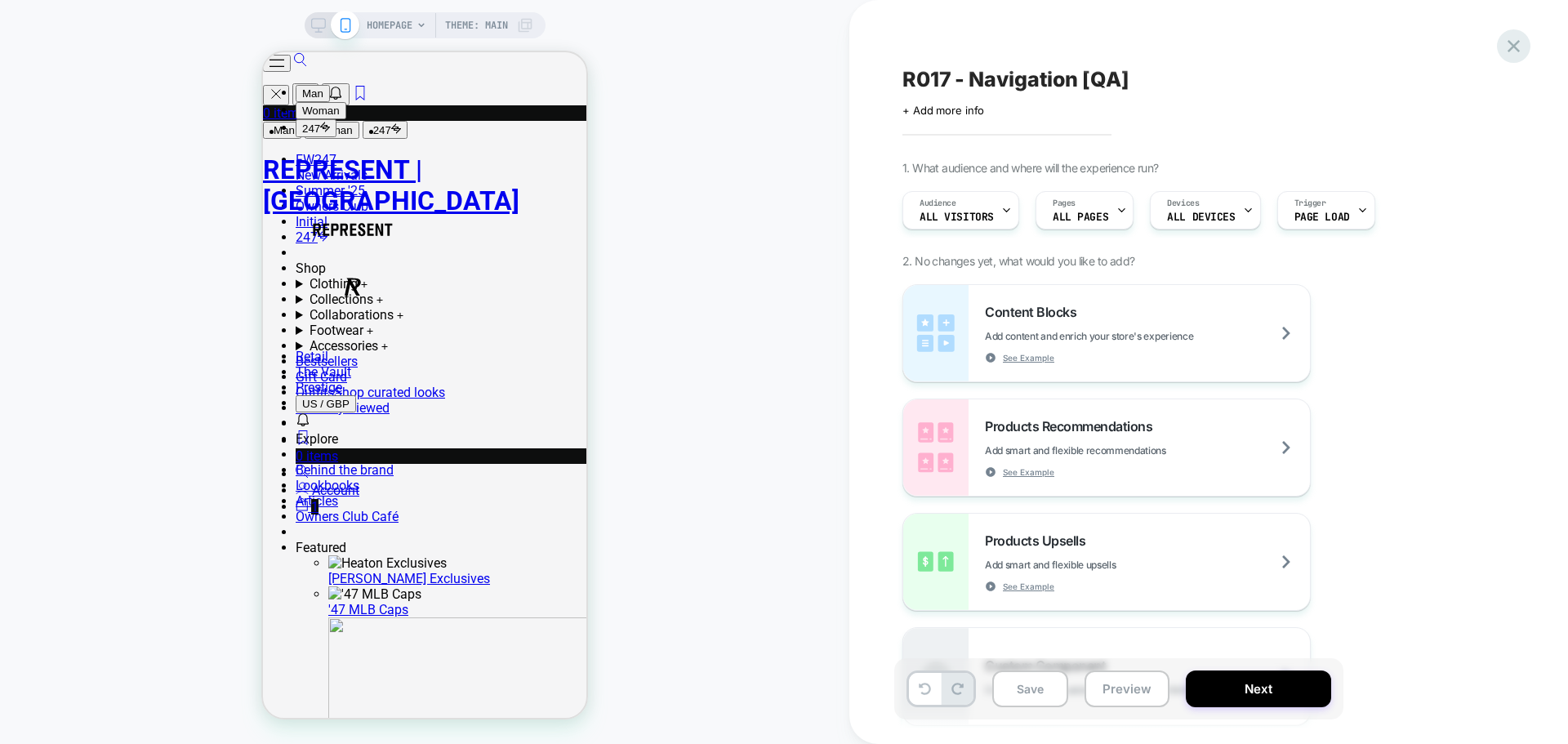
click at [1253, 52] on icon at bounding box center [1513, 45] width 22 height 22
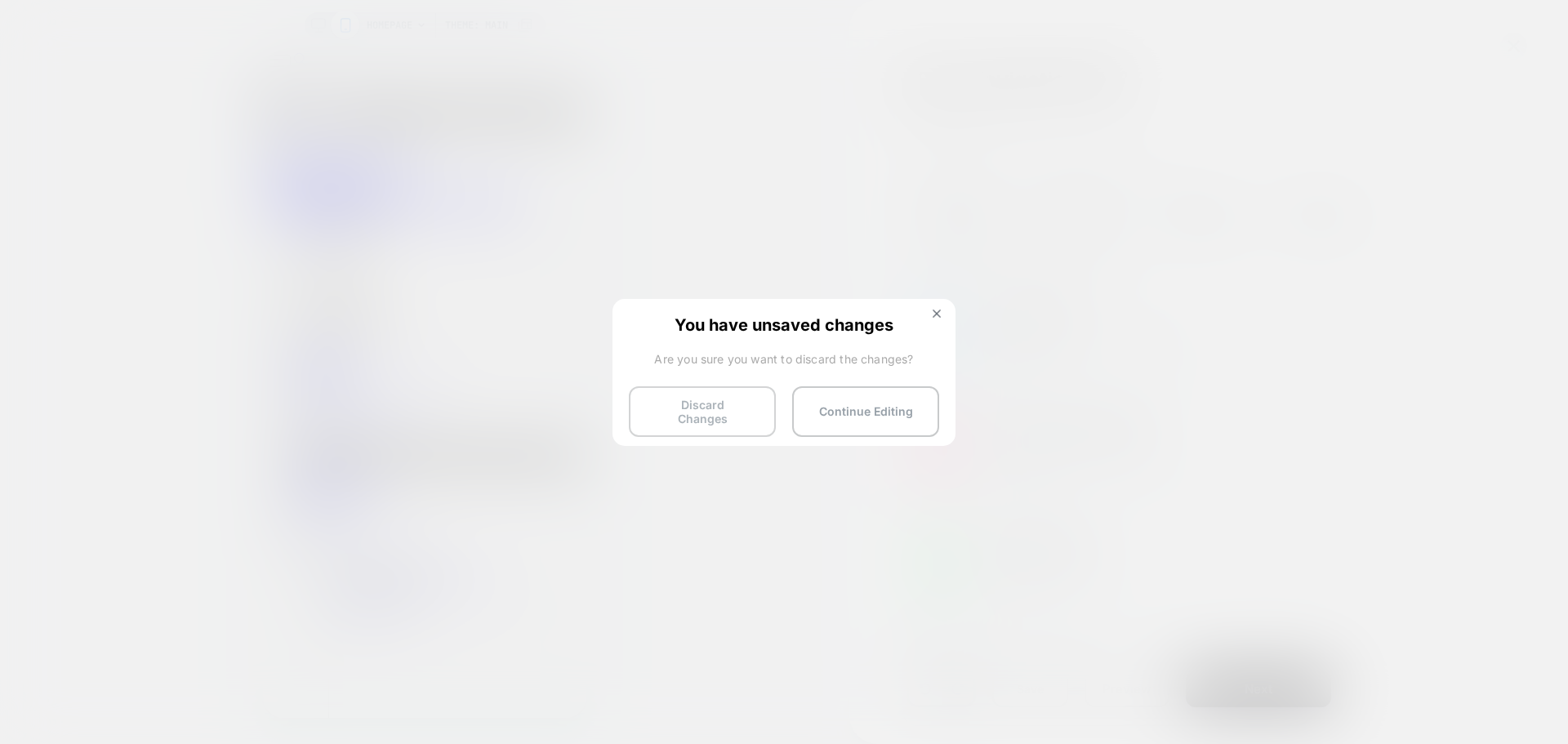
click at [692, 406] on button "Discard Changes" at bounding box center [701, 411] width 147 height 51
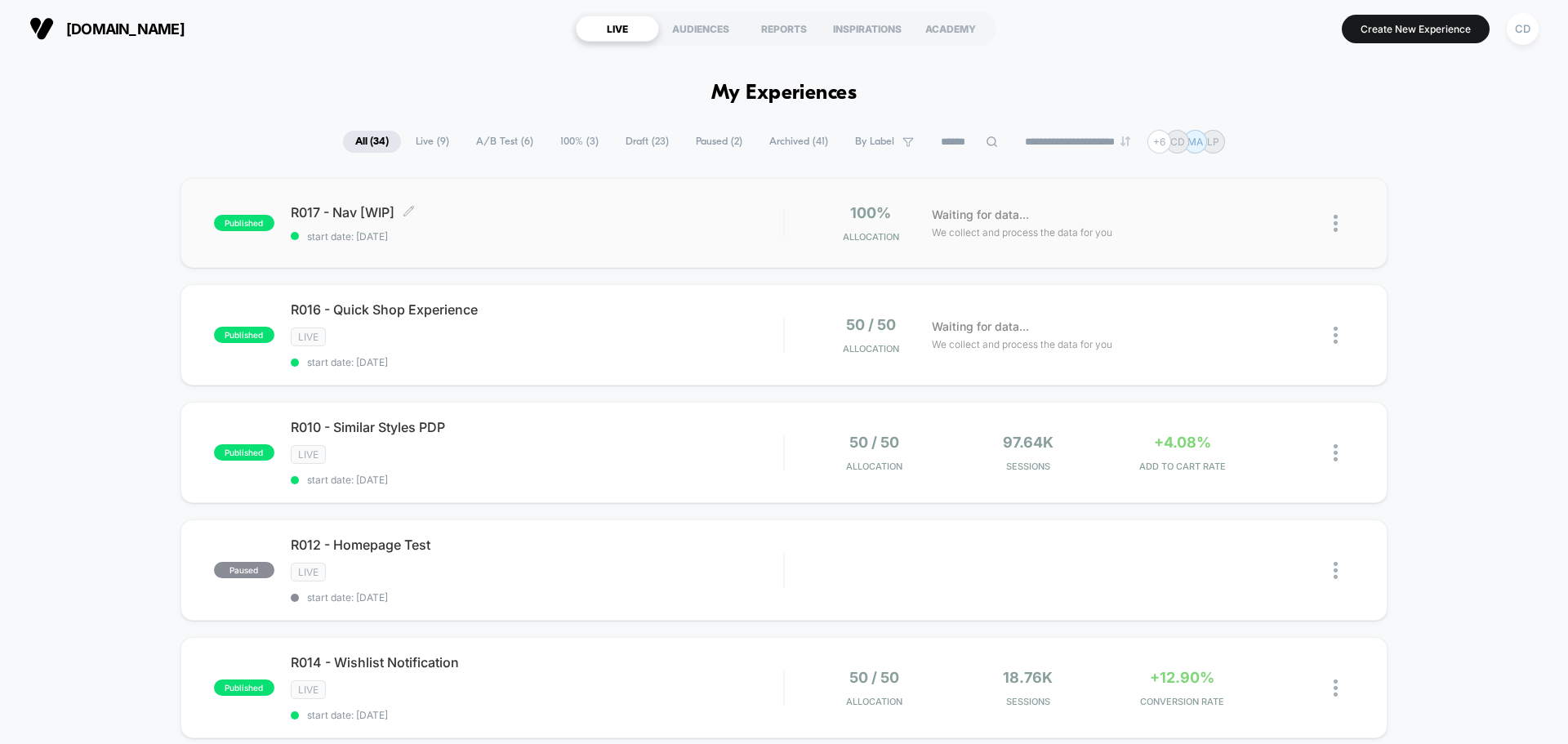
click at [599, 236] on span "start date: [DATE]" at bounding box center [537, 236] width 492 height 12
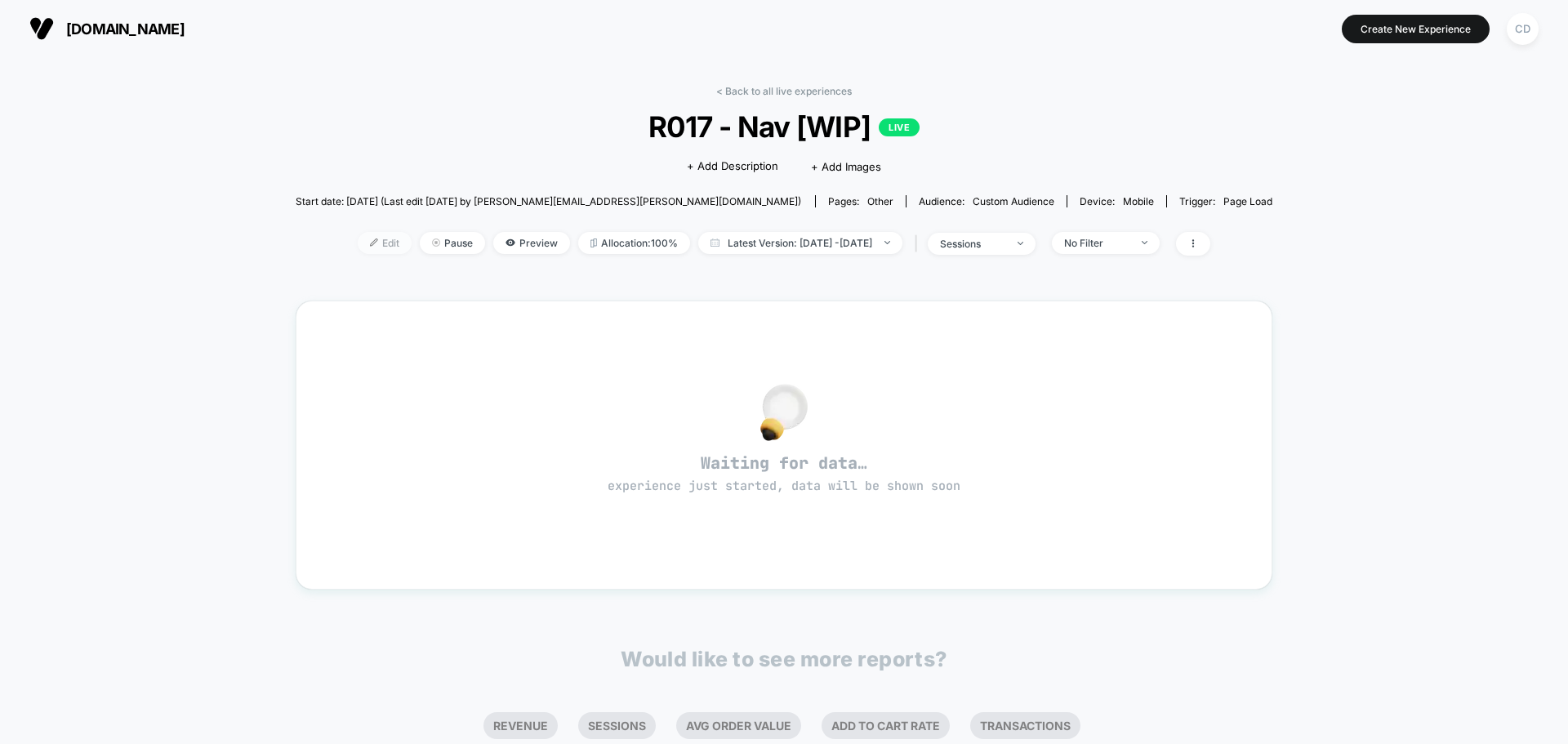
click at [357, 240] on span "Edit" at bounding box center [384, 243] width 54 height 22
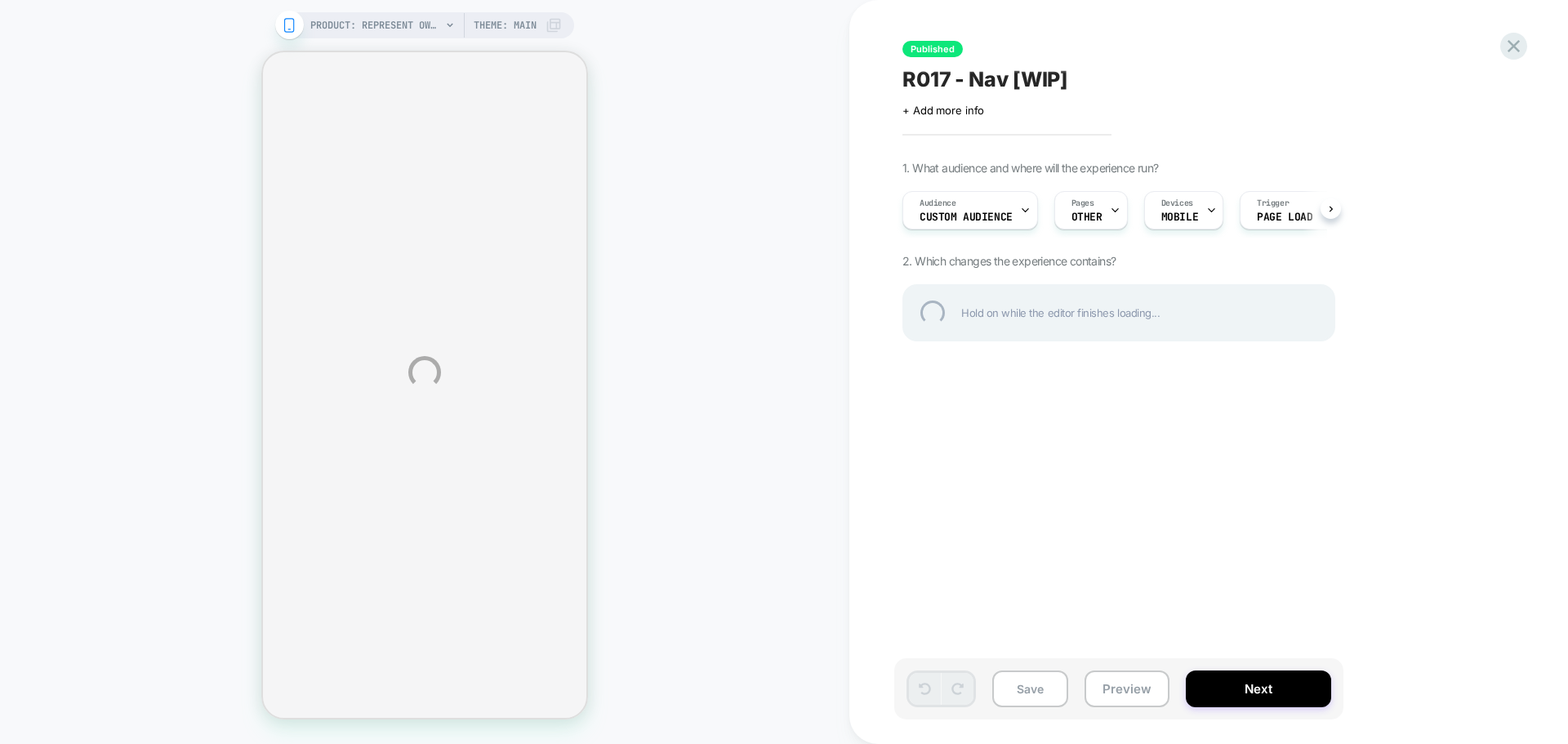
click at [700, 145] on div "PRODUCT: Represent Owners Club Hoodie - Powder Blue PRODUCT: Represent Owners C…" at bounding box center [784, 372] width 1568 height 744
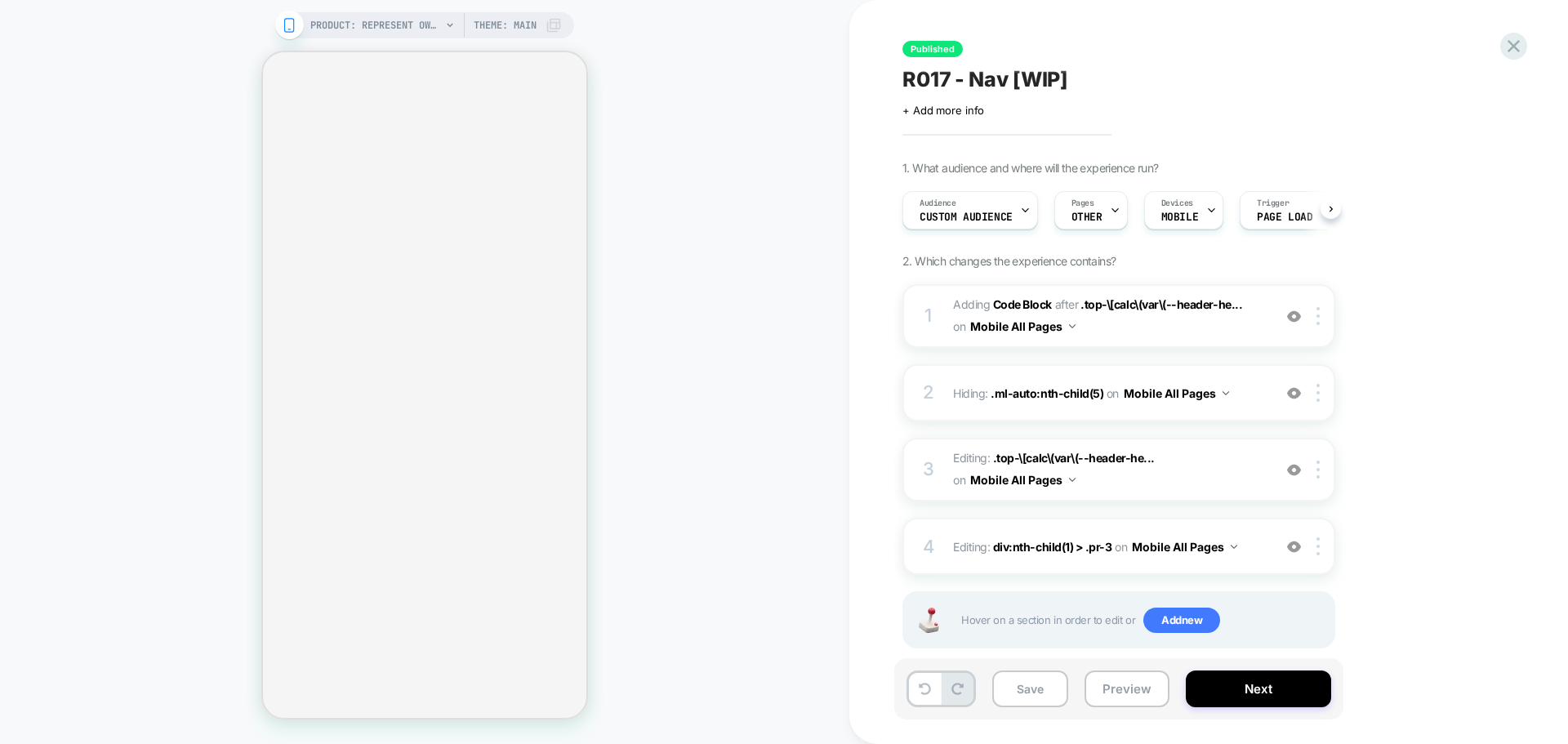
scroll to position [0, 1]
click at [1253, 316] on img at bounding box center [1294, 316] width 14 height 14
click at [1253, 388] on img at bounding box center [1294, 393] width 14 height 14
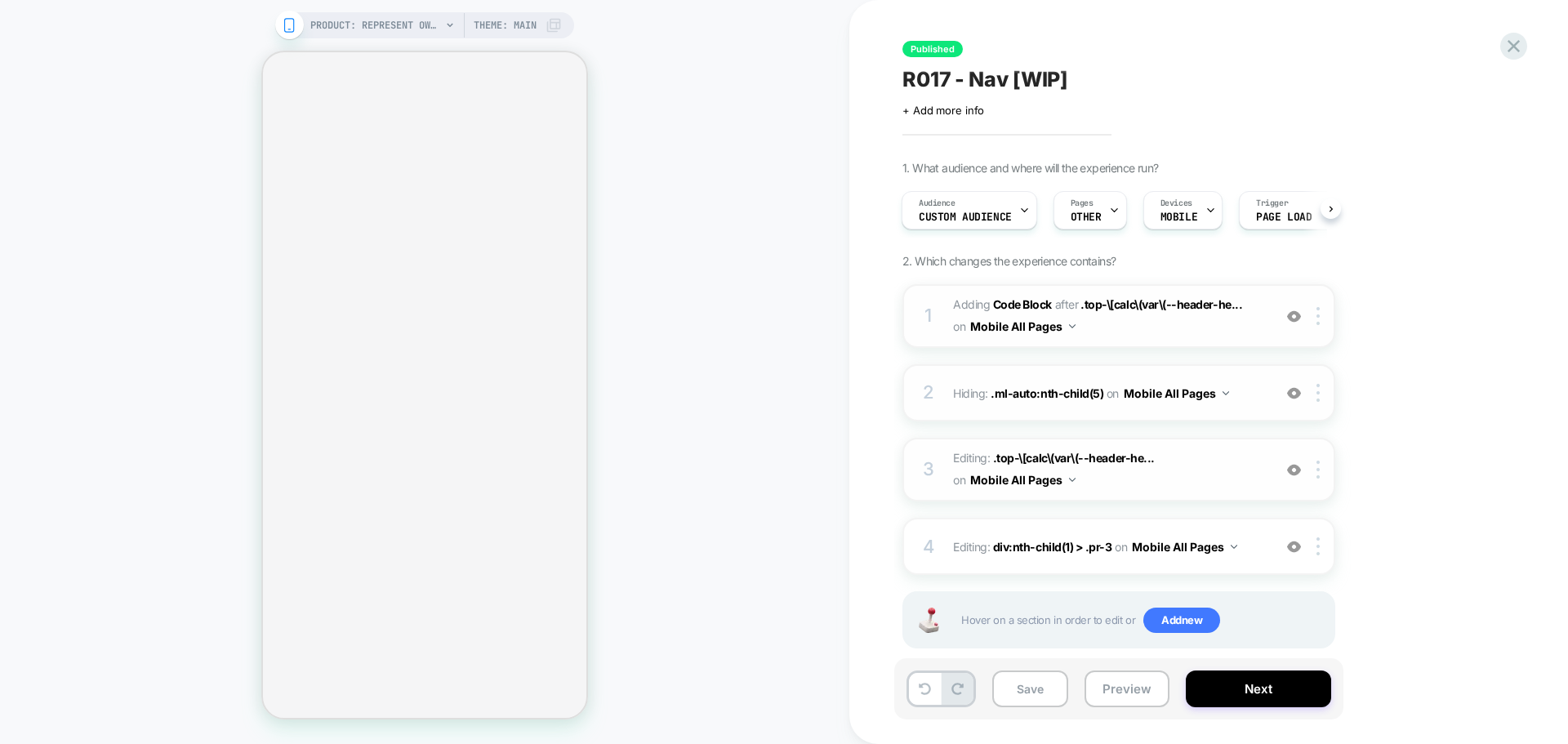
click at [1253, 465] on img at bounding box center [1294, 470] width 14 height 14
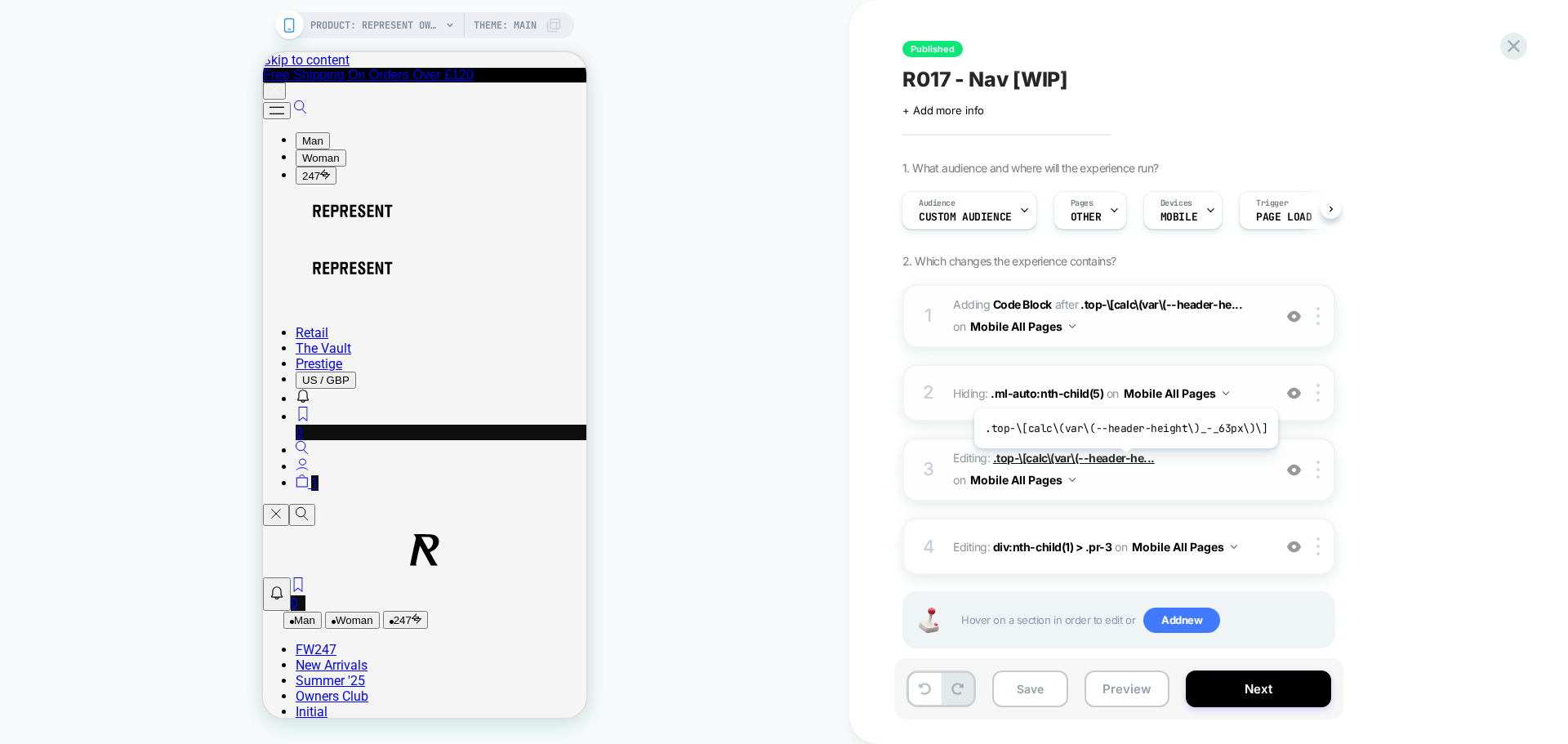
scroll to position [0, 0]
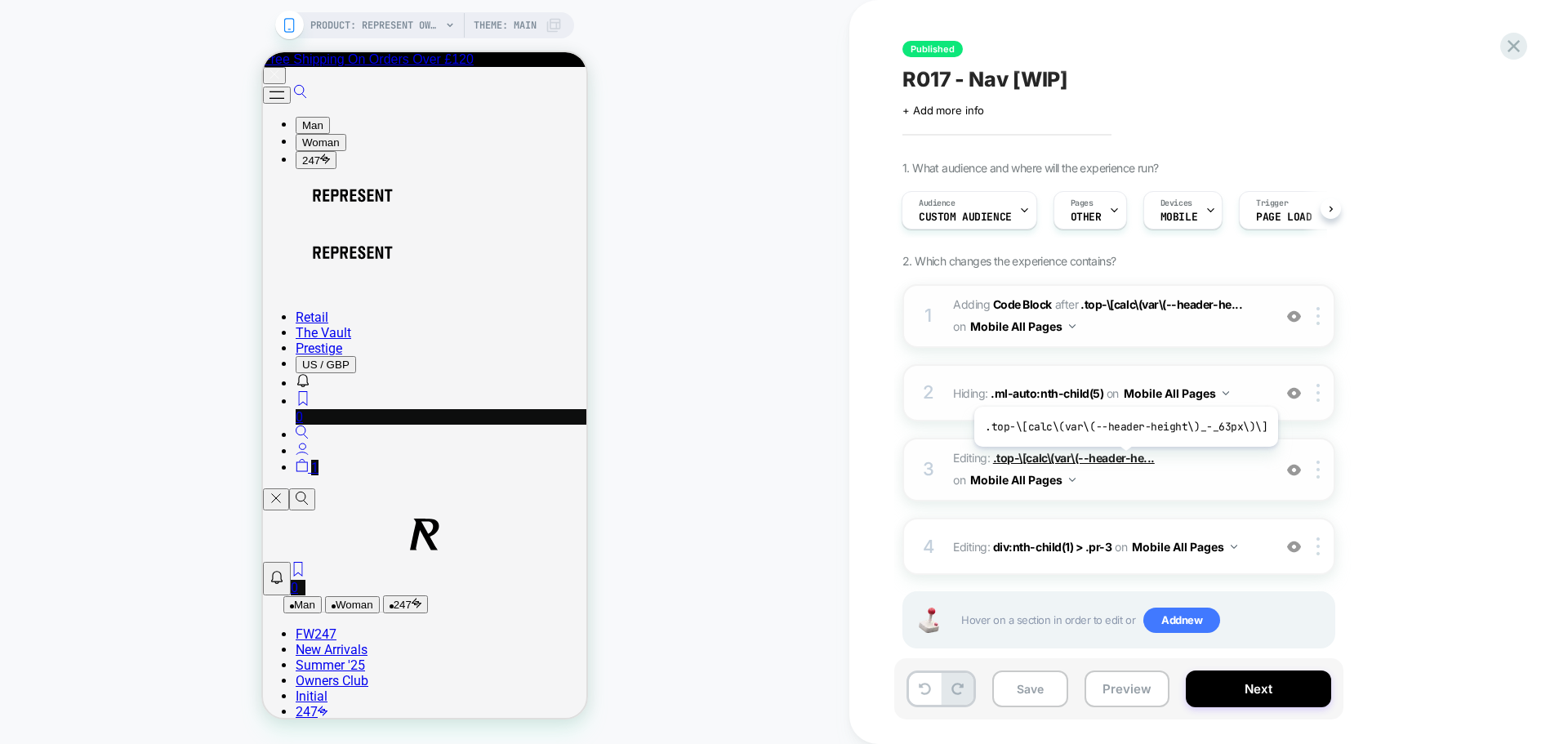
click at [1123, 459] on span ".top-\[calc\(var\(--header-he..." at bounding box center [1074, 458] width 162 height 14
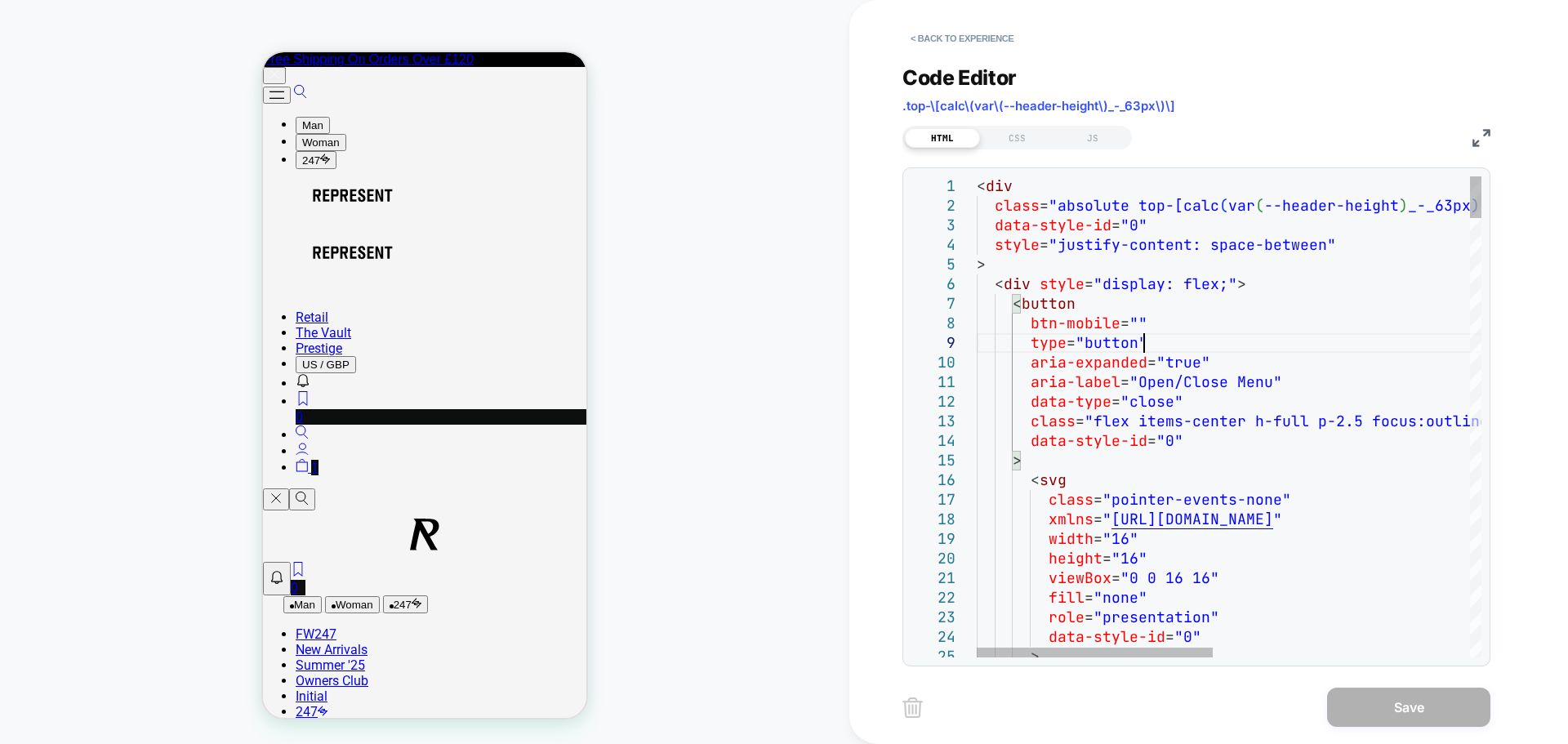
type textarea "**********"
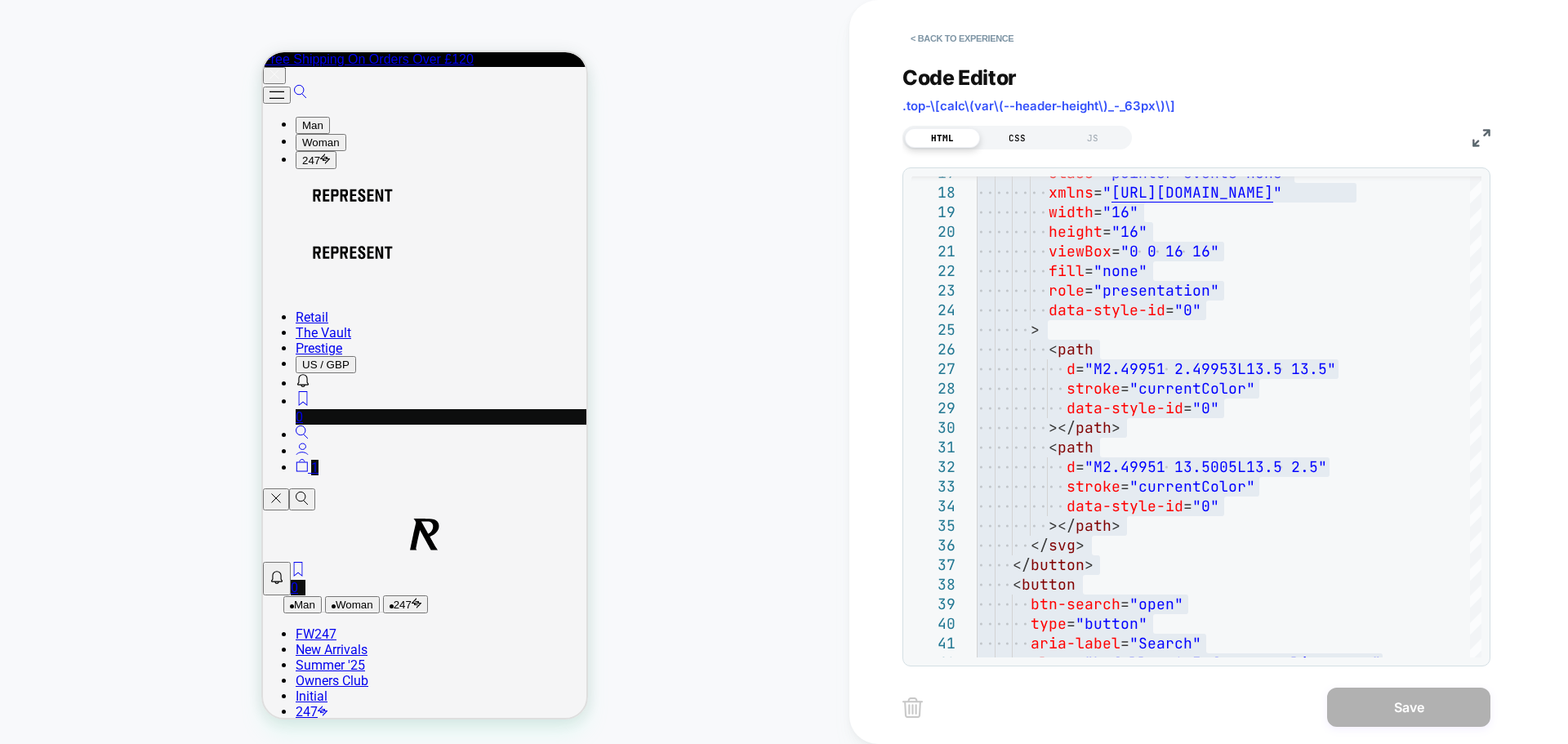
click at [1024, 142] on div "CSS" at bounding box center [1017, 138] width 76 height 20
